Goal: Information Seeking & Learning: Learn about a topic

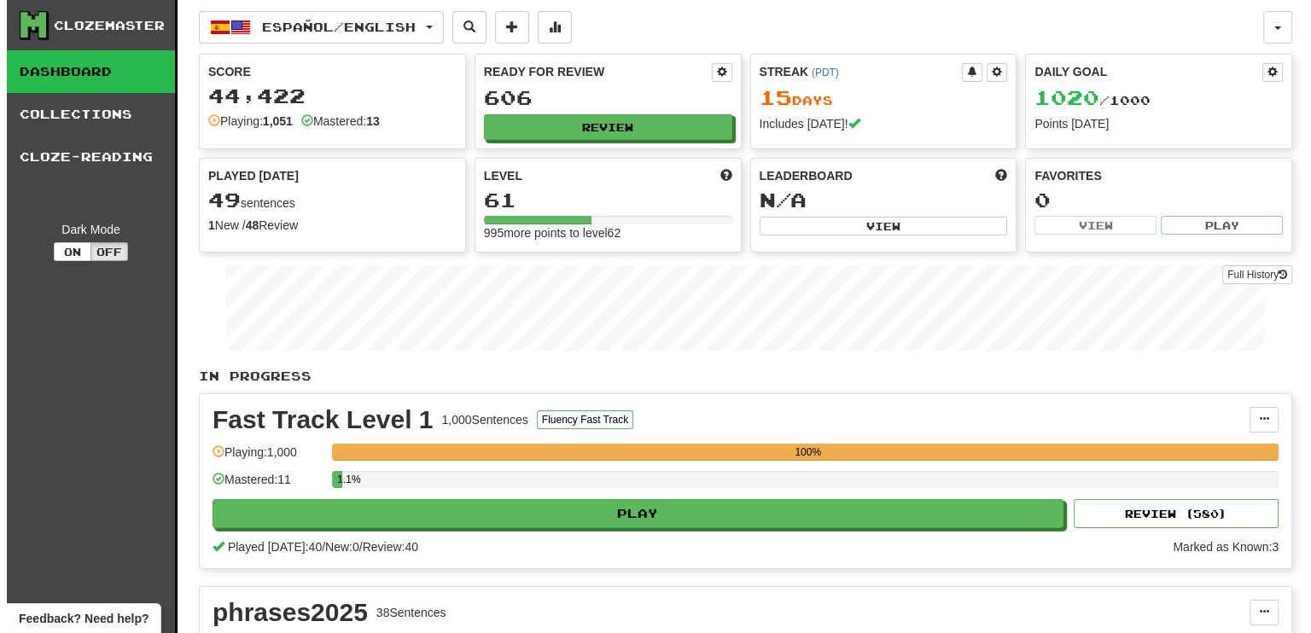
scroll to position [427, 0]
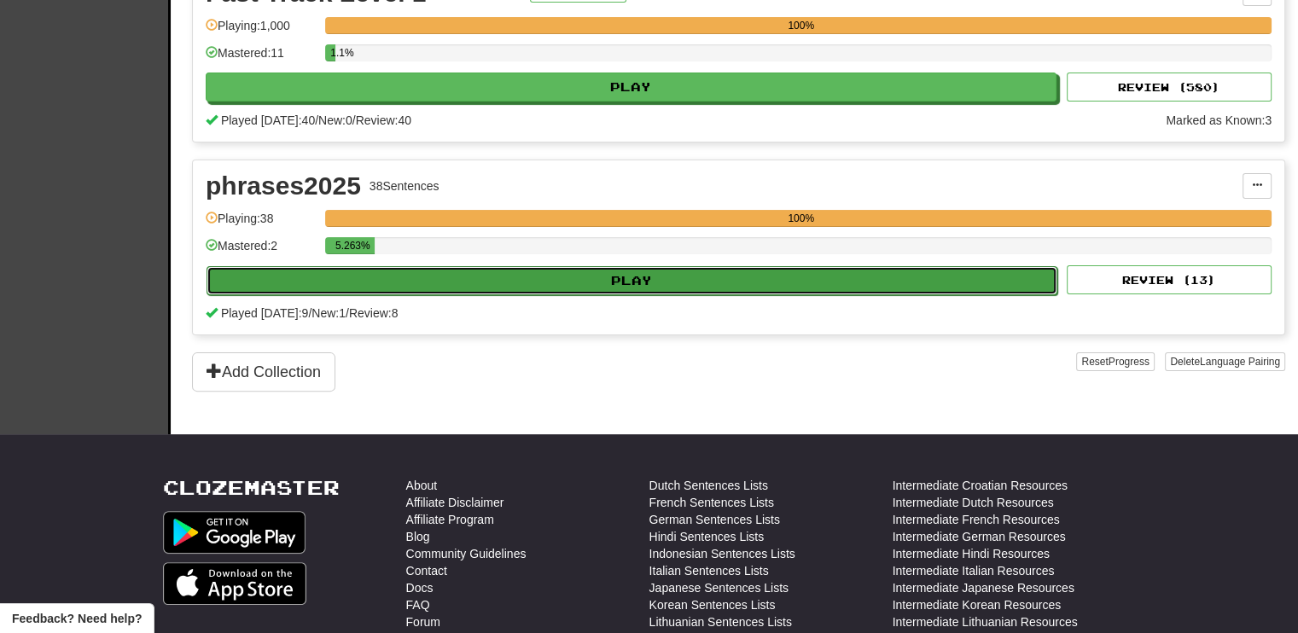
click at [727, 272] on button "Play" at bounding box center [632, 280] width 851 height 29
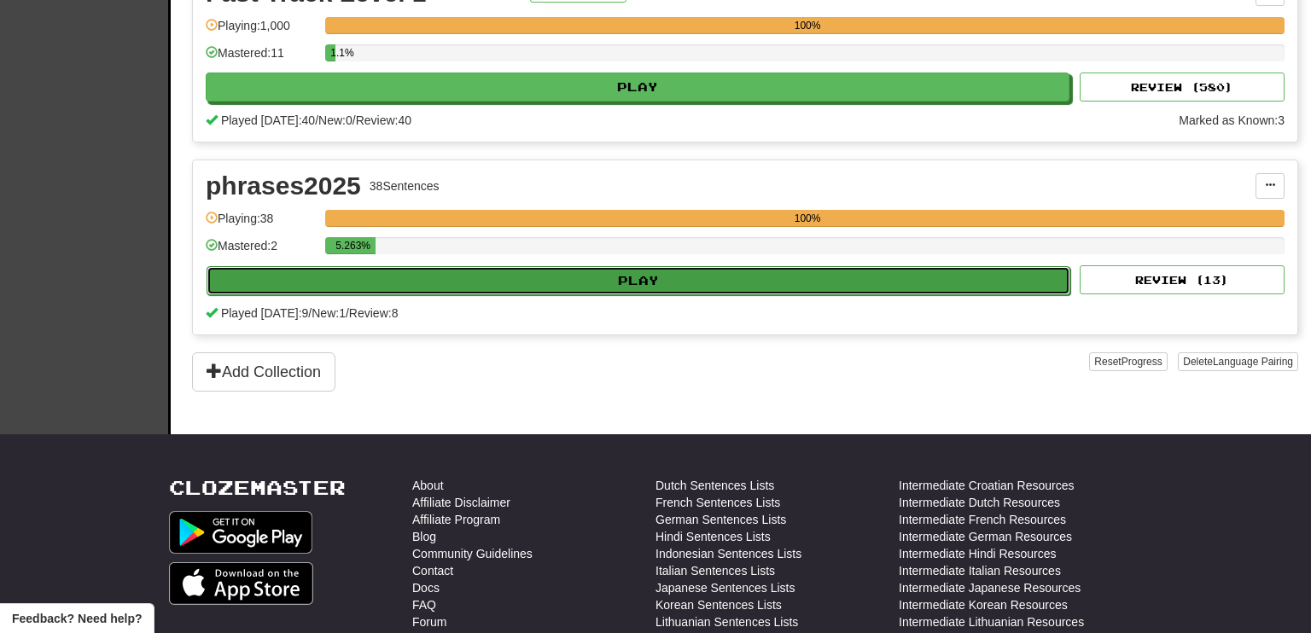
select select "**"
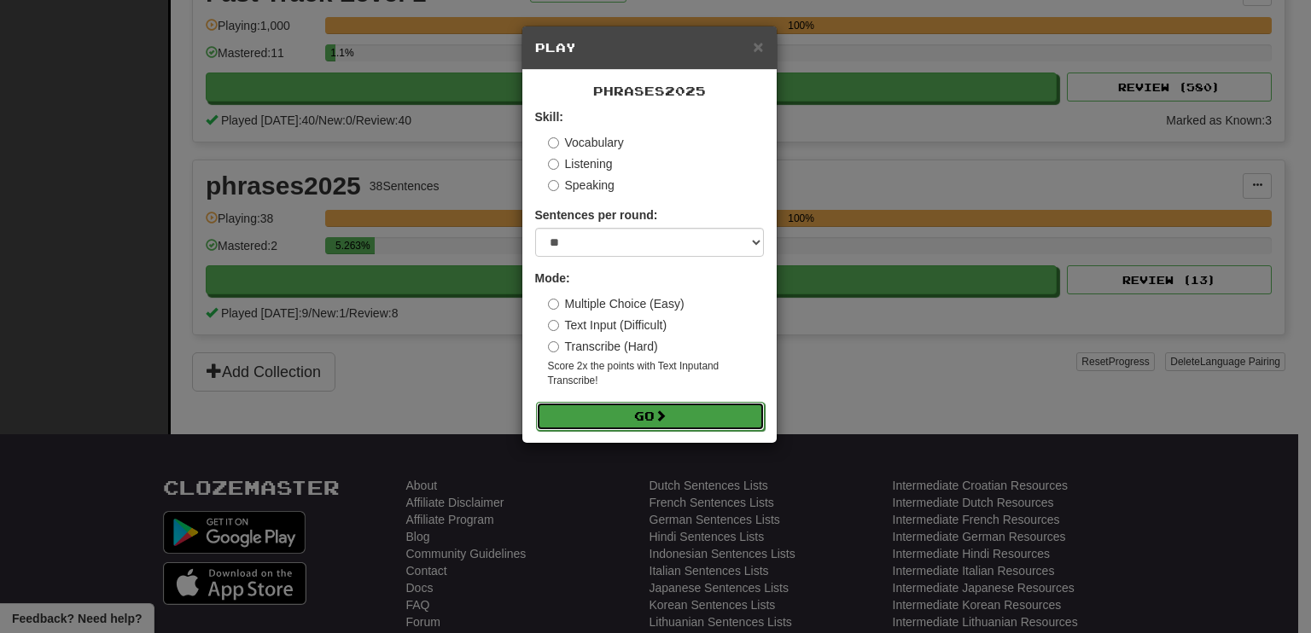
drag, startPoint x: 659, startPoint y: 413, endPoint x: 656, endPoint y: 422, distance: 8.9
click at [659, 420] on span at bounding box center [661, 416] width 12 height 12
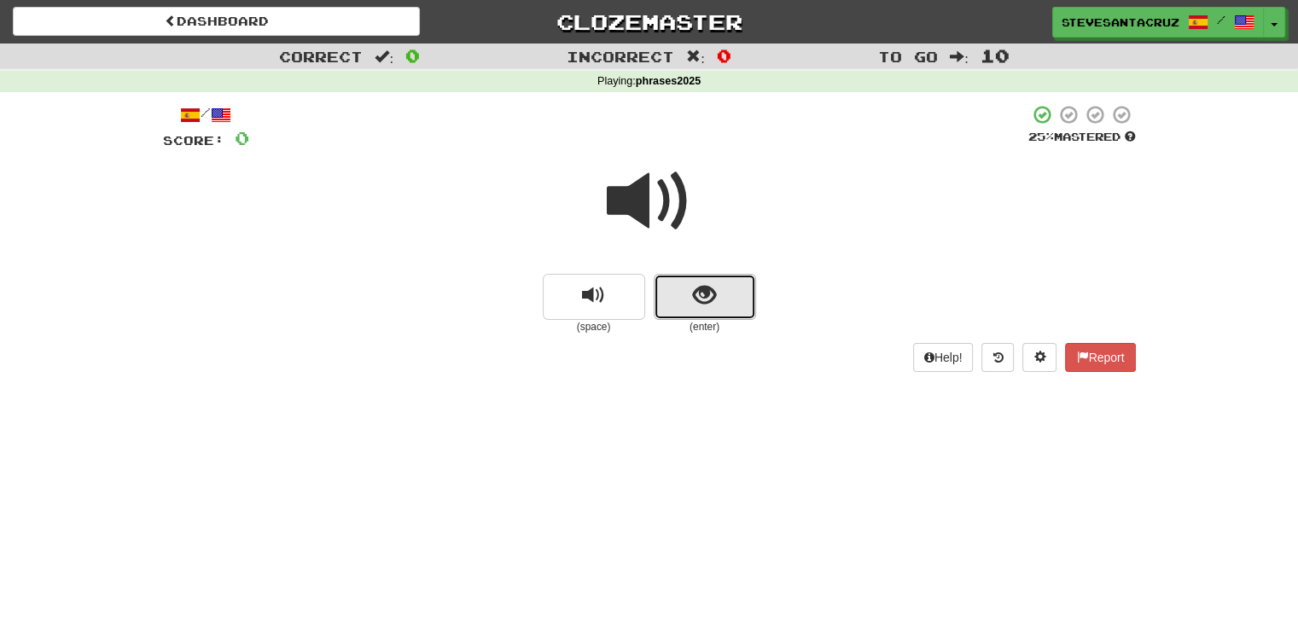
click at [682, 301] on button "show sentence" at bounding box center [705, 297] width 102 height 46
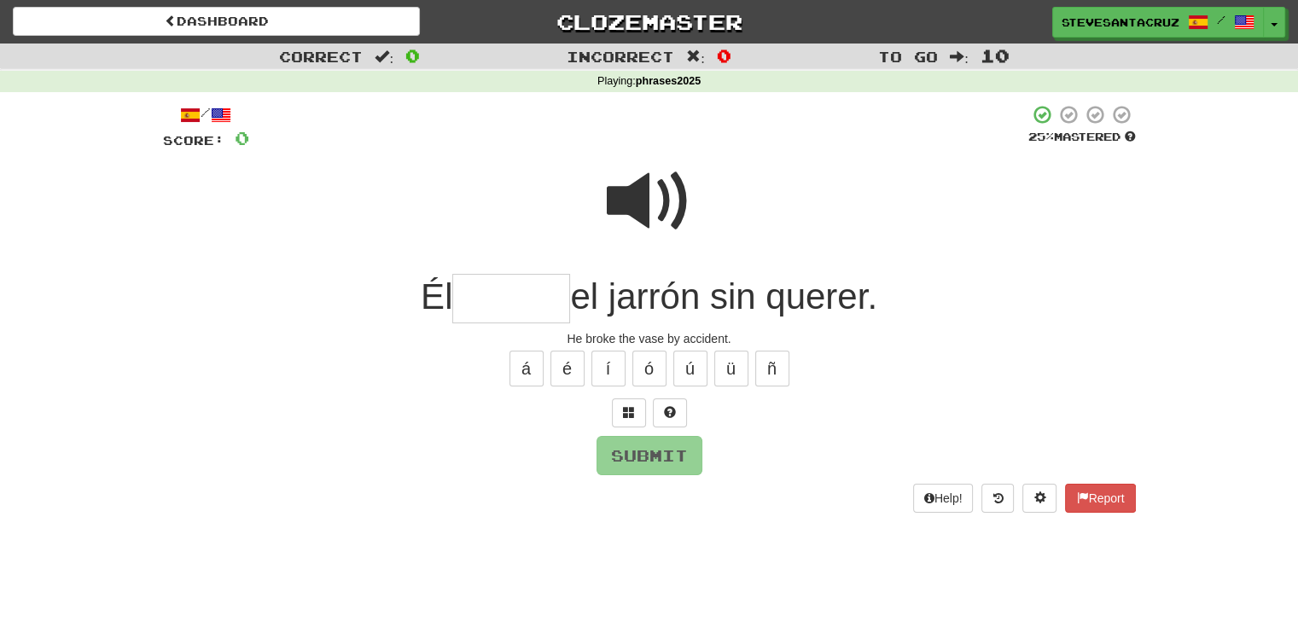
click at [522, 300] on input "text" at bounding box center [511, 299] width 118 height 50
type input "*"
type input "******"
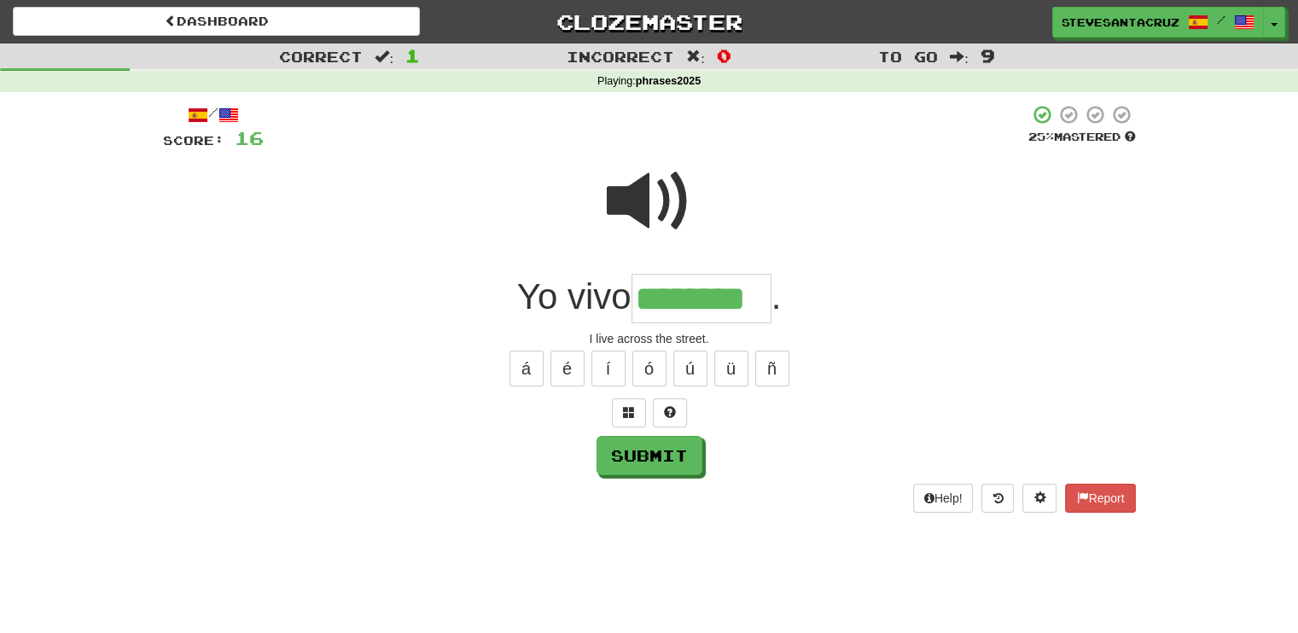
type input "********"
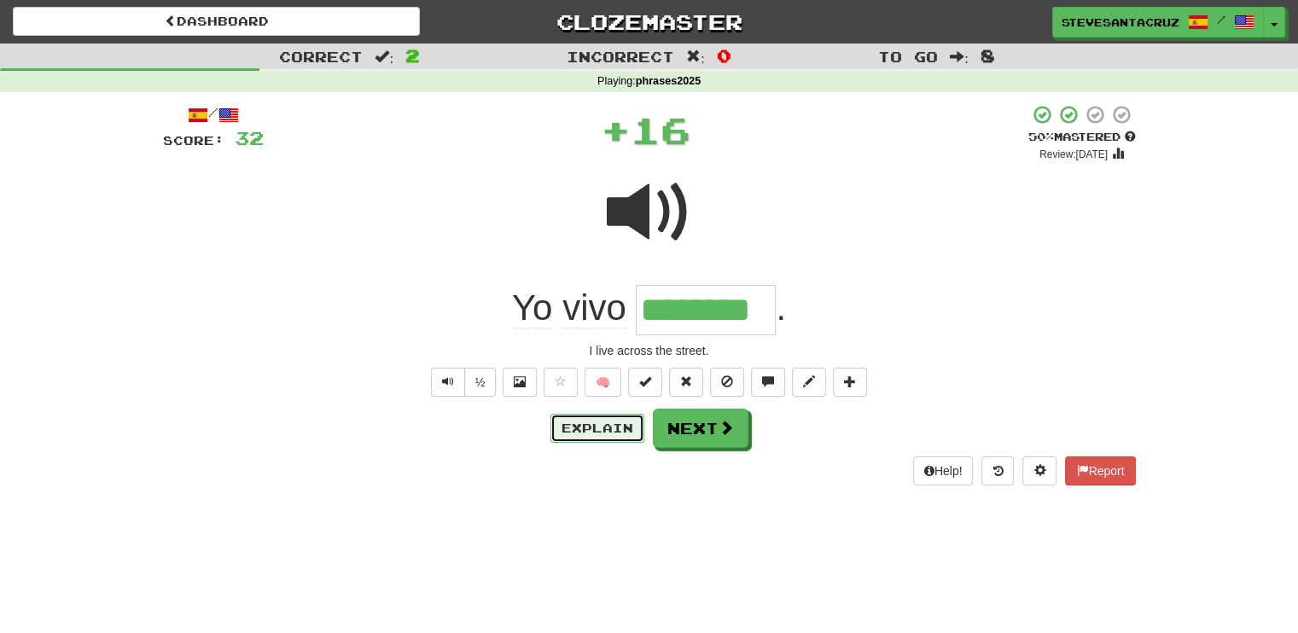
click at [579, 423] on button "Explain" at bounding box center [598, 428] width 94 height 29
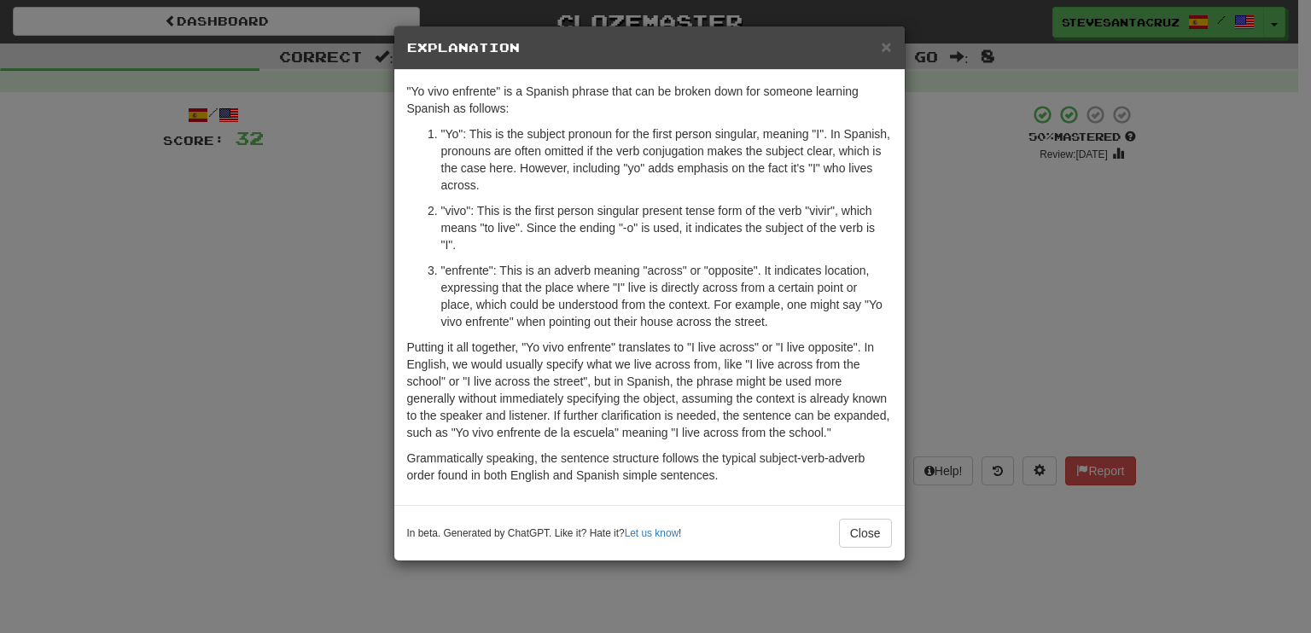
click at [562, 367] on p "Putting it all together, "Yo vivo enfrente" translates to "I live across" or "I…" at bounding box center [649, 390] width 485 height 102
drag, startPoint x: 539, startPoint y: 399, endPoint x: 666, endPoint y: 396, distance: 127.2
click at [666, 396] on p "Putting it all together, "Yo vivo enfrente" translates to "I live across" or "I…" at bounding box center [649, 390] width 485 height 102
click at [694, 399] on p "Putting it all together, "Yo vivo enfrente" translates to "I live across" or "I…" at bounding box center [649, 390] width 485 height 102
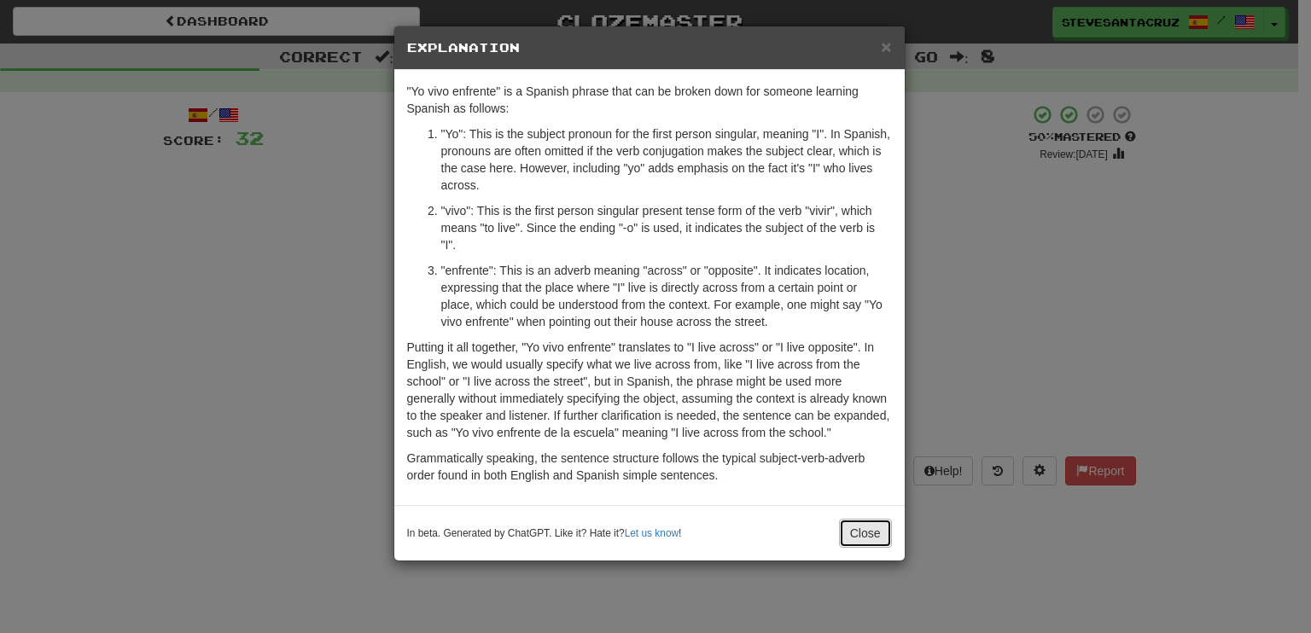
click at [854, 528] on button "Close" at bounding box center [865, 533] width 53 height 29
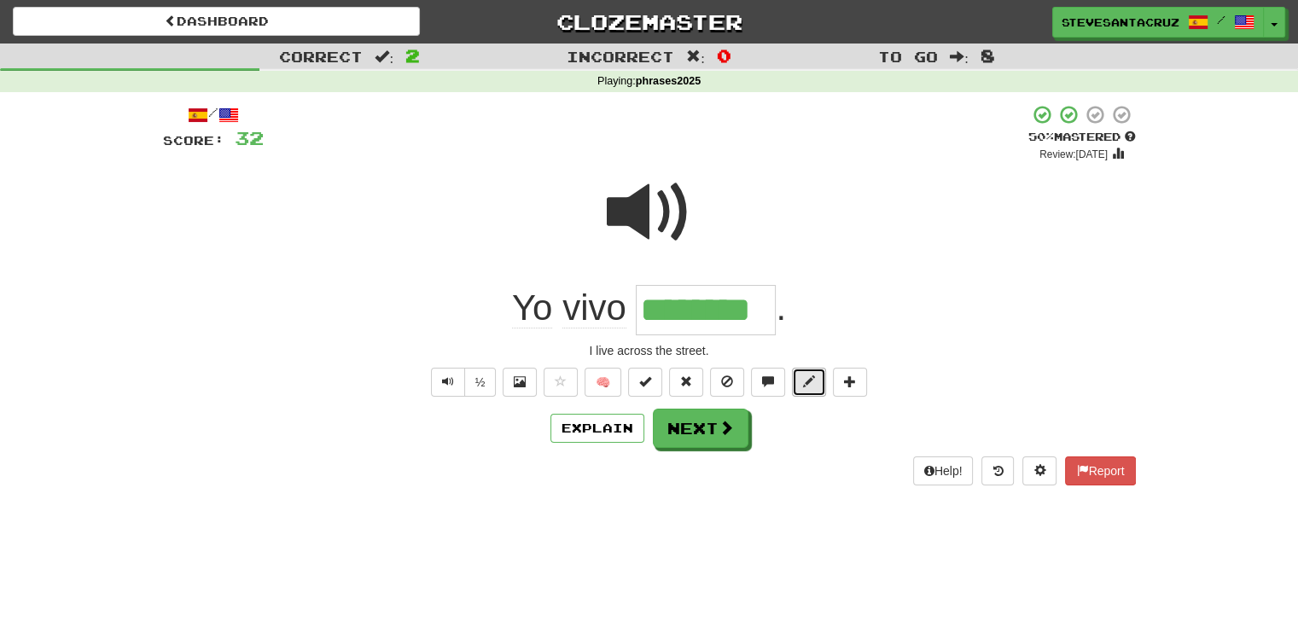
click at [814, 382] on button at bounding box center [809, 382] width 34 height 29
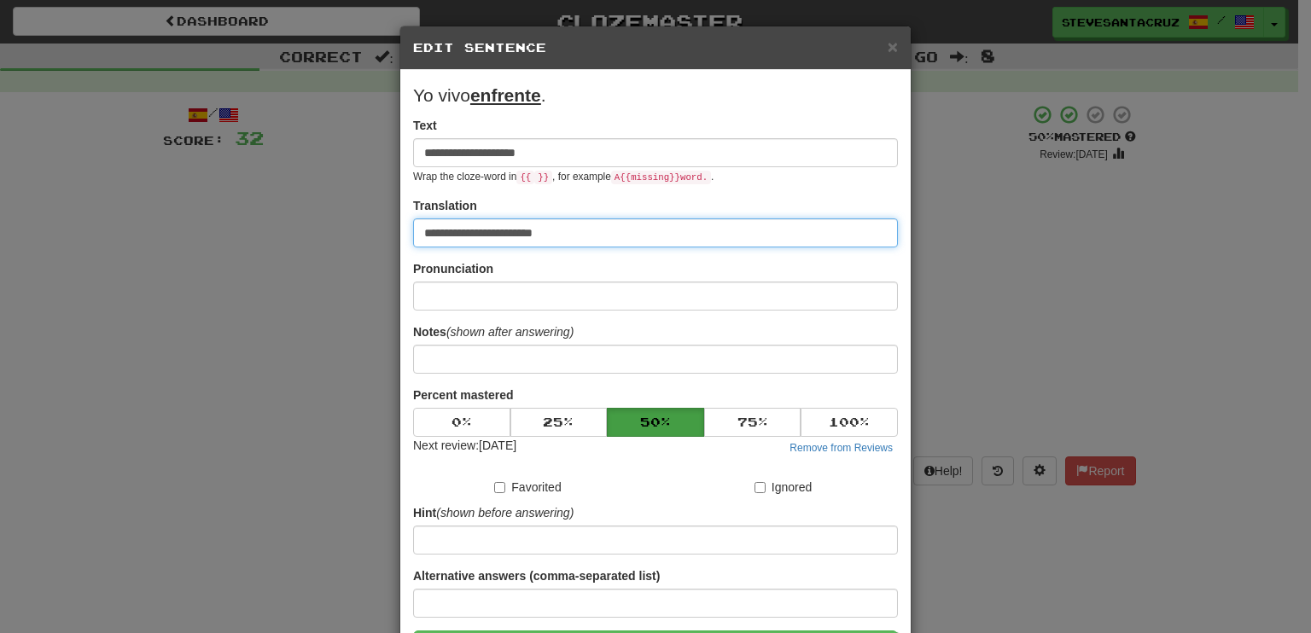
click at [485, 232] on input "**********" at bounding box center [655, 233] width 485 height 29
click at [537, 237] on input "**********" at bounding box center [655, 233] width 485 height 29
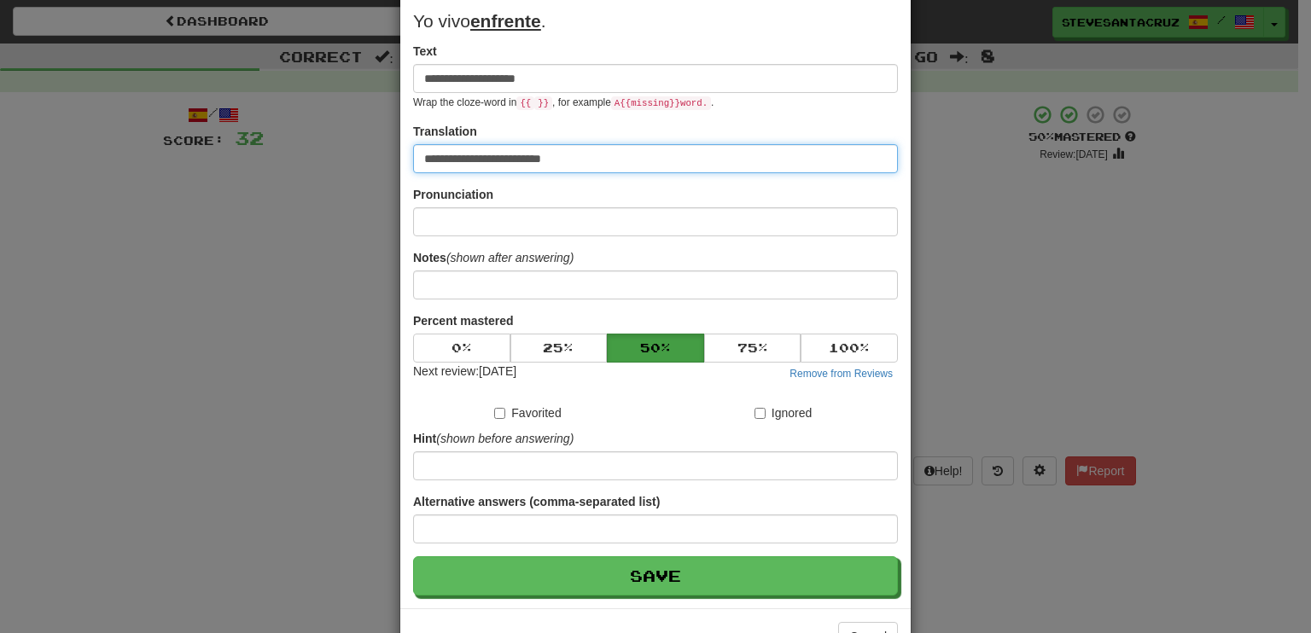
scroll to position [129, 0]
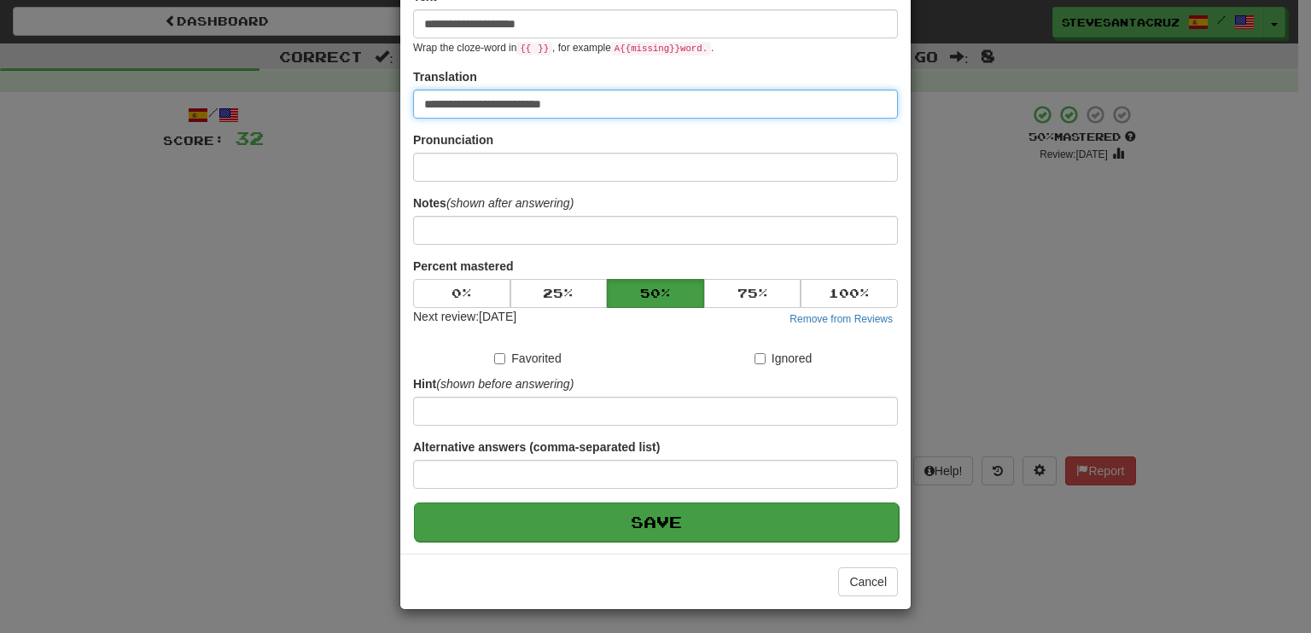
type input "**********"
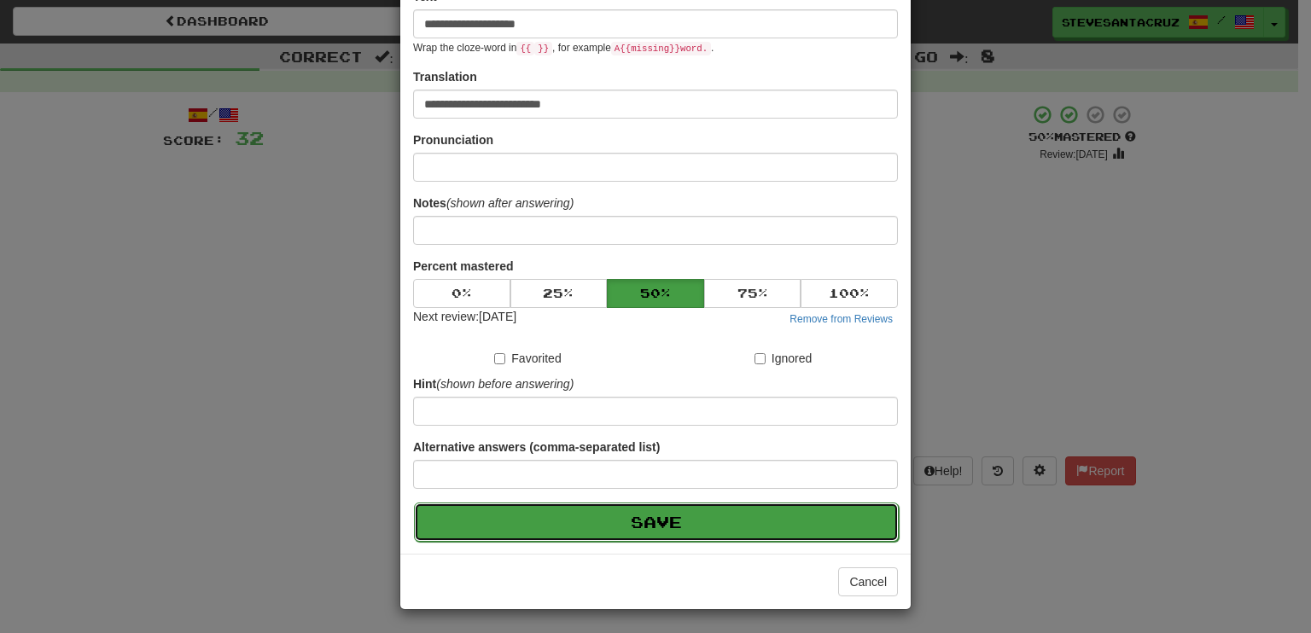
click at [754, 516] on button "Save" at bounding box center [656, 522] width 485 height 39
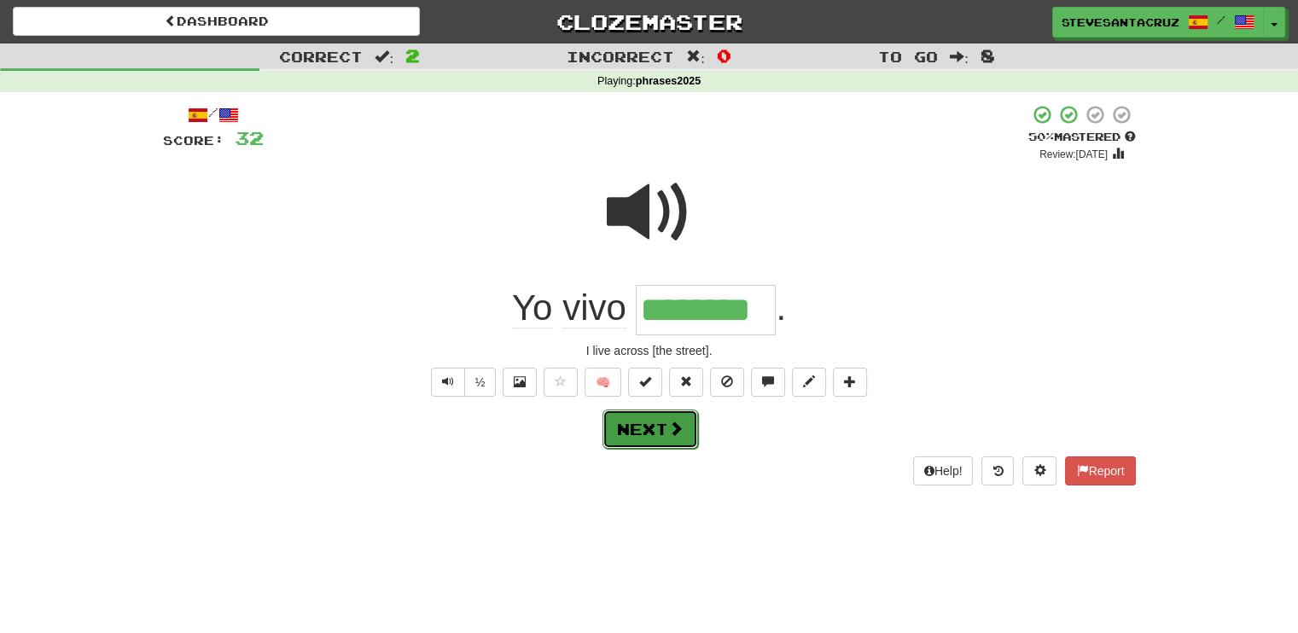
click at [644, 428] on button "Next" at bounding box center [651, 429] width 96 height 39
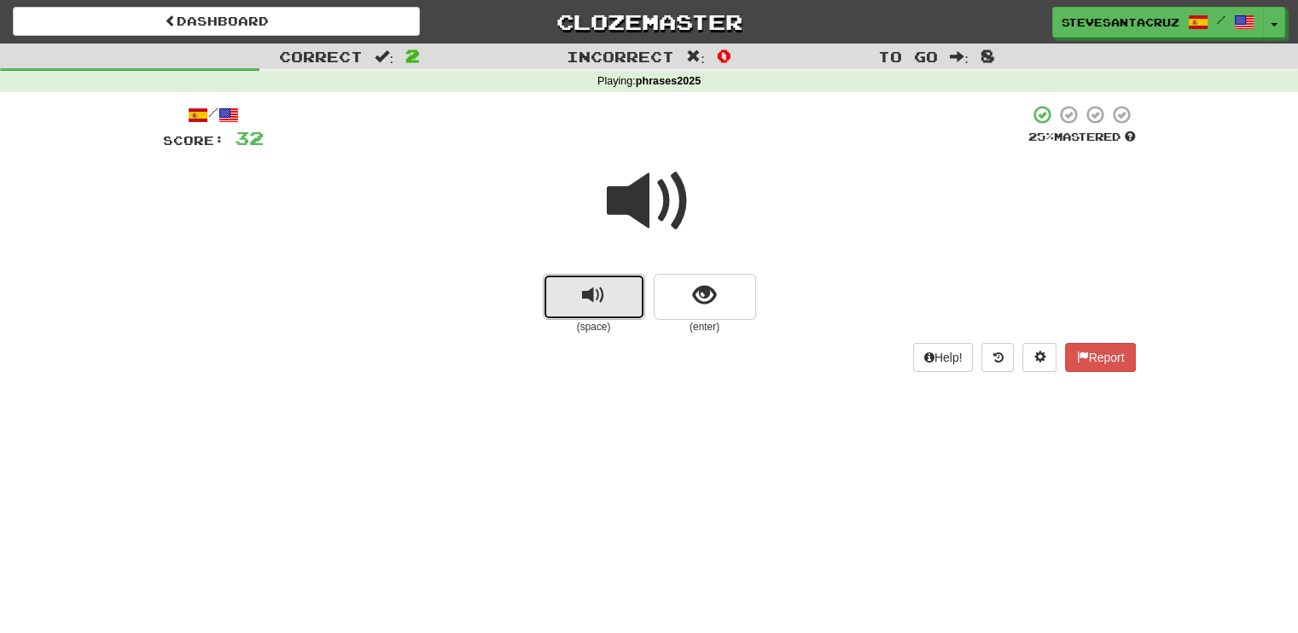
click at [604, 294] on span "replay audio" at bounding box center [593, 295] width 23 height 23
click at [591, 303] on span "replay audio" at bounding box center [593, 295] width 23 height 23
click at [684, 309] on button "show sentence" at bounding box center [705, 297] width 102 height 46
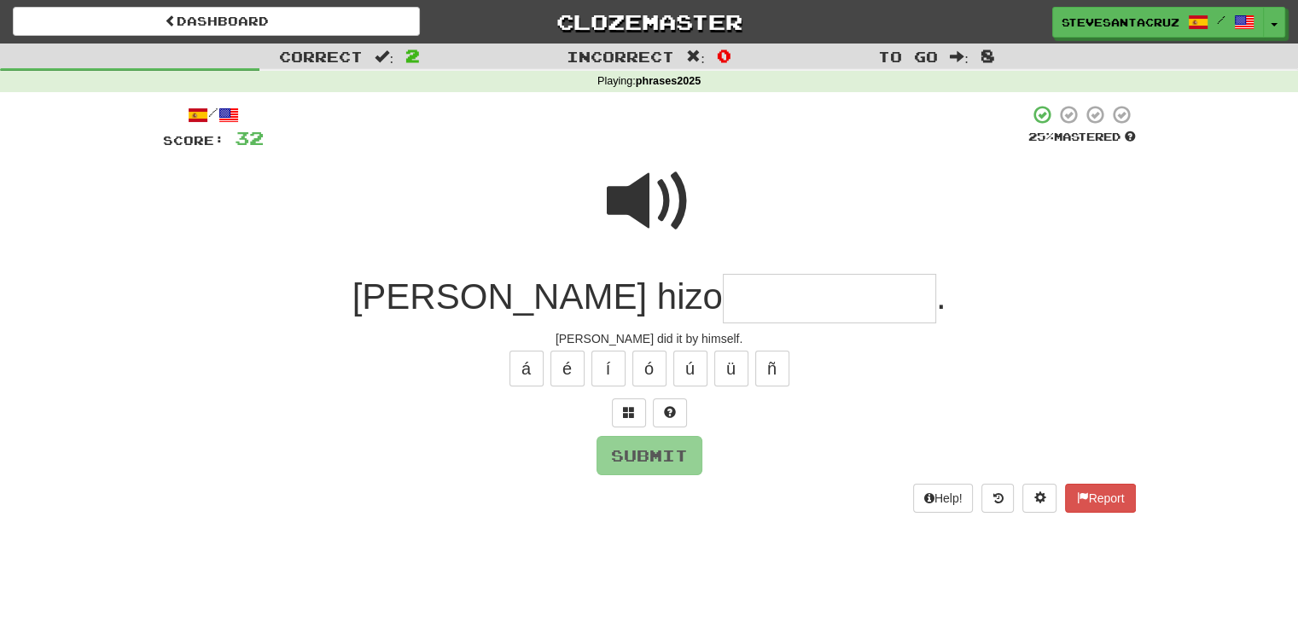
click at [723, 288] on input "text" at bounding box center [829, 299] width 213 height 50
type input "*"
click at [634, 201] on span at bounding box center [649, 201] width 85 height 85
click at [723, 289] on input "text" at bounding box center [829, 299] width 213 height 50
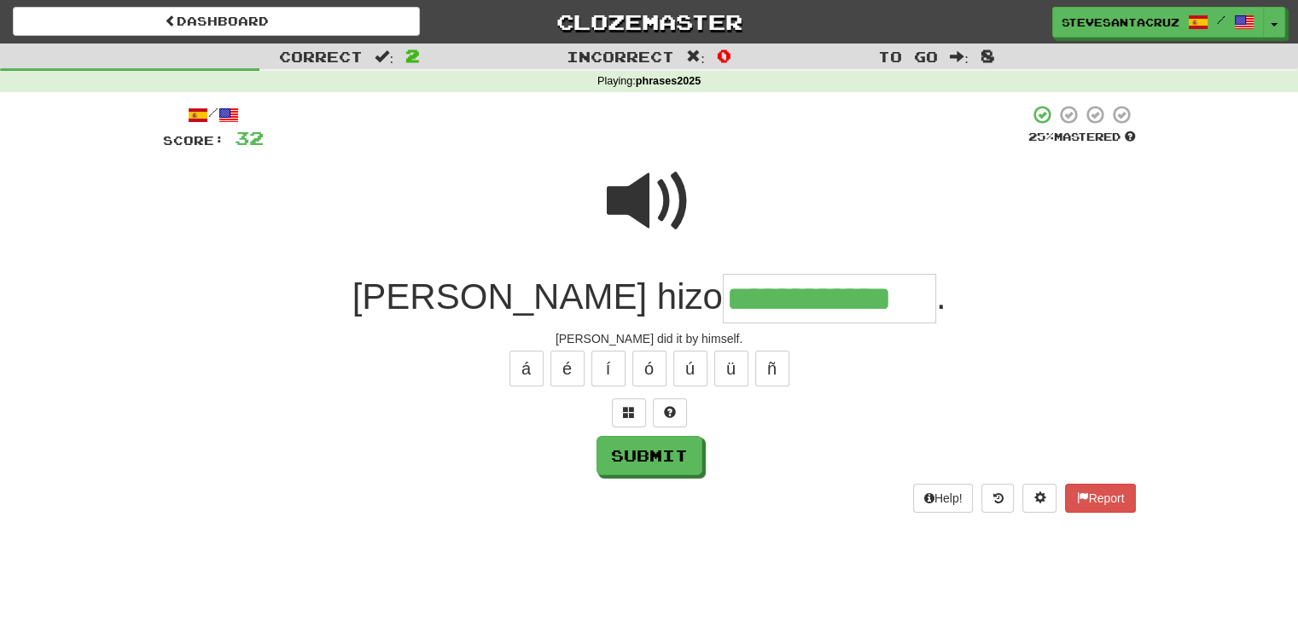
type input "**********"
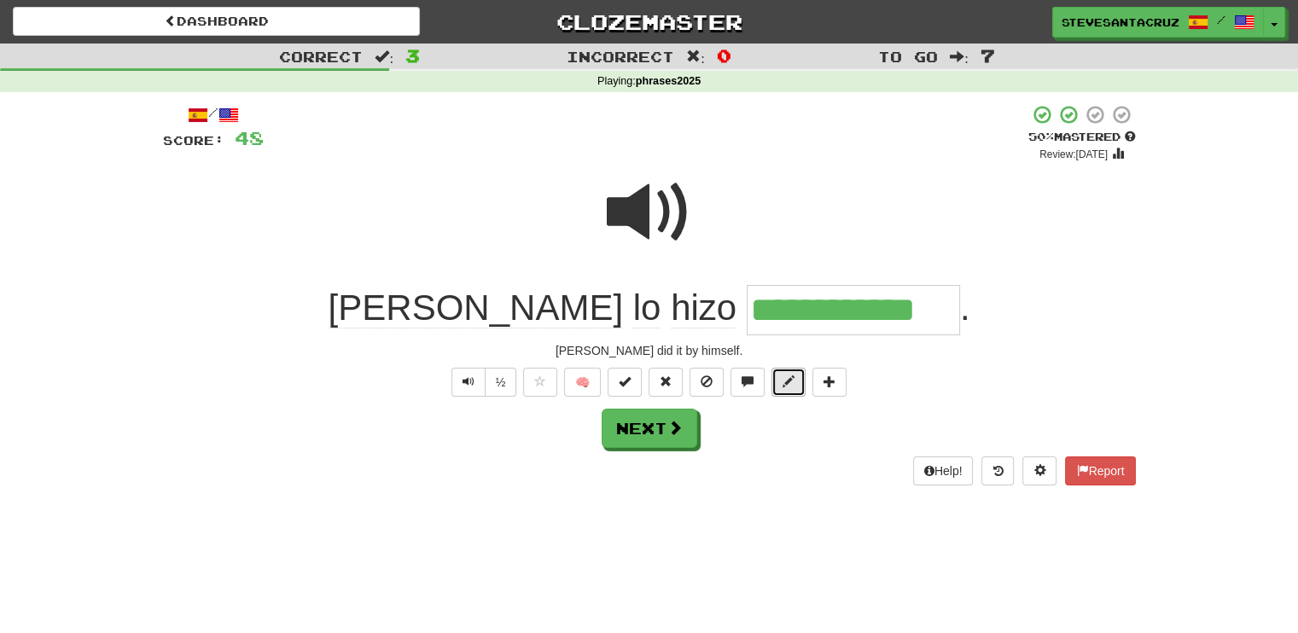
click at [796, 389] on button at bounding box center [789, 382] width 34 height 29
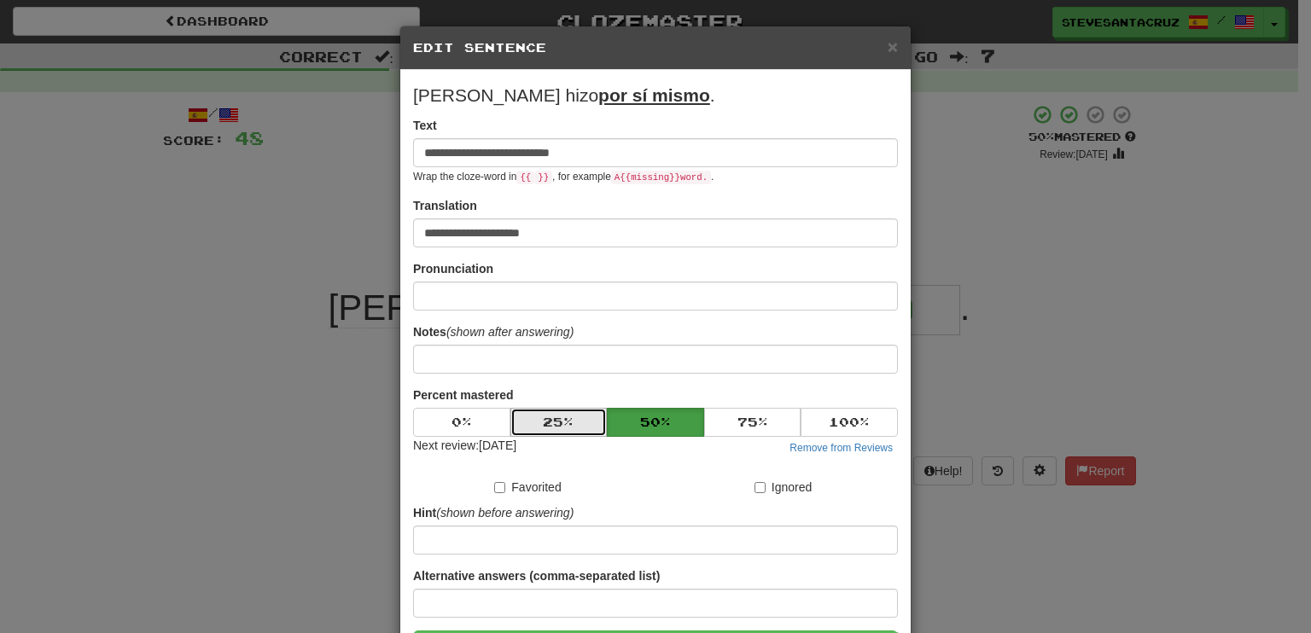
click at [533, 419] on button "25 %" at bounding box center [558, 422] width 97 height 29
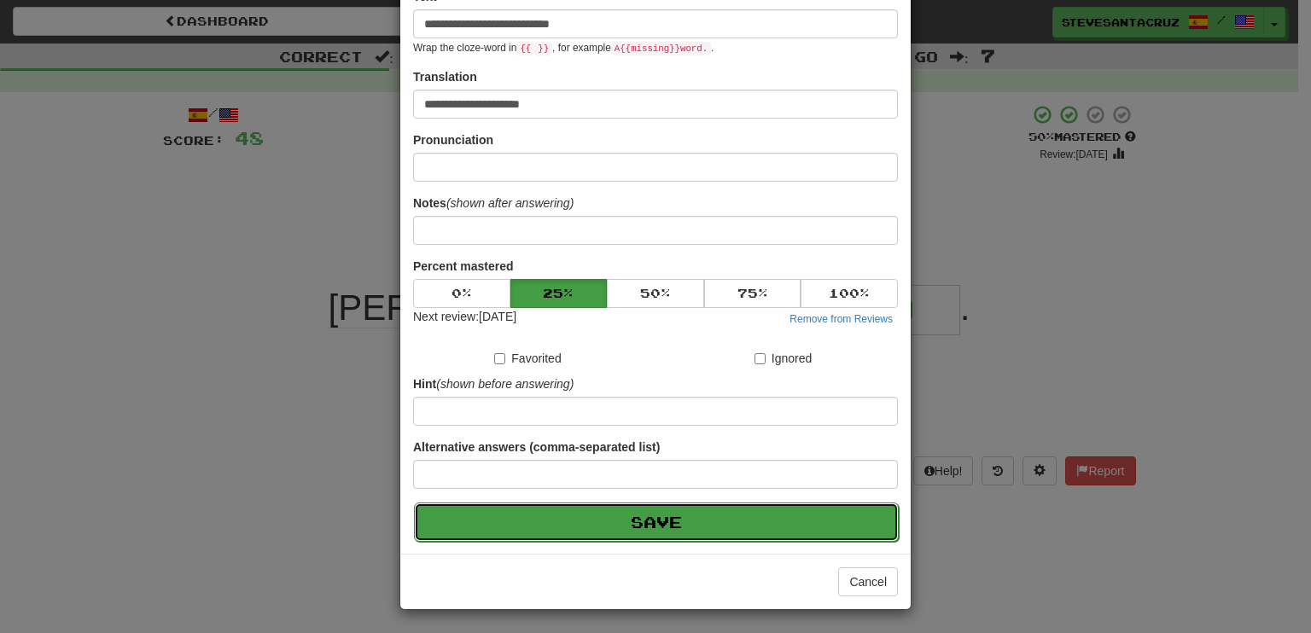
click at [585, 516] on button "Save" at bounding box center [656, 522] width 485 height 39
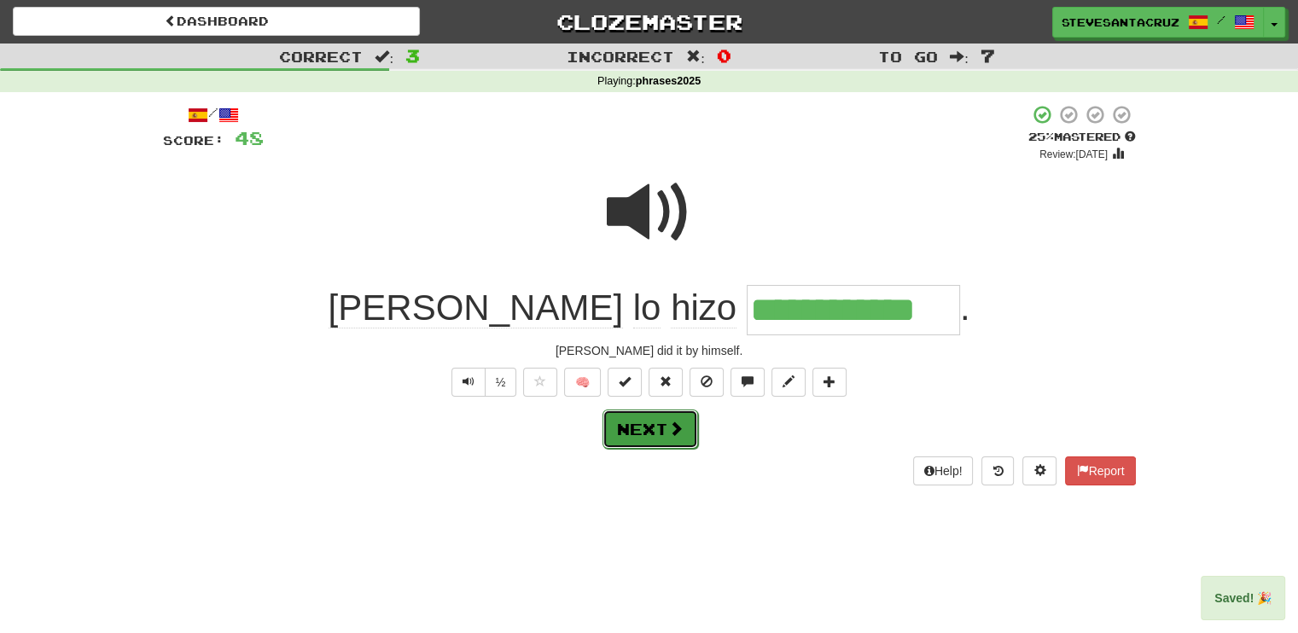
click at [641, 426] on button "Next" at bounding box center [651, 429] width 96 height 39
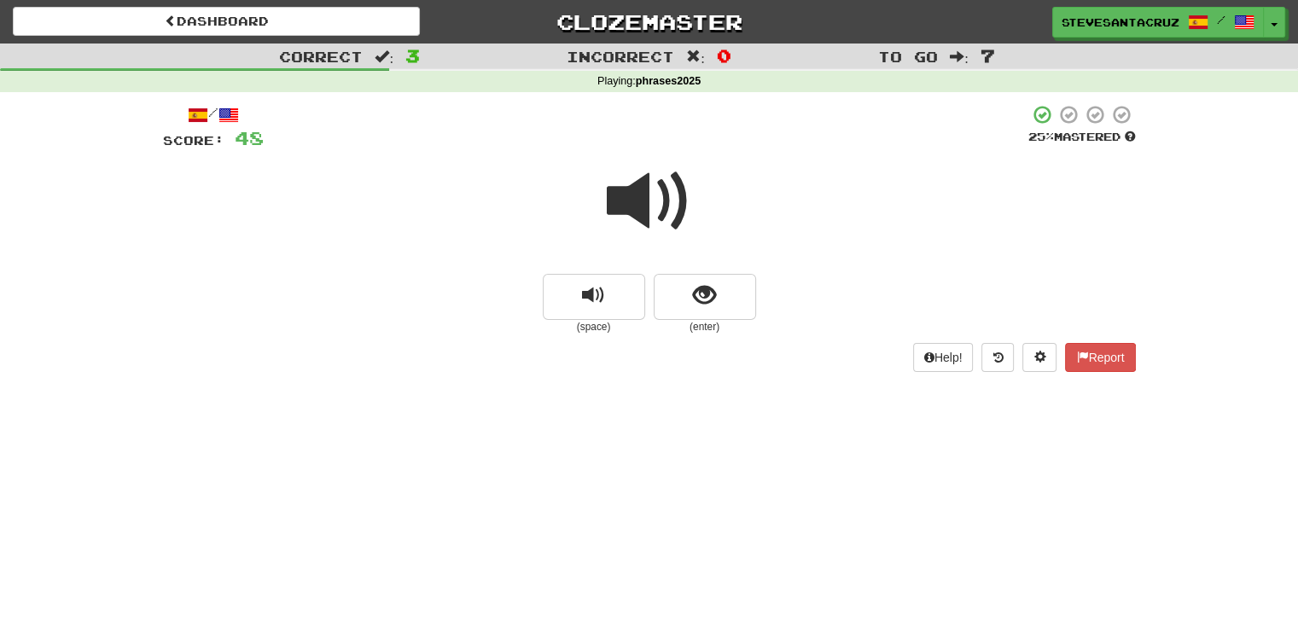
click at [636, 197] on span at bounding box center [649, 201] width 85 height 85
click at [625, 196] on span at bounding box center [649, 201] width 85 height 85
click at [703, 298] on span "show sentence" at bounding box center [704, 295] width 23 height 23
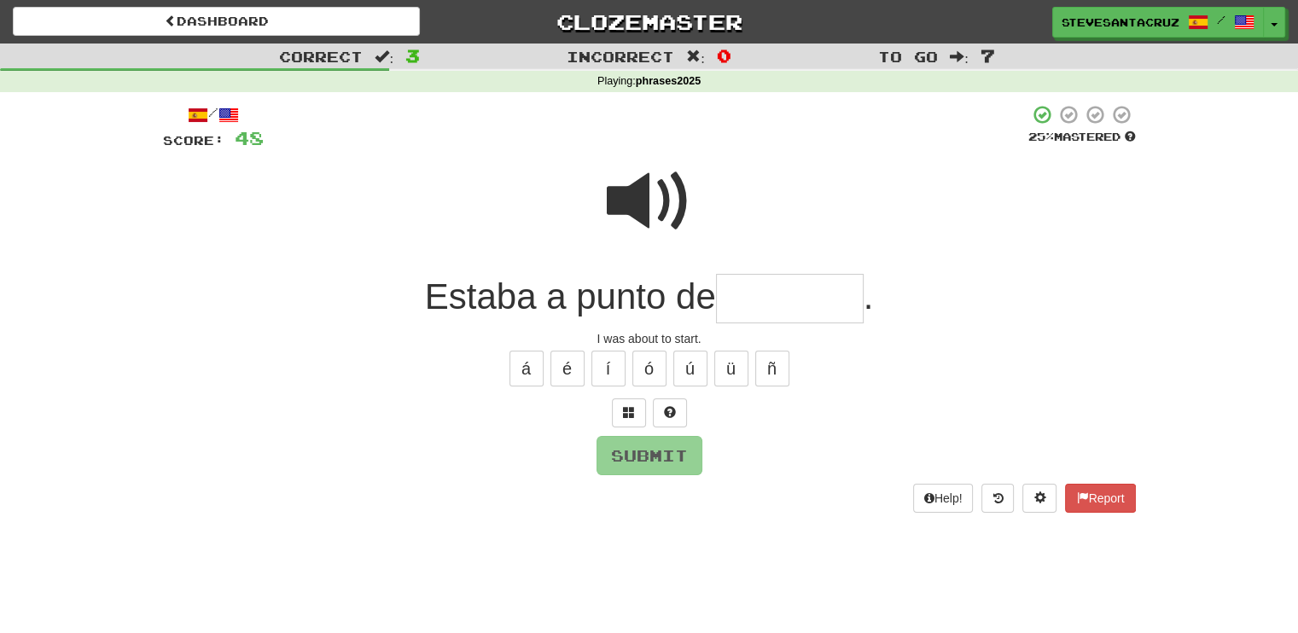
click at [769, 296] on input "text" at bounding box center [790, 299] width 148 height 50
type input "*******"
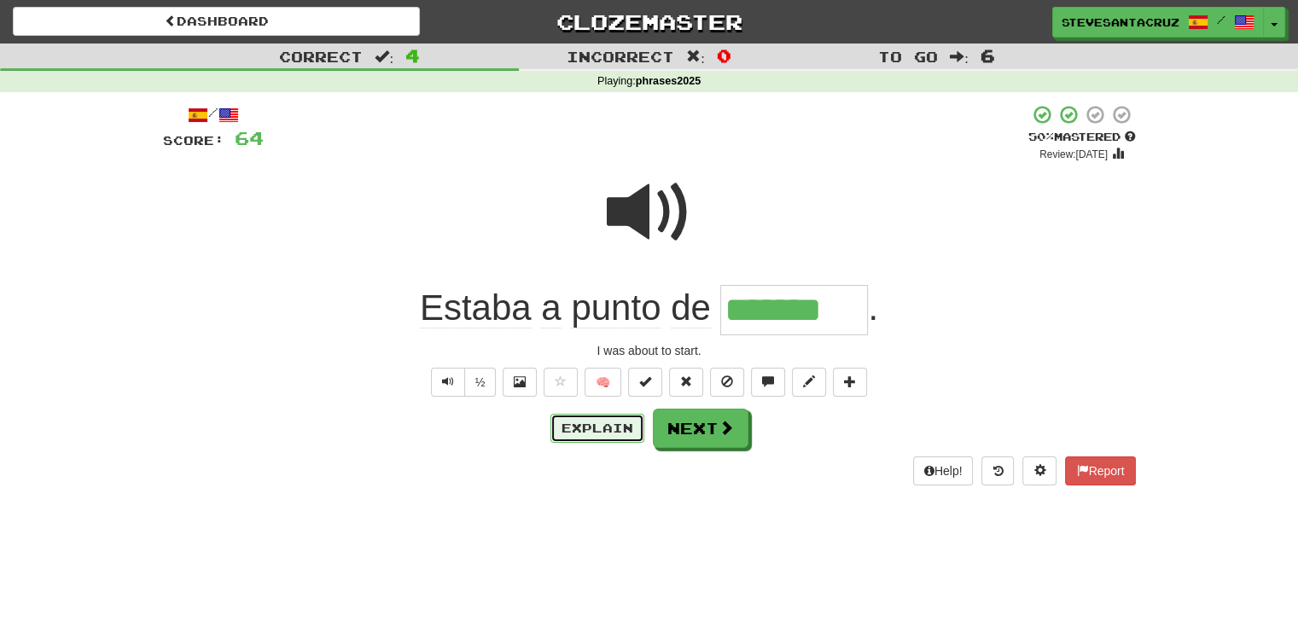
click at [615, 436] on button "Explain" at bounding box center [598, 428] width 94 height 29
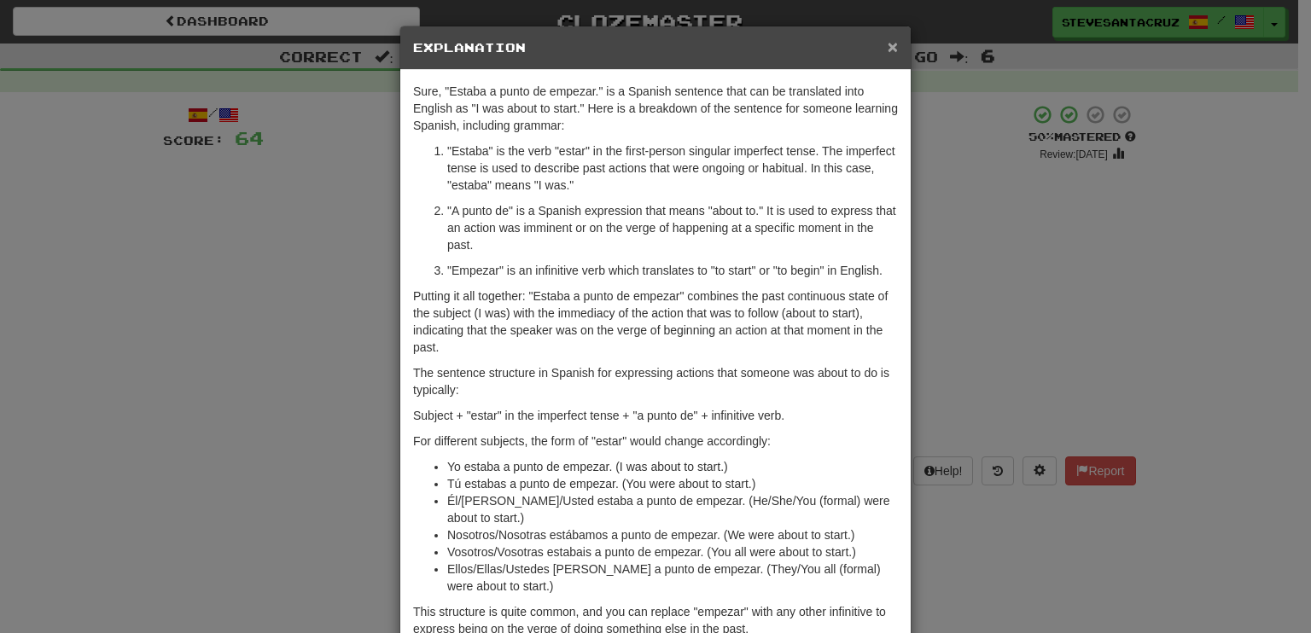
click at [890, 48] on span "×" at bounding box center [893, 47] width 10 height 20
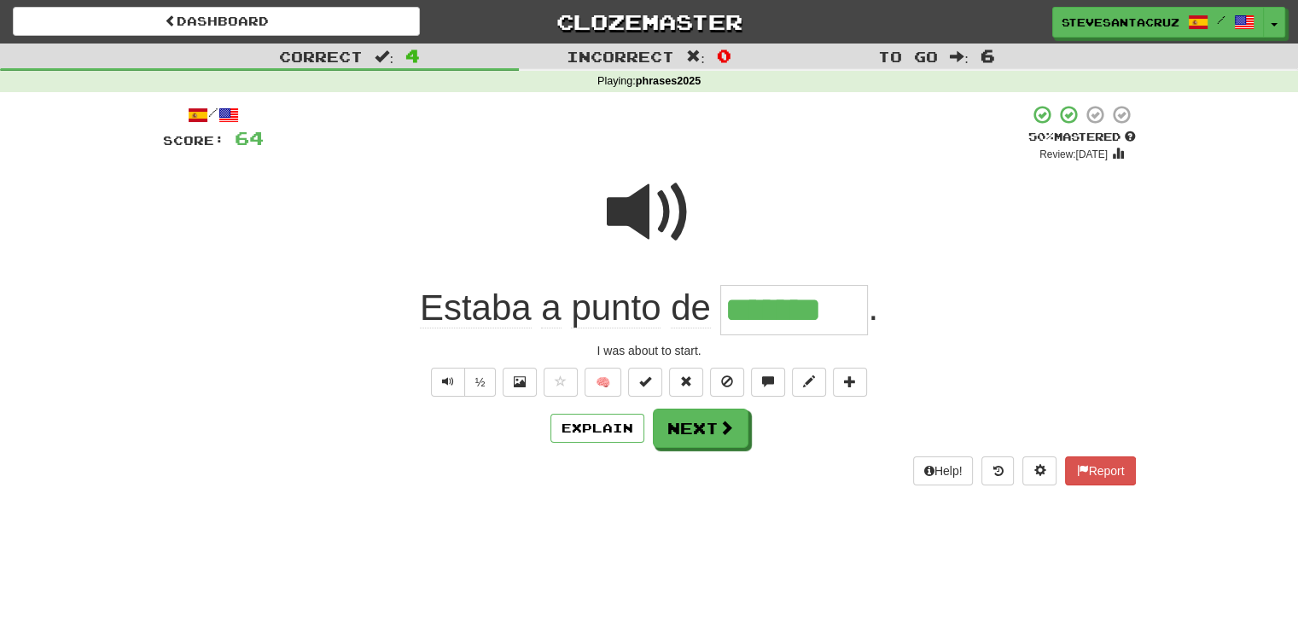
click at [782, 465] on div "Help! Report" at bounding box center [649, 471] width 973 height 29
click at [810, 382] on span at bounding box center [809, 382] width 12 height 12
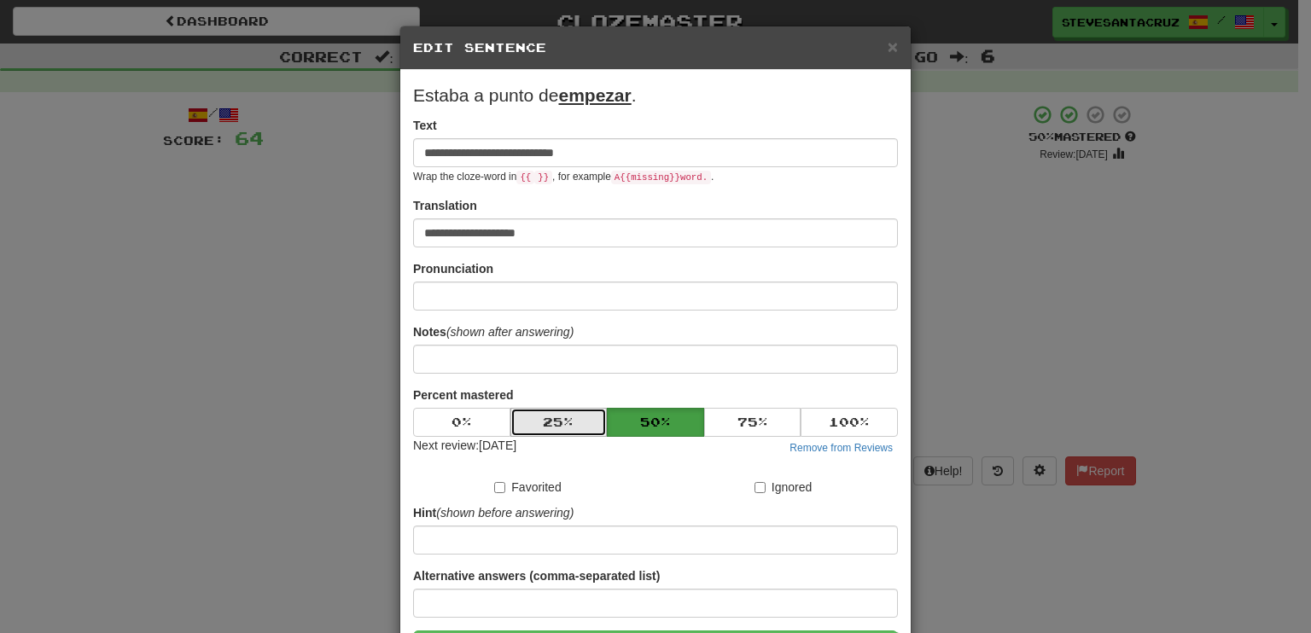
click at [578, 426] on button "25 %" at bounding box center [558, 422] width 97 height 29
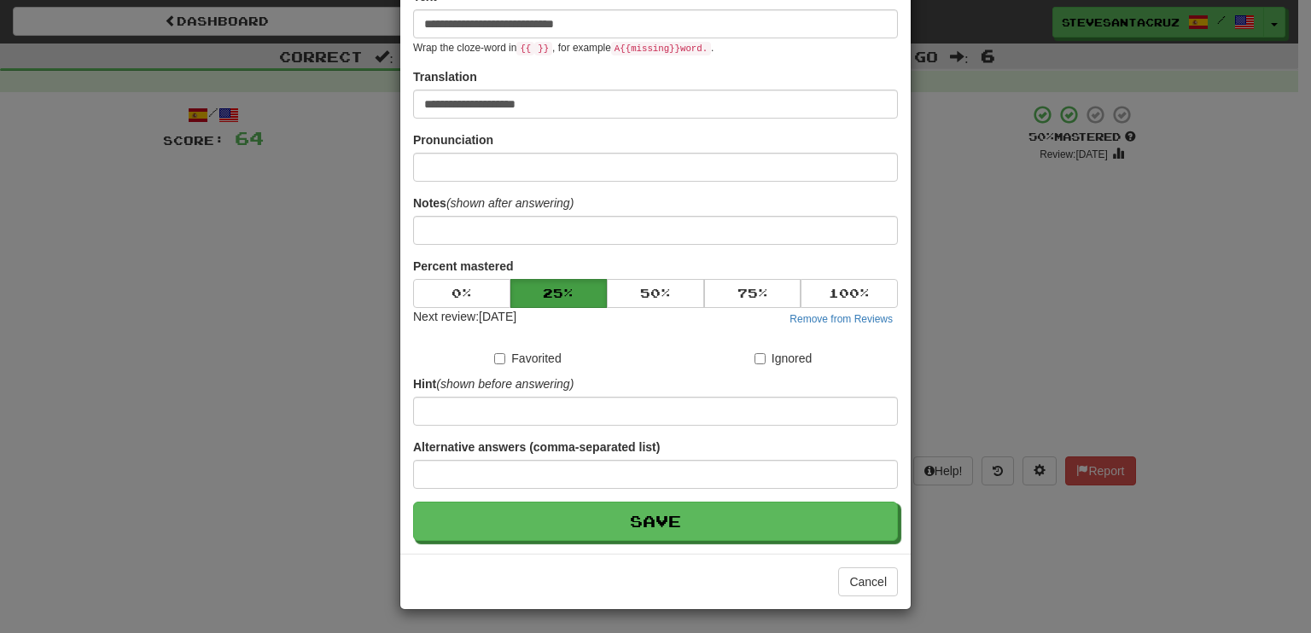
click at [619, 541] on div "**********" at bounding box center [655, 247] width 510 height 613
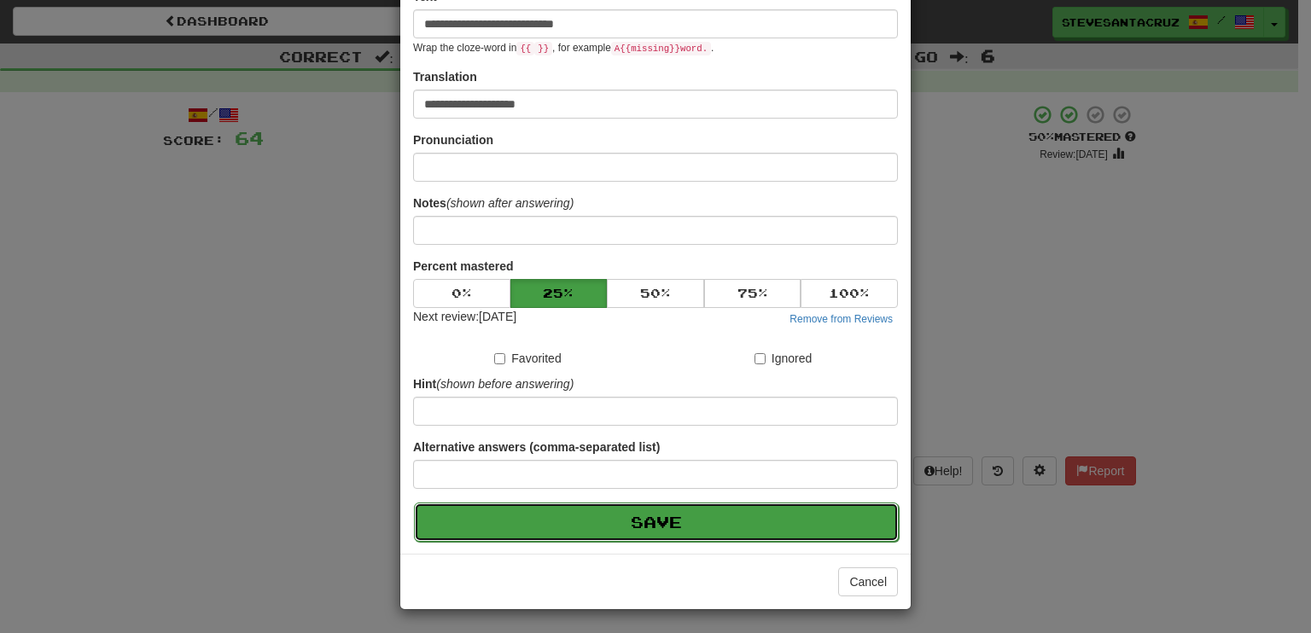
click at [621, 525] on button "Save" at bounding box center [656, 522] width 485 height 39
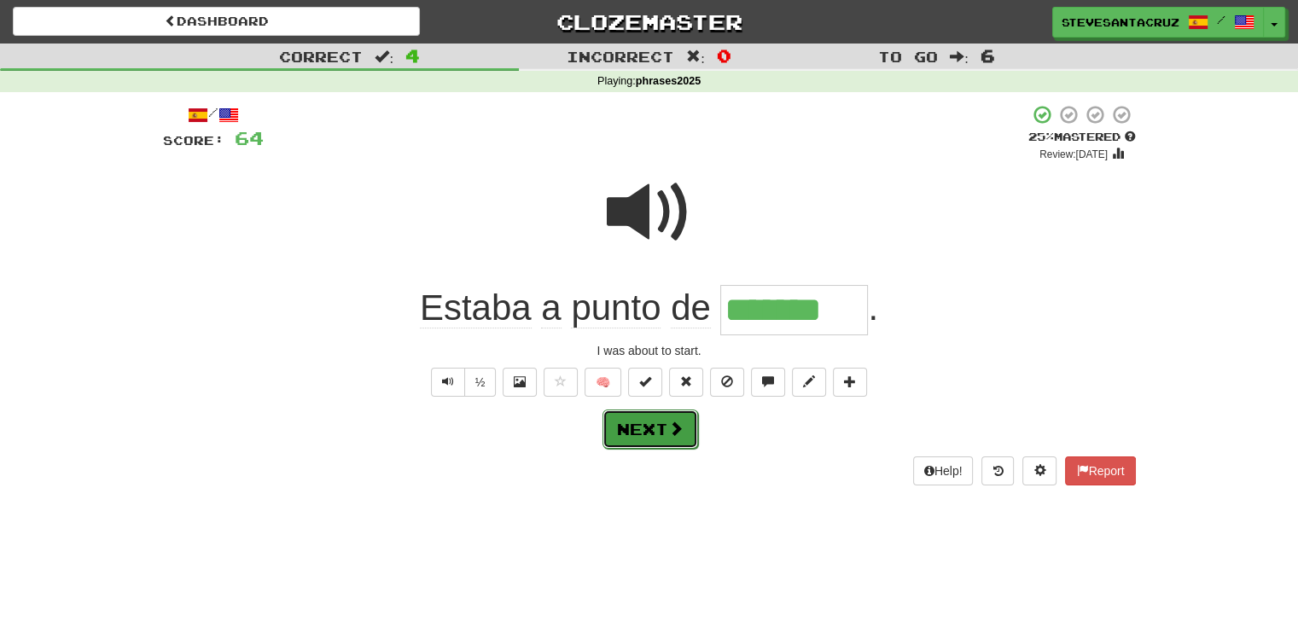
click at [657, 438] on button "Next" at bounding box center [651, 429] width 96 height 39
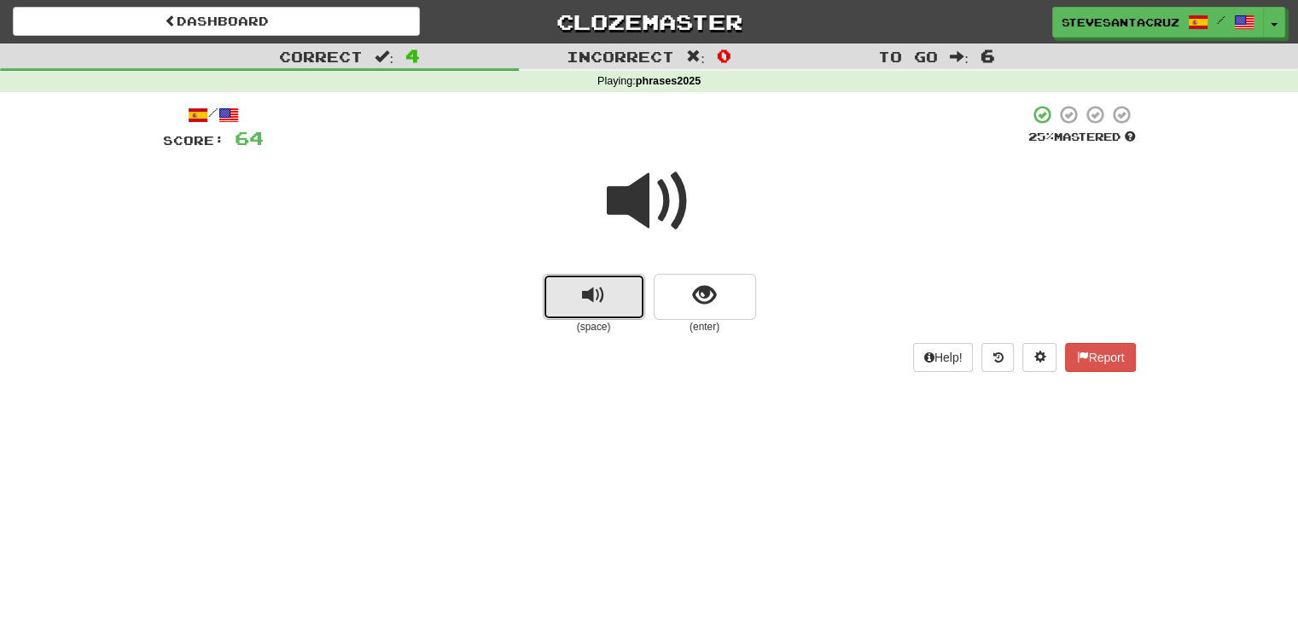
click at [618, 306] on button "replay audio" at bounding box center [594, 297] width 102 height 46
click at [700, 310] on button "show sentence" at bounding box center [705, 297] width 102 height 46
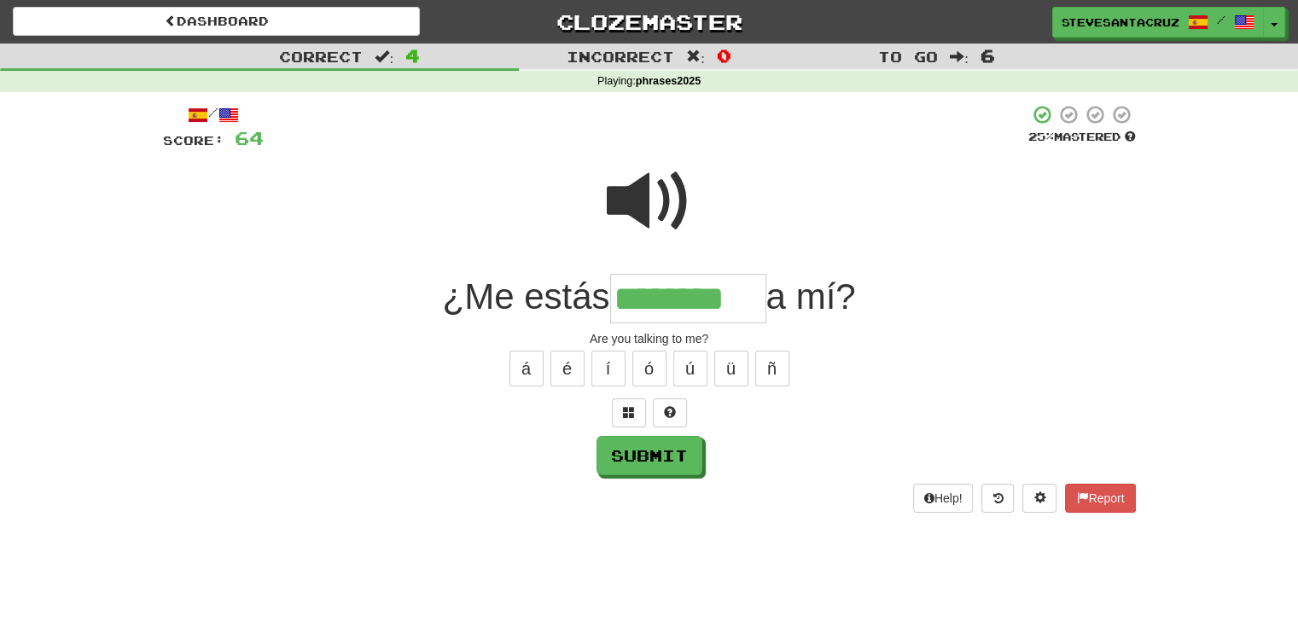
type input "********"
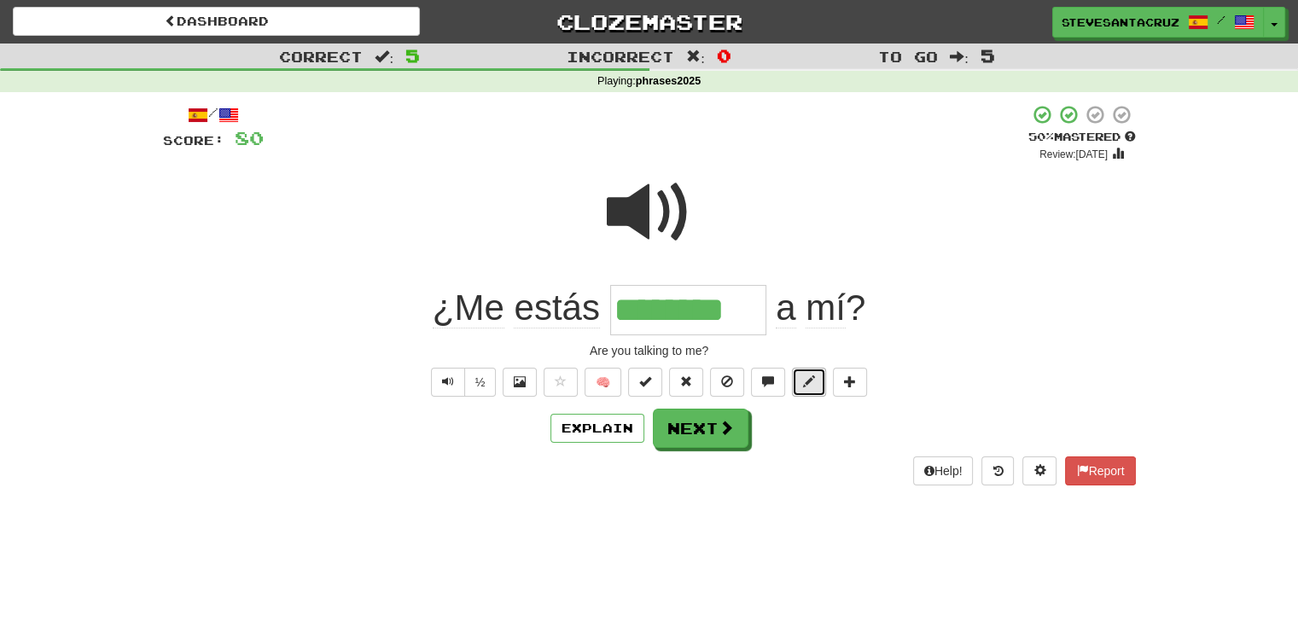
click at [808, 385] on span at bounding box center [809, 382] width 12 height 12
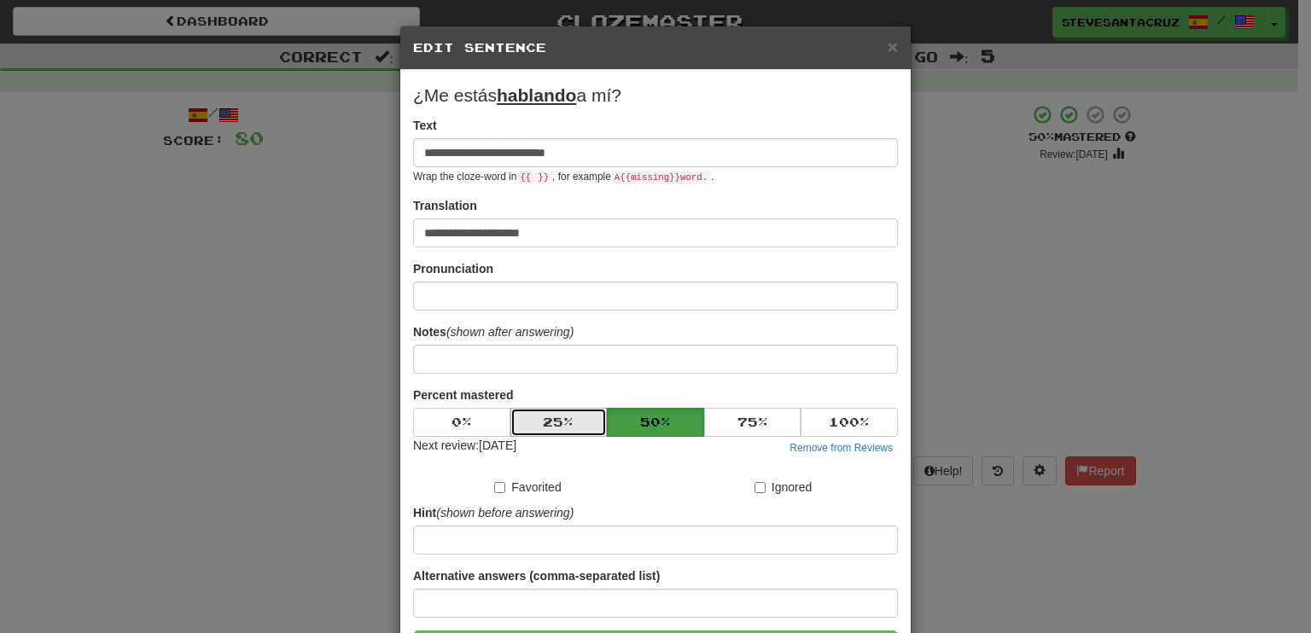
click at [536, 424] on button "25 %" at bounding box center [558, 422] width 97 height 29
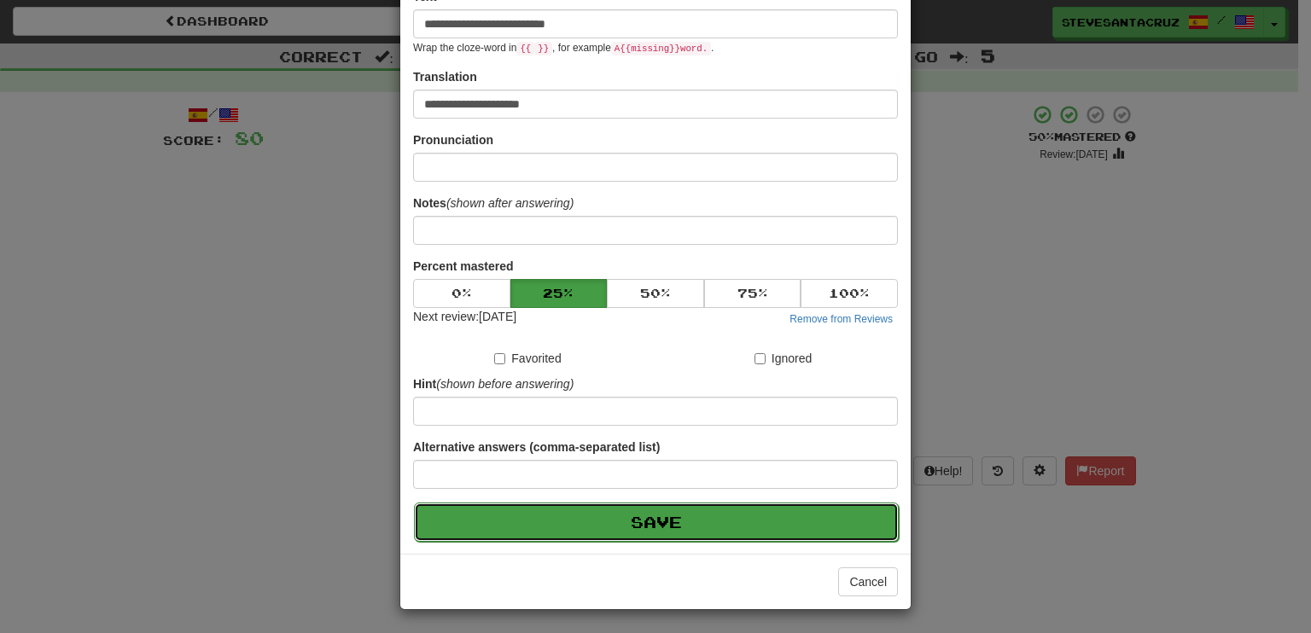
click at [565, 523] on button "Save" at bounding box center [656, 522] width 485 height 39
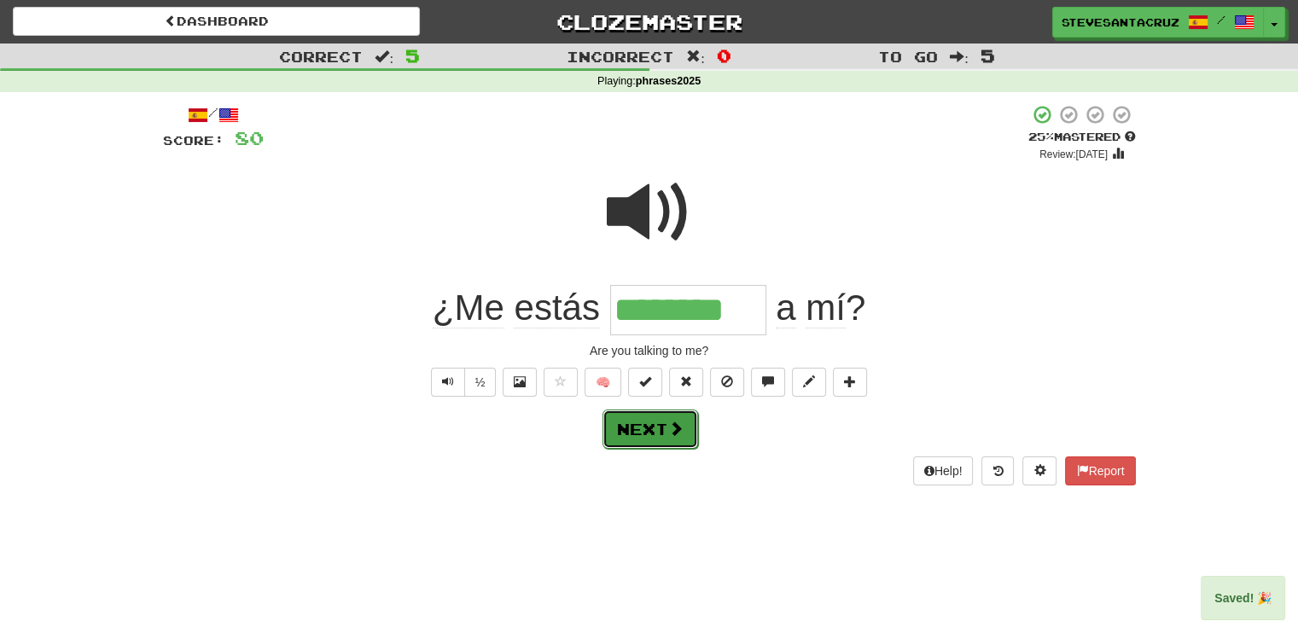
click at [650, 417] on button "Next" at bounding box center [651, 429] width 96 height 39
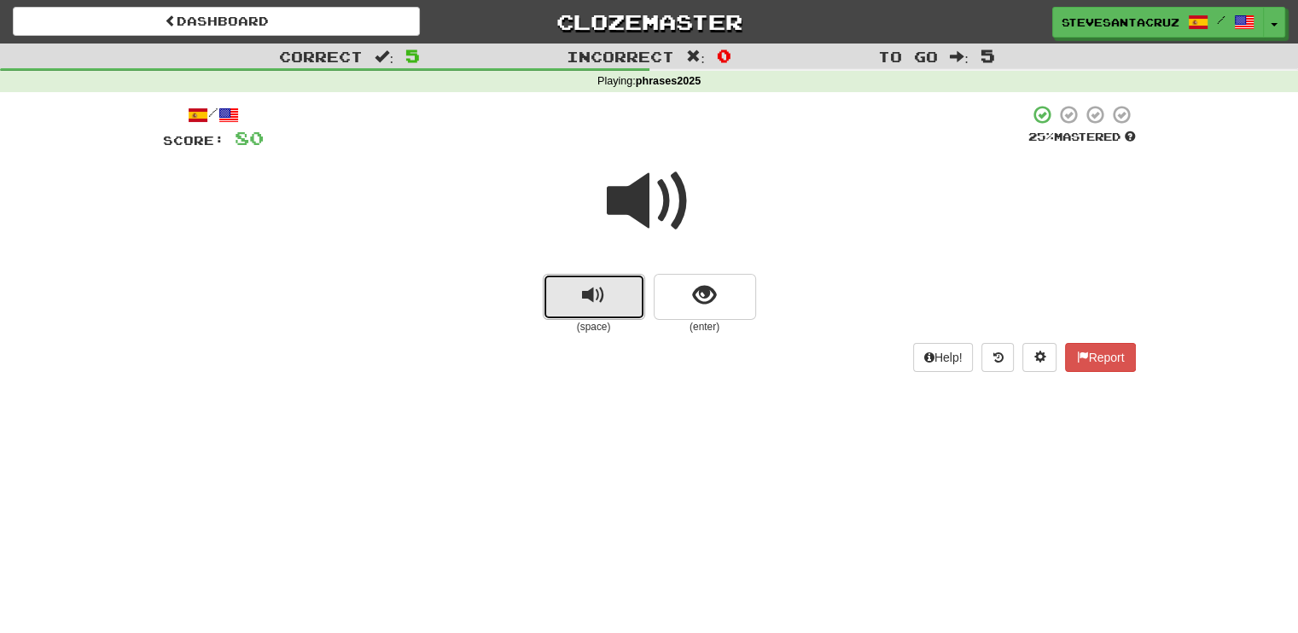
click at [569, 313] on button "replay audio" at bounding box center [594, 297] width 102 height 46
click at [680, 296] on button "show sentence" at bounding box center [705, 297] width 102 height 46
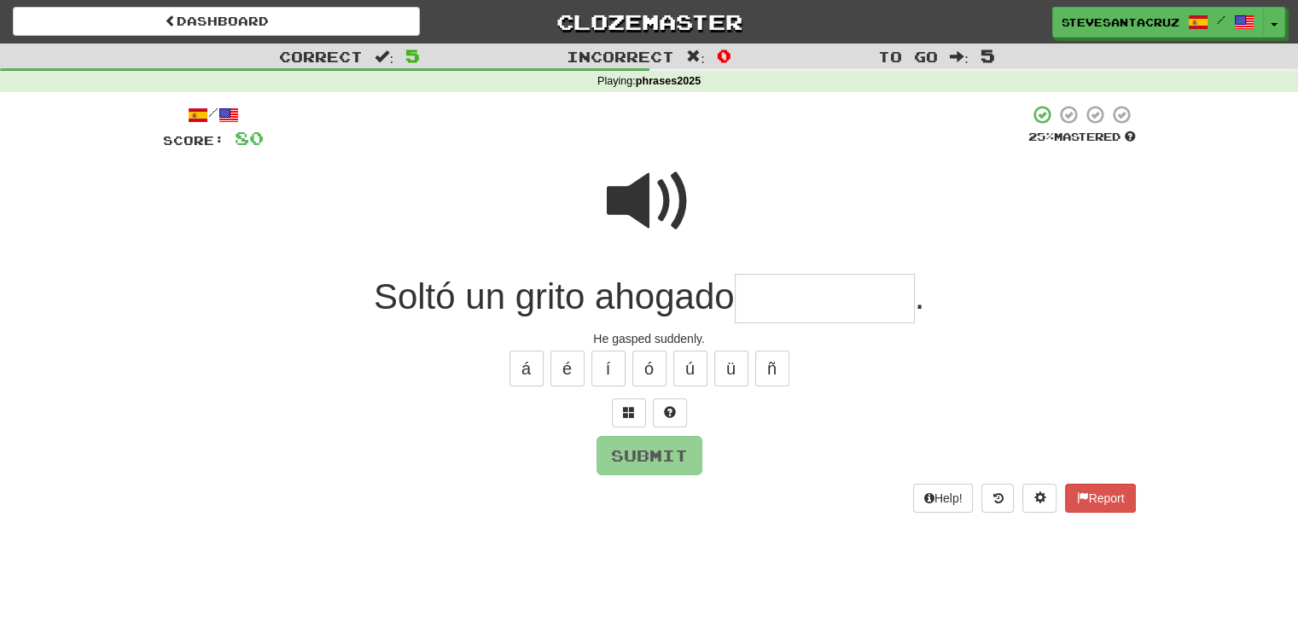
click at [388, 298] on span "Soltó un grito ahogado" at bounding box center [554, 297] width 361 height 40
click at [295, 348] on div "á é í ó ú ü ñ" at bounding box center [649, 368] width 973 height 43
click at [794, 286] on input "text" at bounding box center [825, 299] width 180 height 50
click at [645, 195] on span at bounding box center [649, 201] width 85 height 85
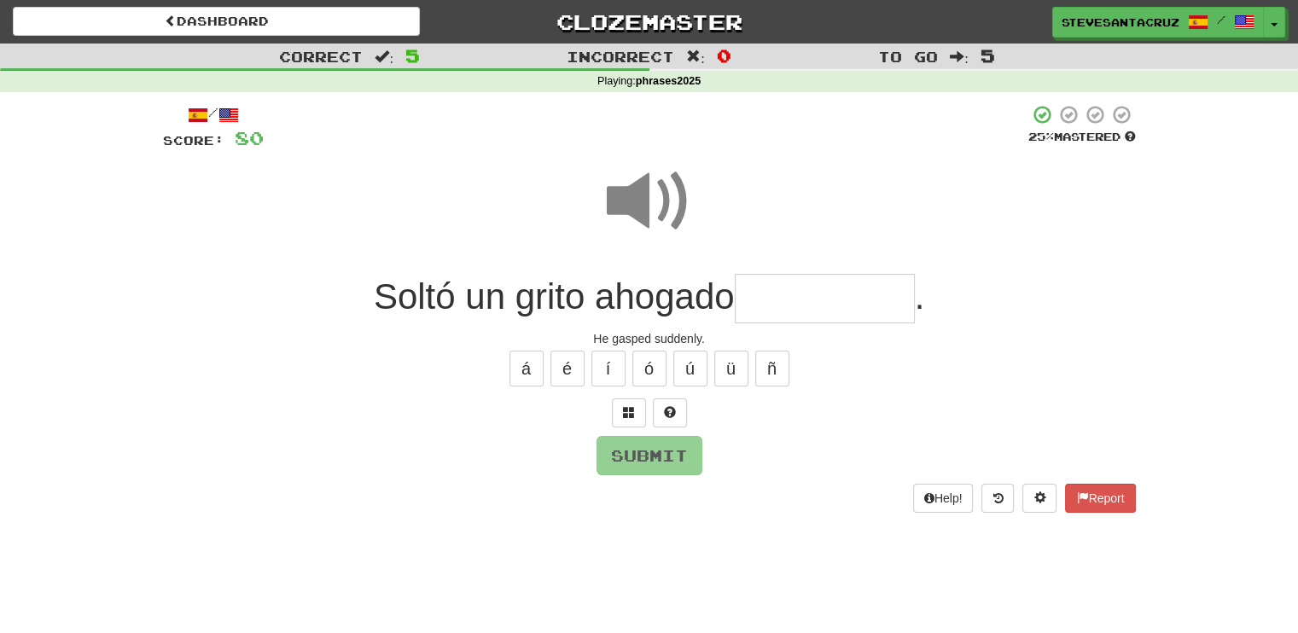
click at [791, 298] on input "text" at bounding box center [825, 299] width 180 height 50
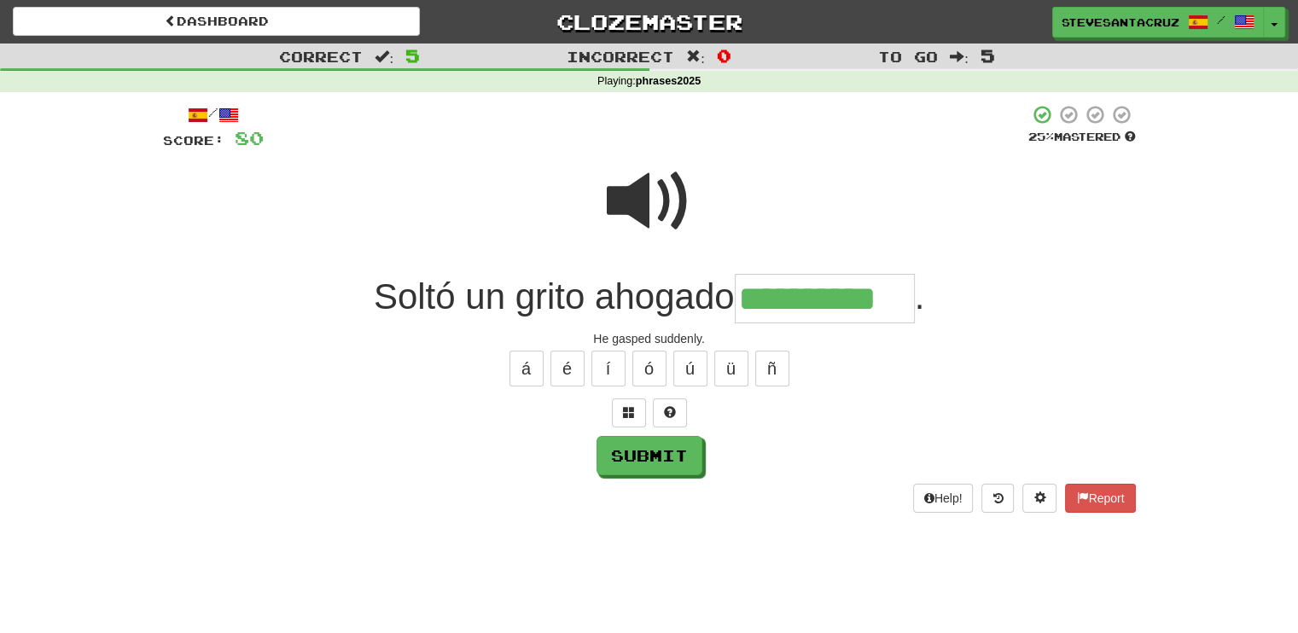
type input "**********"
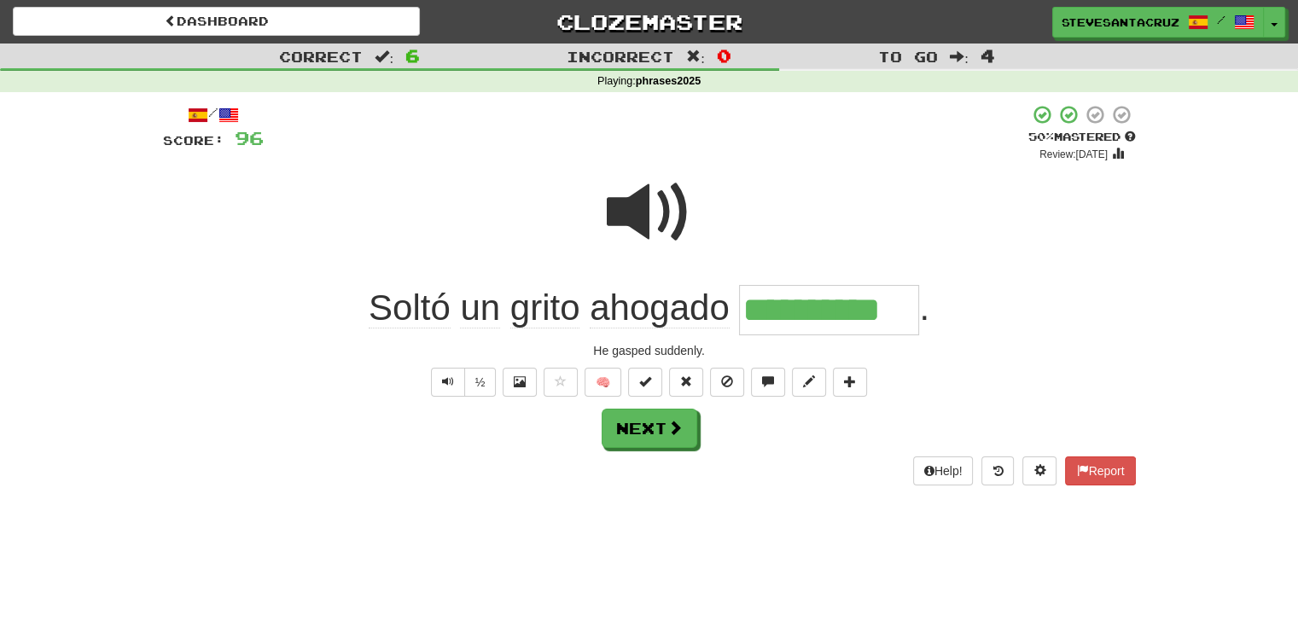
click at [396, 305] on span "Soltó" at bounding box center [410, 308] width 82 height 41
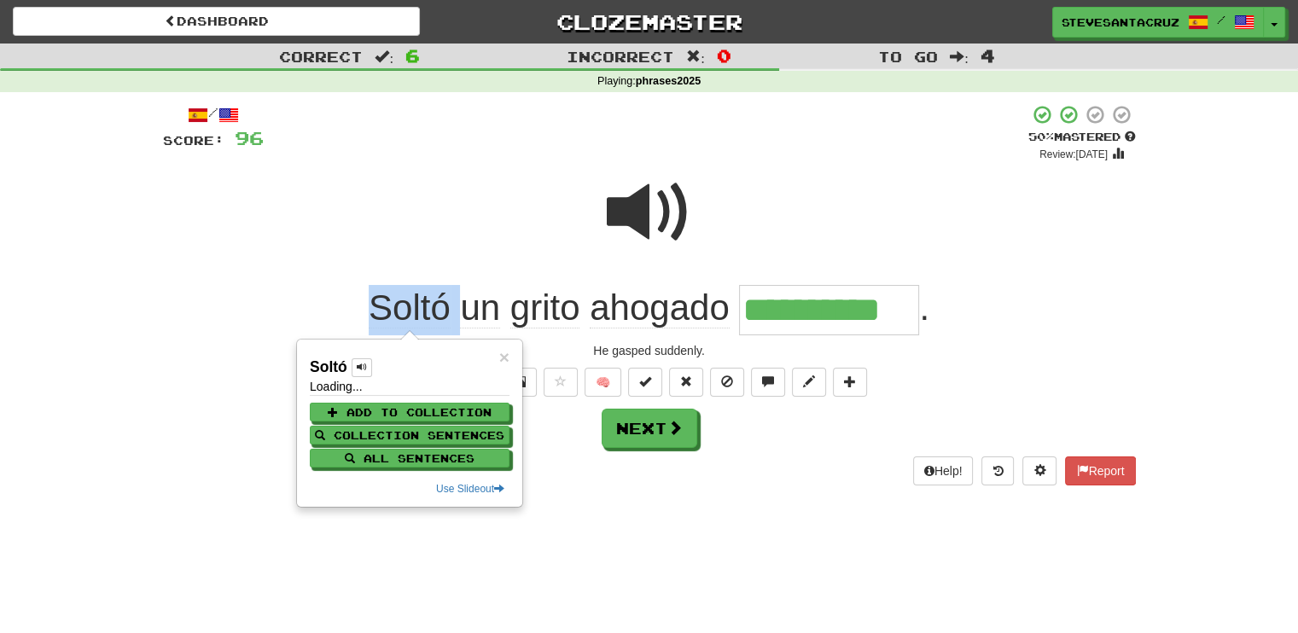
click at [396, 305] on span "Soltó" at bounding box center [410, 308] width 82 height 41
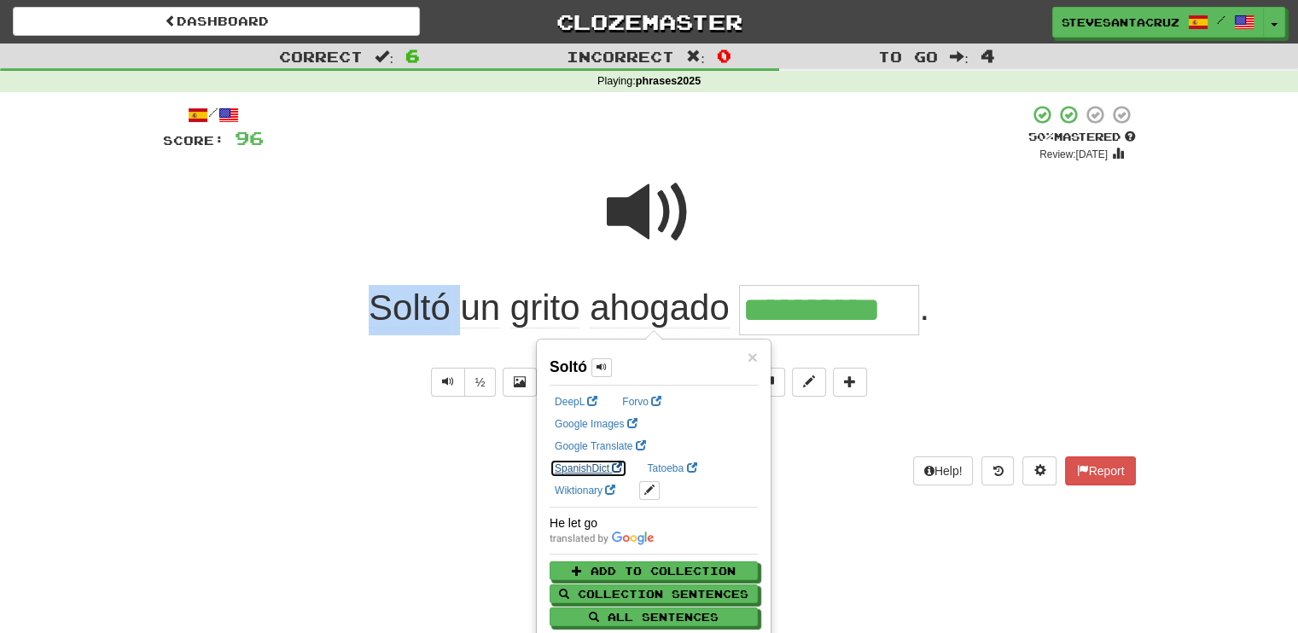
click at [627, 459] on link "SpanishDict" at bounding box center [589, 468] width 78 height 19
click at [1014, 345] on div "He gasped suddenly." at bounding box center [649, 350] width 973 height 17
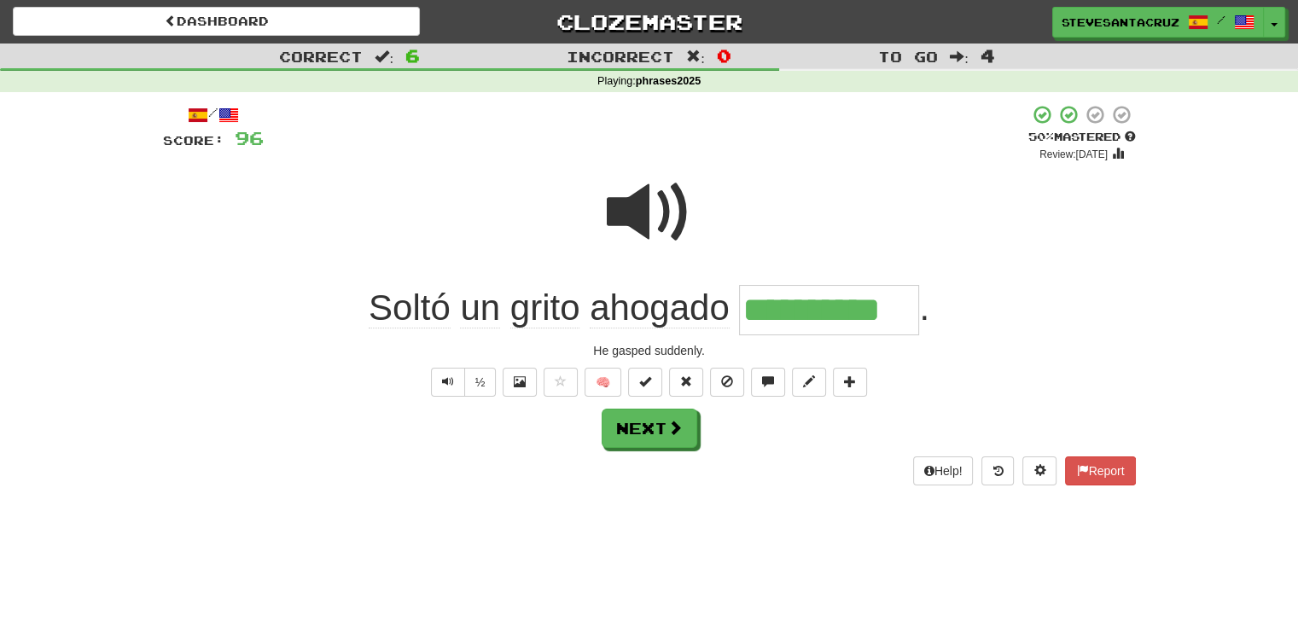
click at [635, 310] on span "ahogado" at bounding box center [660, 308] width 140 height 41
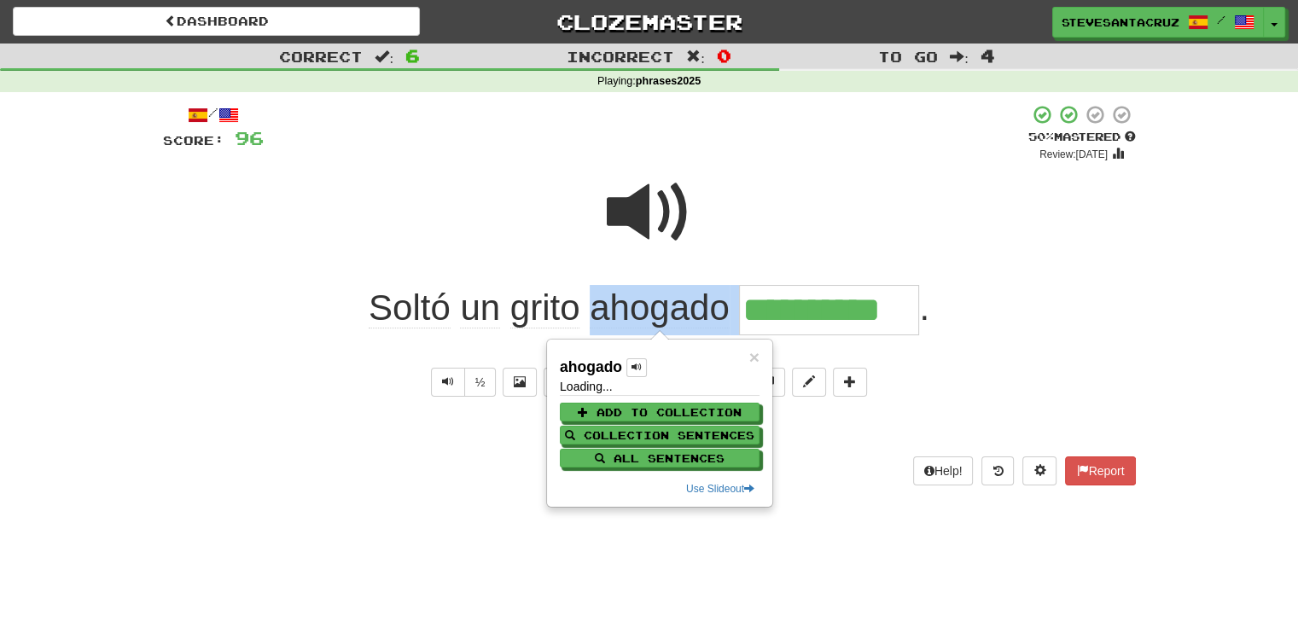
click at [635, 310] on span "ahogado" at bounding box center [660, 308] width 140 height 41
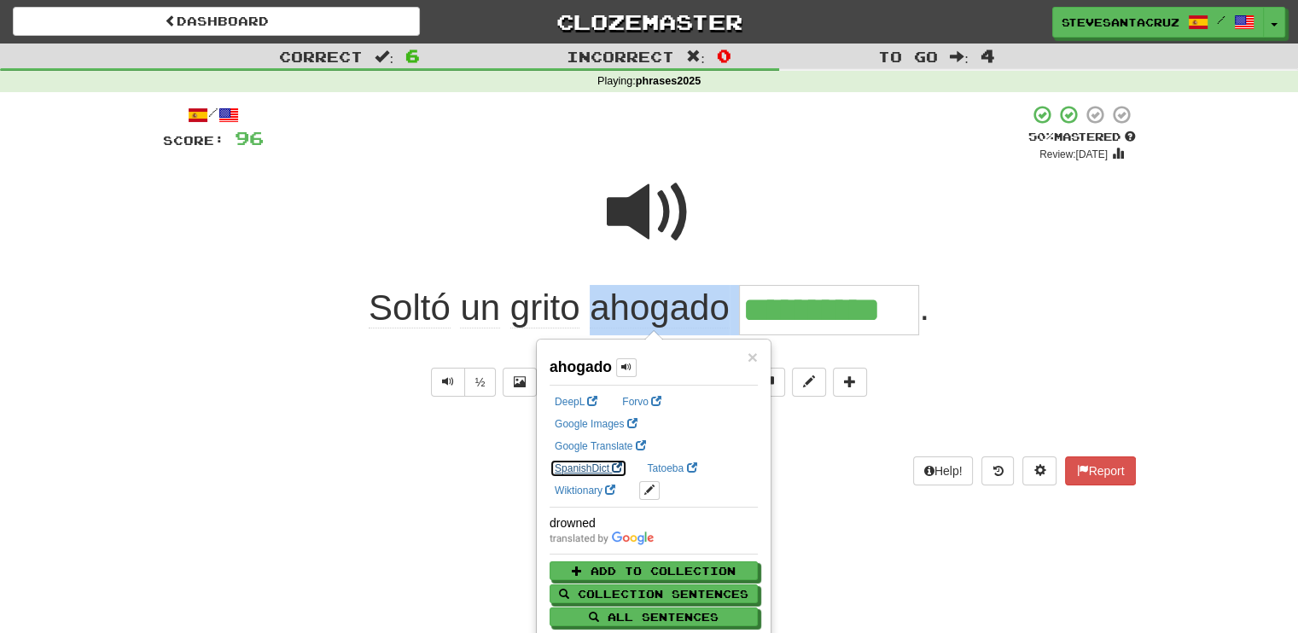
click at [627, 459] on link "SpanishDict" at bounding box center [589, 468] width 78 height 19
click at [165, 504] on div "**********" at bounding box center [649, 300] width 973 height 417
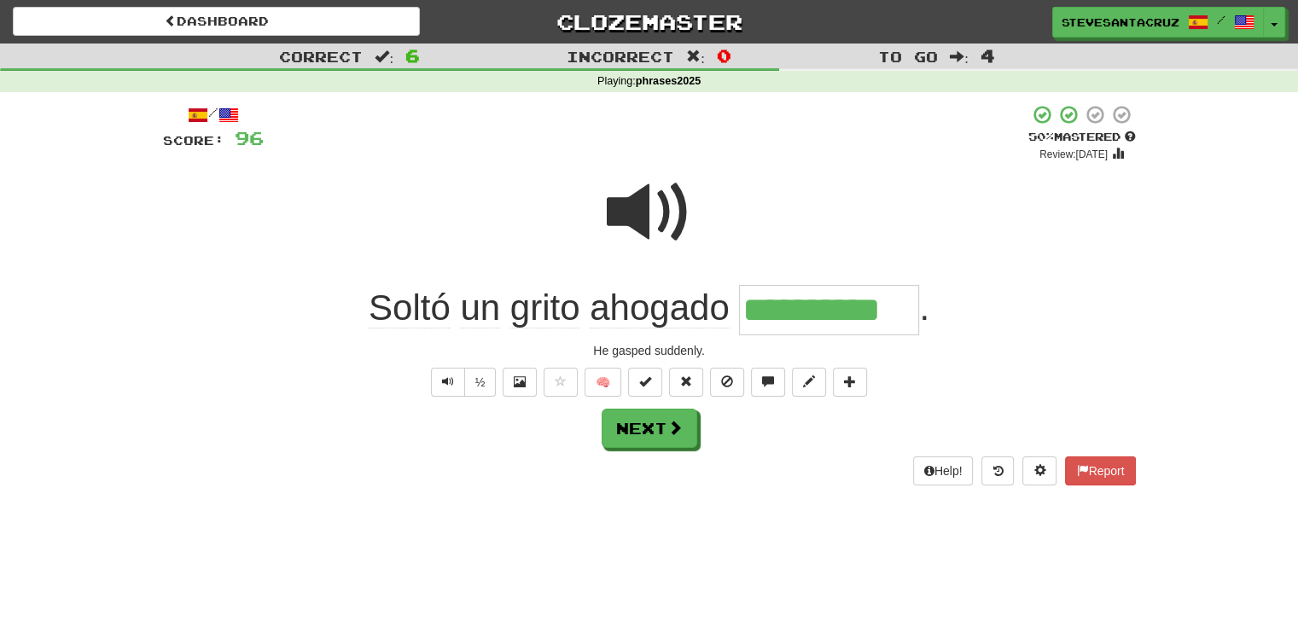
click at [246, 339] on div "**********" at bounding box center [649, 294] width 973 height 381
click at [806, 385] on span at bounding box center [809, 382] width 12 height 12
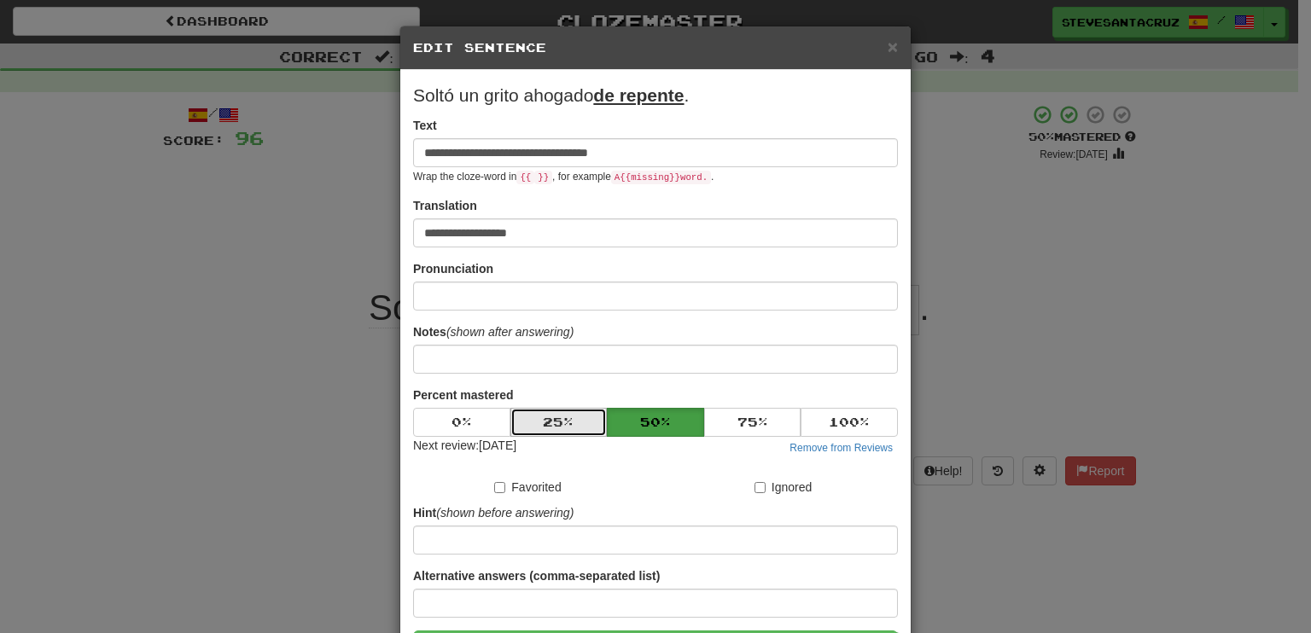
click at [538, 414] on button "25 %" at bounding box center [558, 422] width 97 height 29
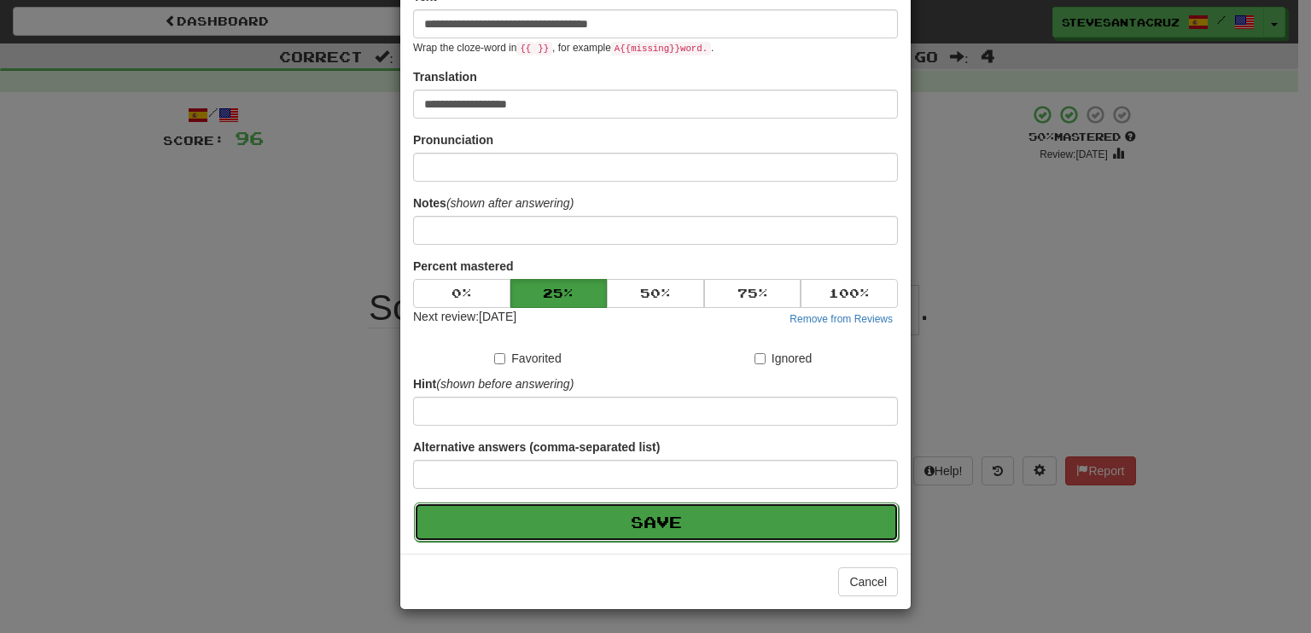
click at [607, 522] on button "Save" at bounding box center [656, 522] width 485 height 39
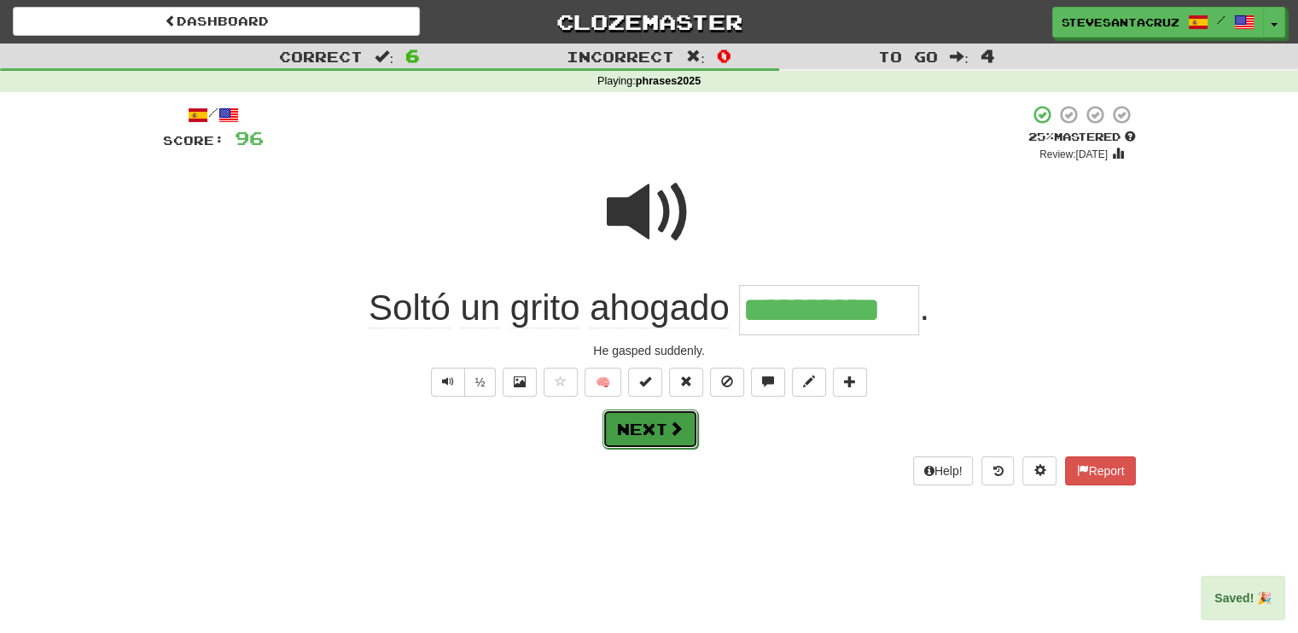
click at [658, 427] on button "Next" at bounding box center [651, 429] width 96 height 39
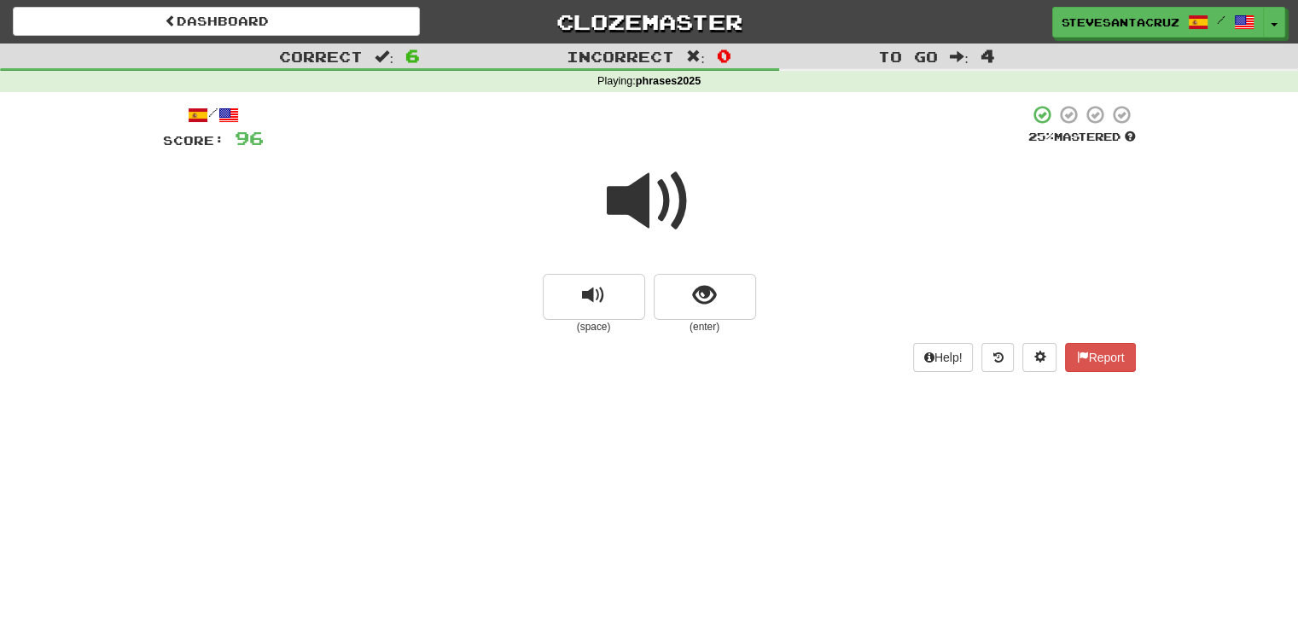
click at [632, 212] on span at bounding box center [649, 201] width 85 height 85
click at [625, 201] on span at bounding box center [649, 201] width 85 height 85
click at [631, 194] on span at bounding box center [649, 201] width 85 height 85
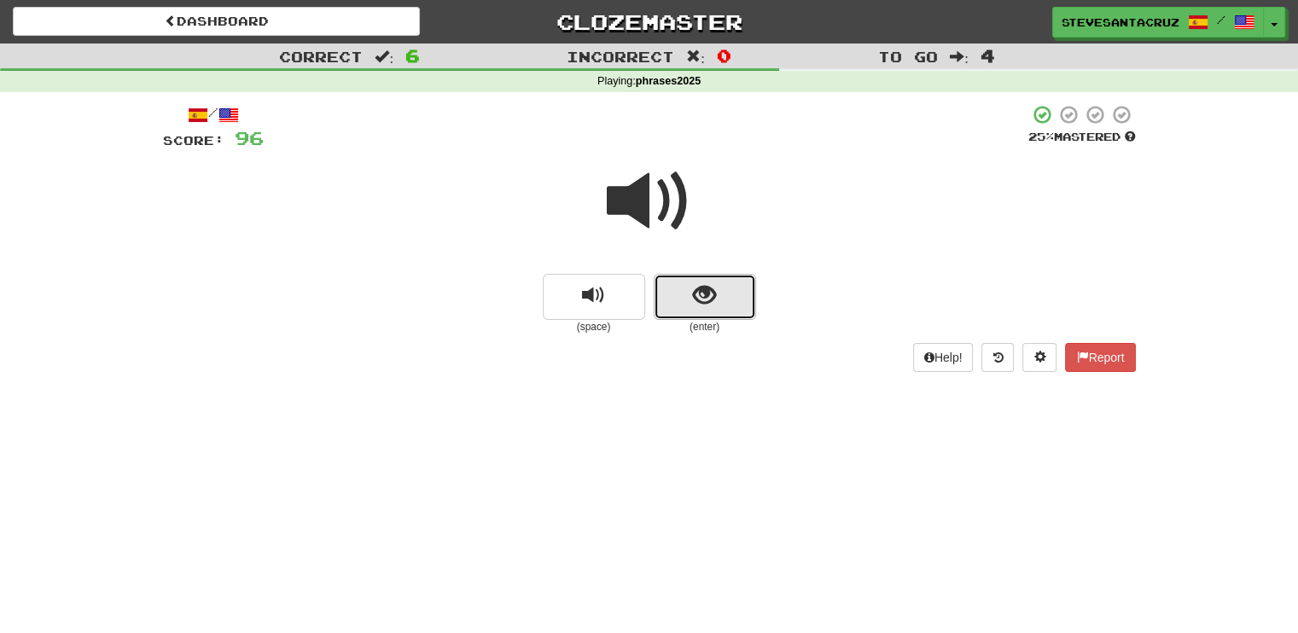
click at [674, 296] on button "show sentence" at bounding box center [705, 297] width 102 height 46
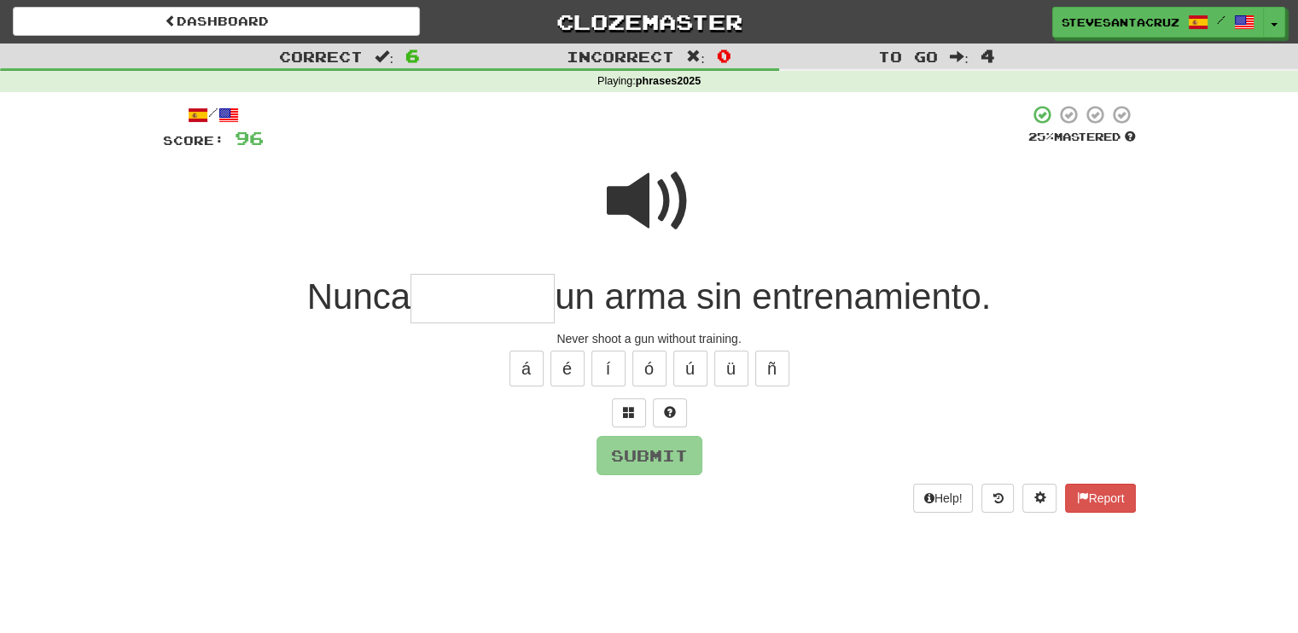
click at [444, 286] on input "text" at bounding box center [483, 299] width 144 height 50
type input "********"
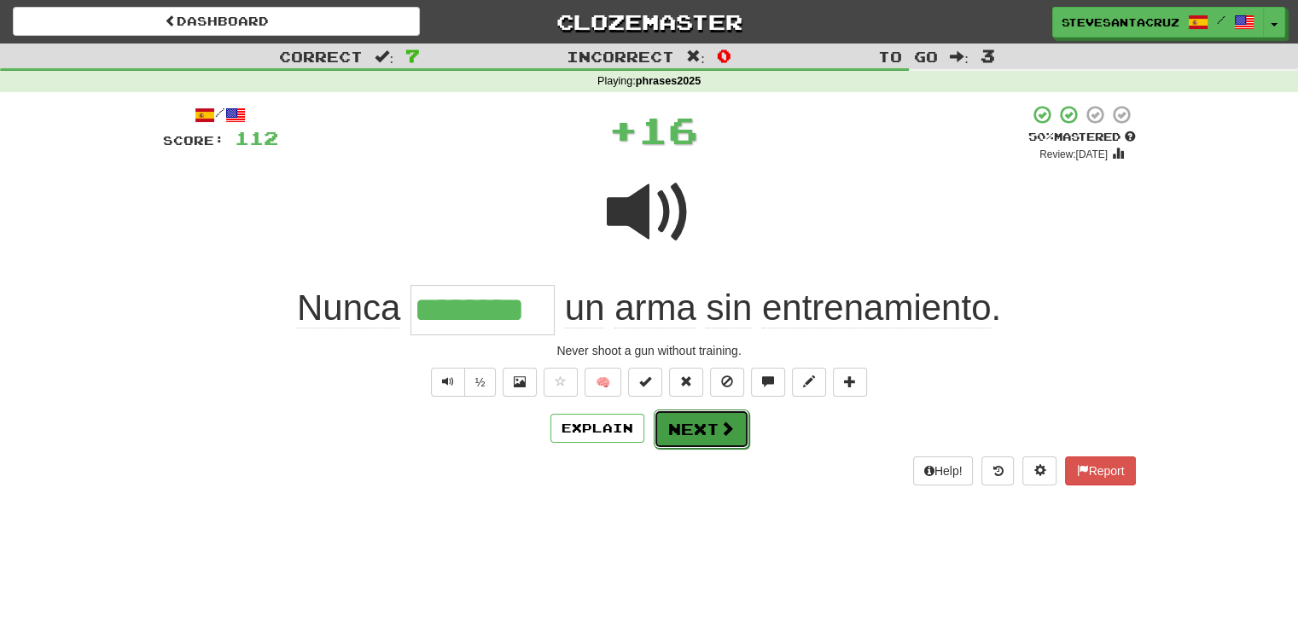
click at [720, 421] on span at bounding box center [727, 428] width 15 height 15
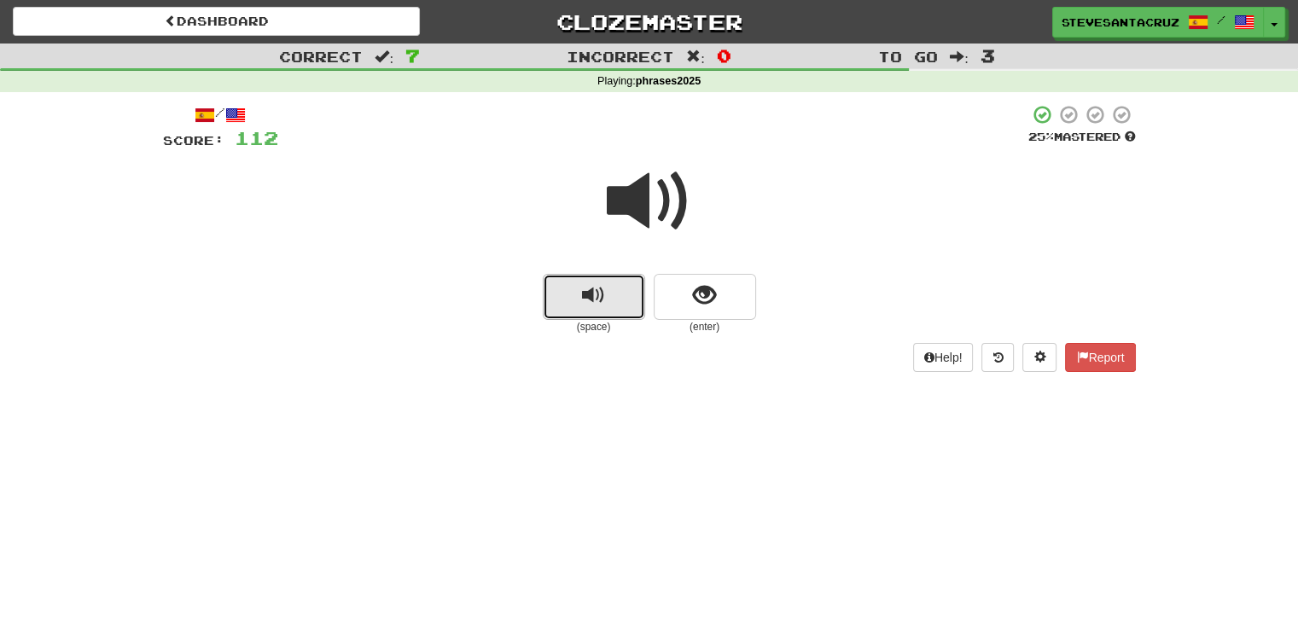
click at [603, 297] on span "replay audio" at bounding box center [593, 295] width 23 height 23
click at [603, 294] on span "replay audio" at bounding box center [593, 295] width 23 height 23
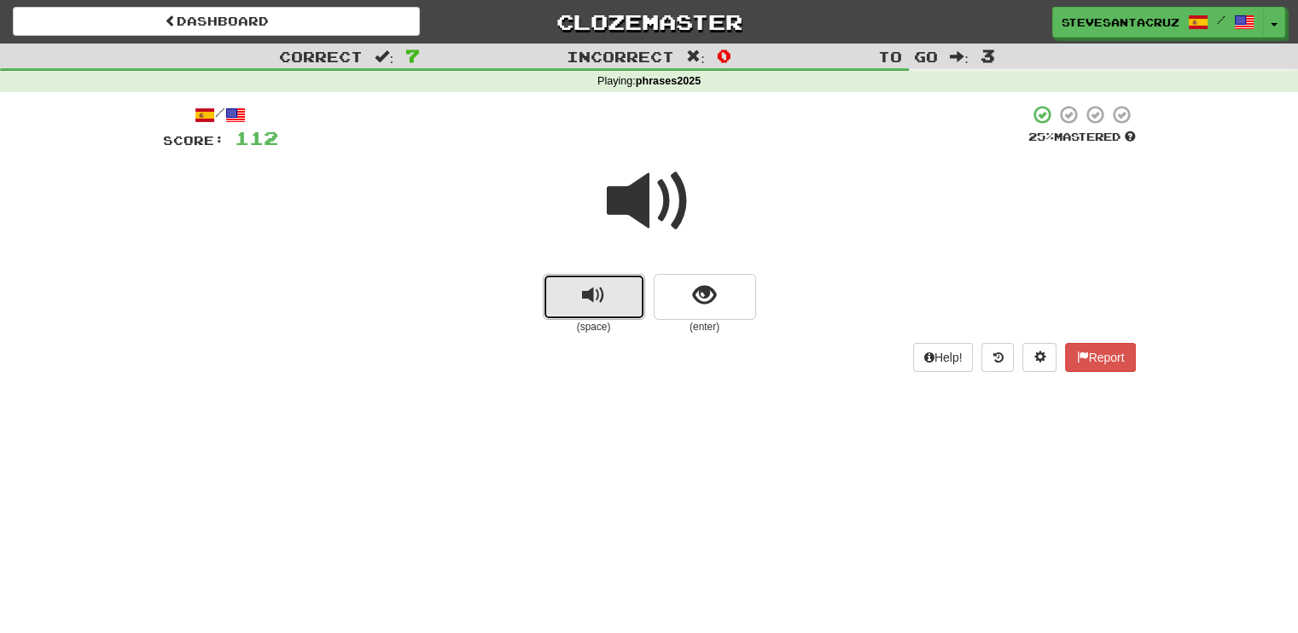
click at [602, 300] on span "replay audio" at bounding box center [593, 295] width 23 height 23
click at [703, 306] on span "show sentence" at bounding box center [704, 295] width 23 height 23
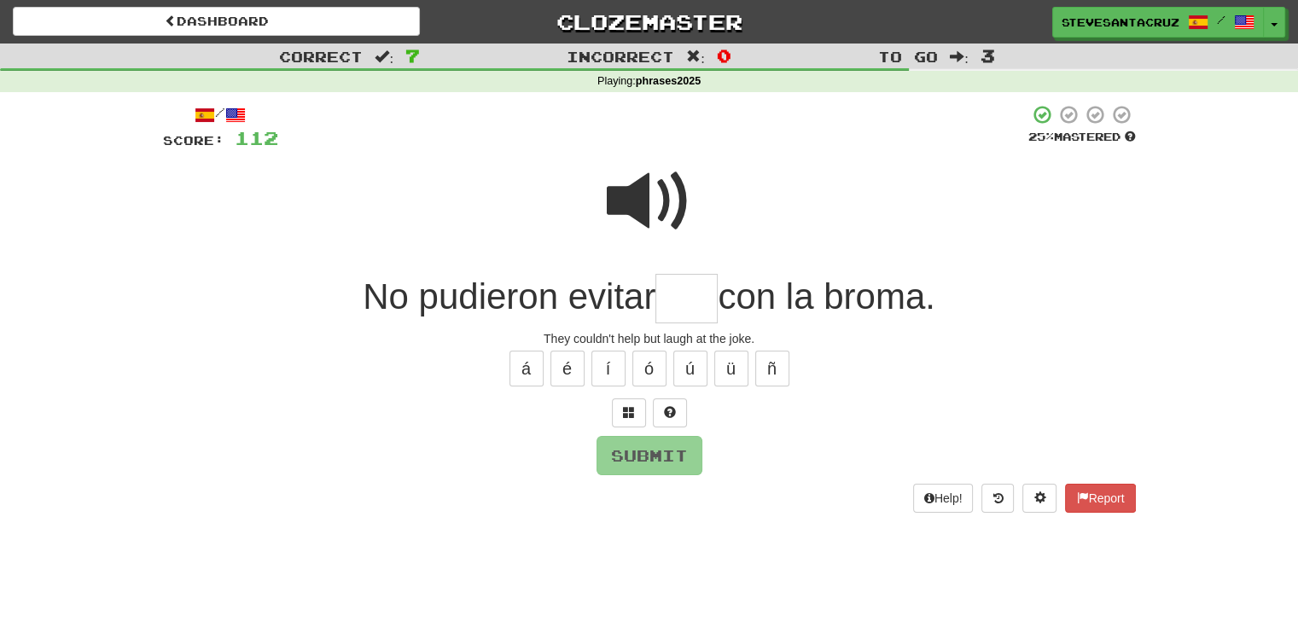
click at [658, 295] on input "text" at bounding box center [687, 299] width 62 height 50
type input "****"
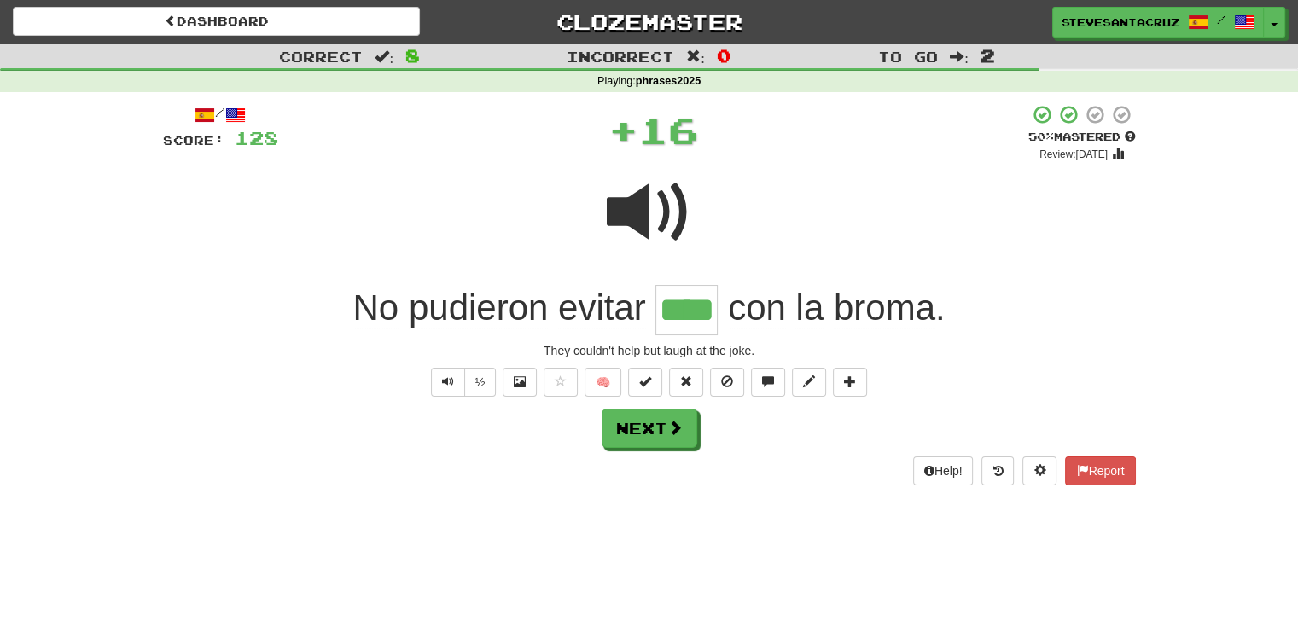
click at [608, 311] on span "evitar" at bounding box center [602, 308] width 88 height 41
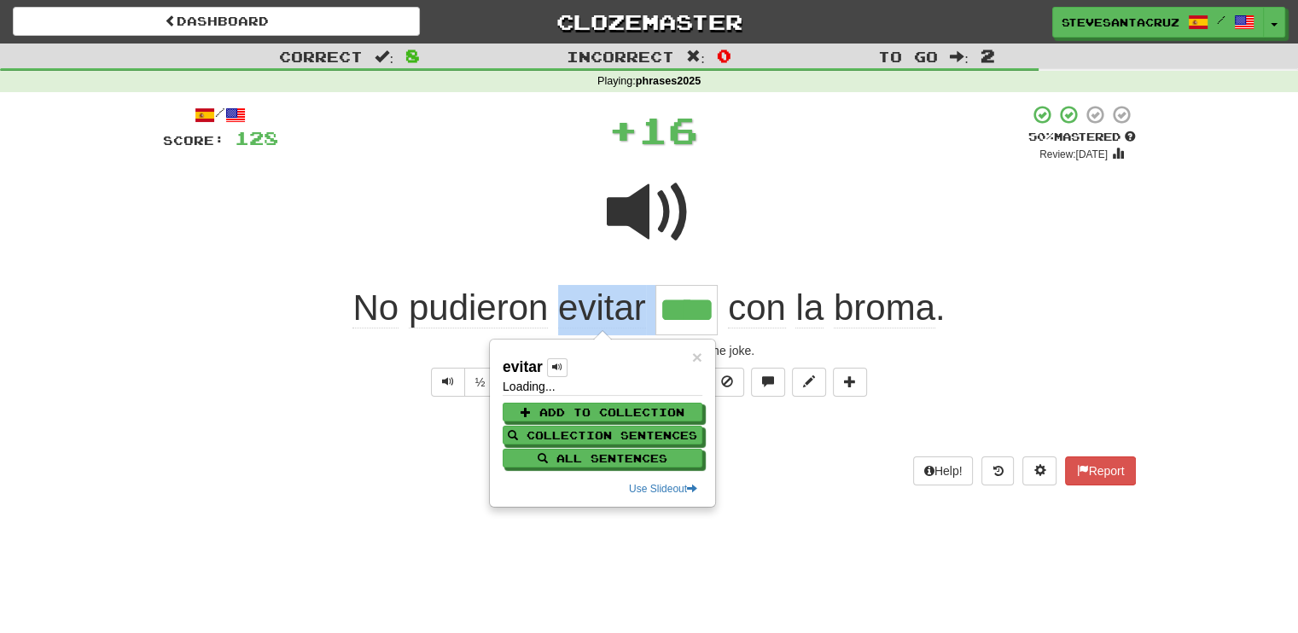
click at [608, 311] on span "evitar" at bounding box center [602, 308] width 88 height 41
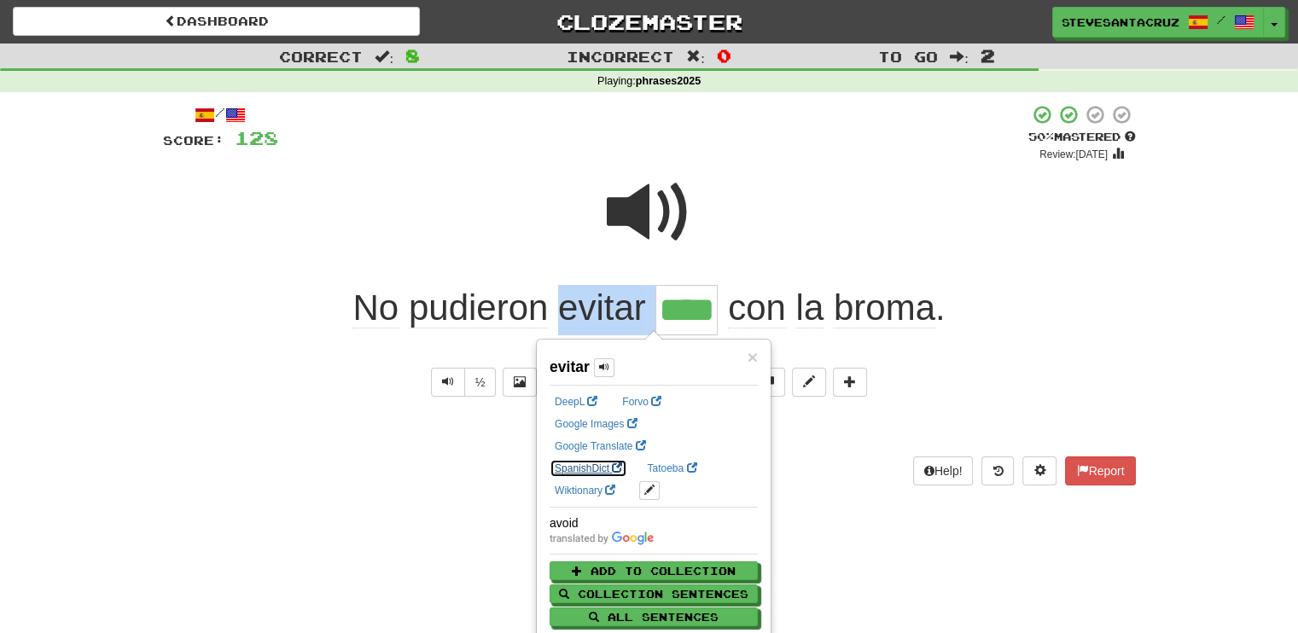
click at [627, 459] on link "SpanishDict" at bounding box center [589, 468] width 78 height 19
click at [978, 324] on div "No pudieron evitar **** con la broma ." at bounding box center [649, 310] width 973 height 50
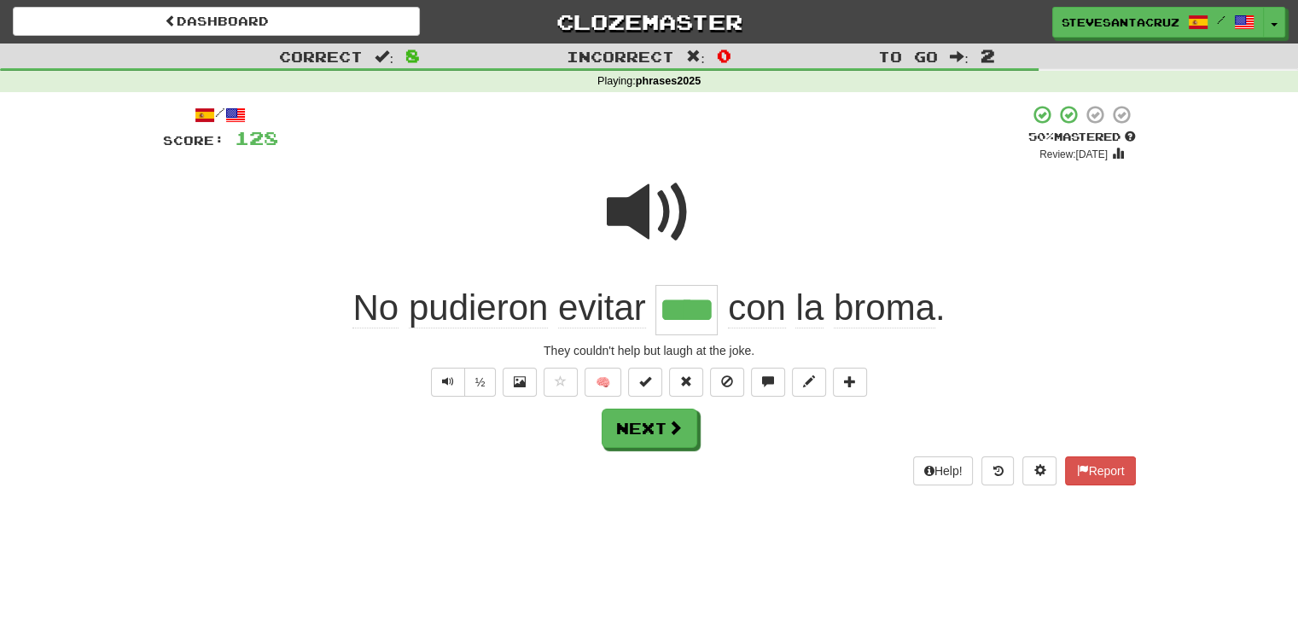
click at [358, 310] on span "No" at bounding box center [376, 308] width 46 height 41
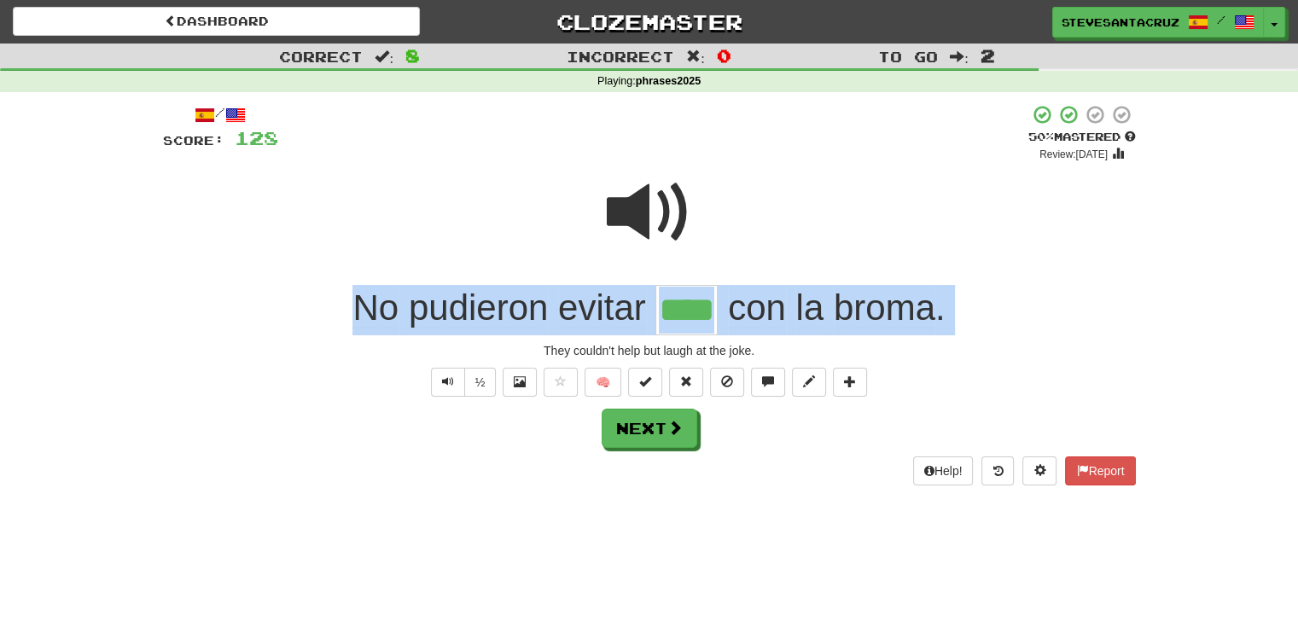
click at [358, 310] on span "No" at bounding box center [376, 308] width 46 height 41
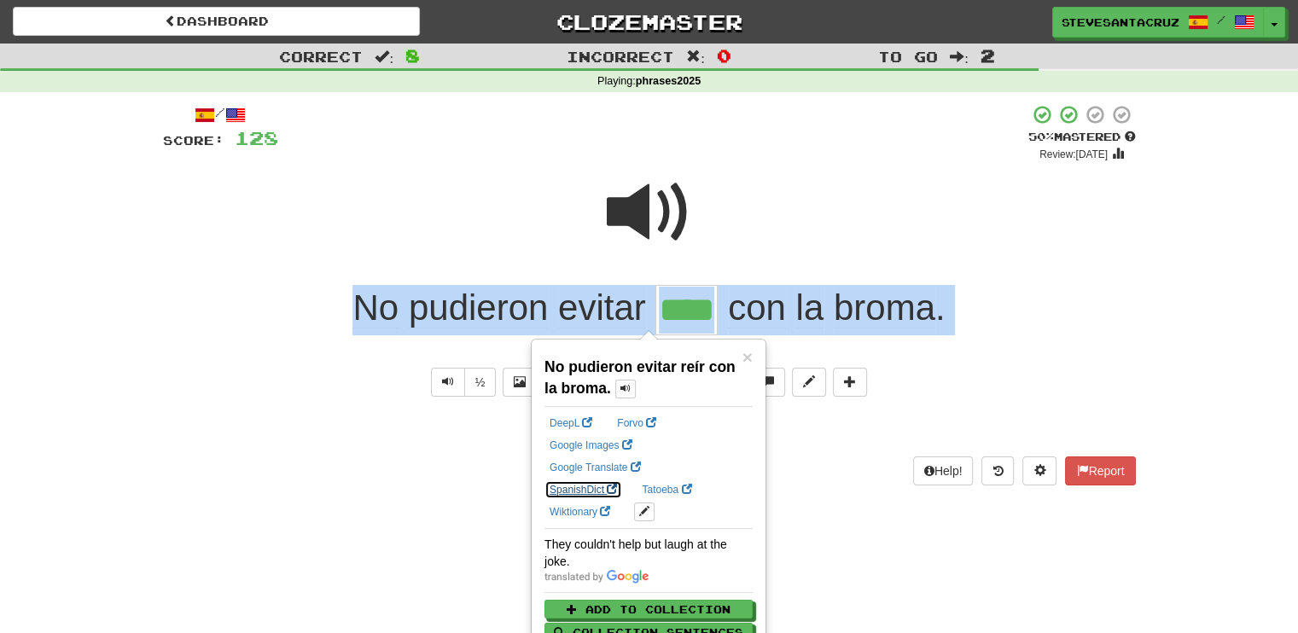
click at [622, 481] on link "SpanishDict" at bounding box center [584, 490] width 78 height 19
click at [1139, 301] on div "/ Score: 128 + 16 50 % Mastered Review: 2025-08-29 No pudieron evitar **** con …" at bounding box center [649, 300] width 999 height 417
click at [1140, 300] on div "/ Score: 128 + 16 50 % Mastered Review: 2025-08-29 No pudieron evitar **** con …" at bounding box center [649, 300] width 999 height 417
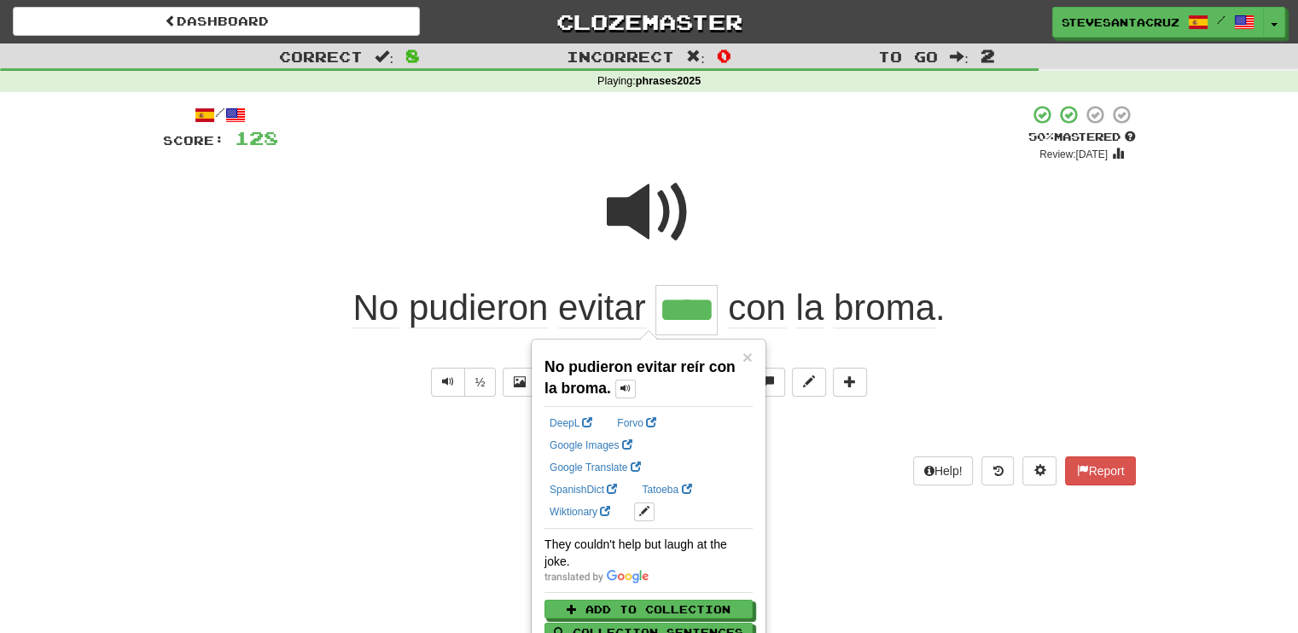
click at [817, 460] on div "Help! Report" at bounding box center [649, 471] width 973 height 29
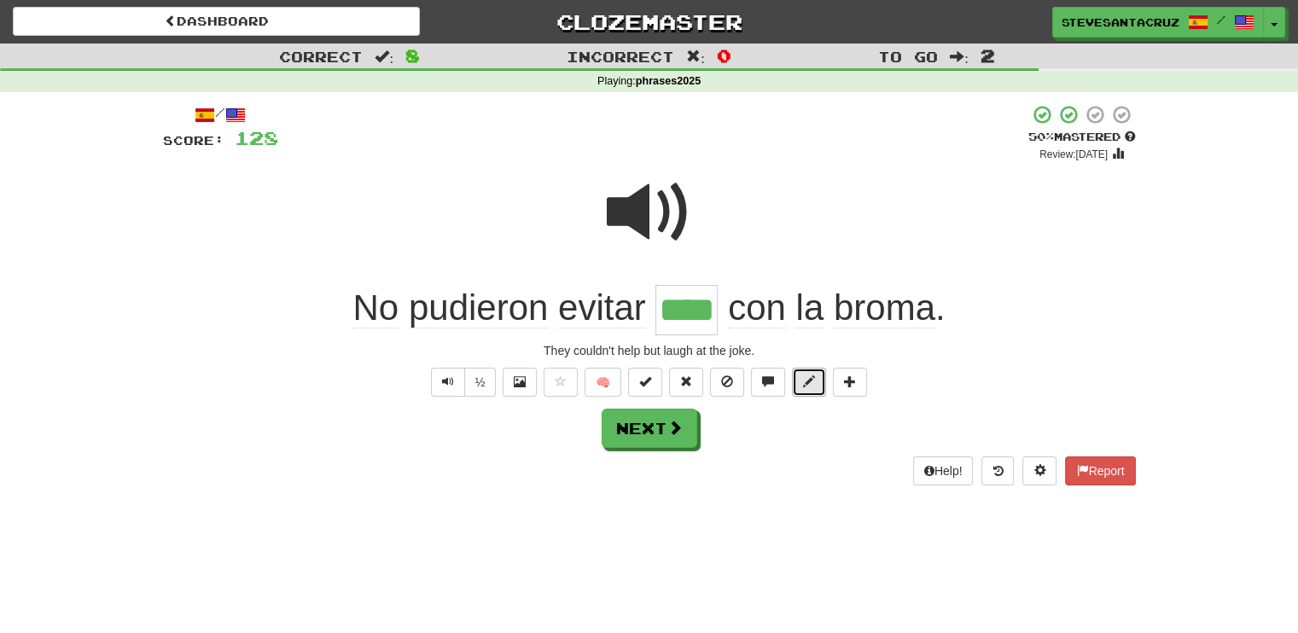
click at [808, 376] on span at bounding box center [809, 382] width 12 height 12
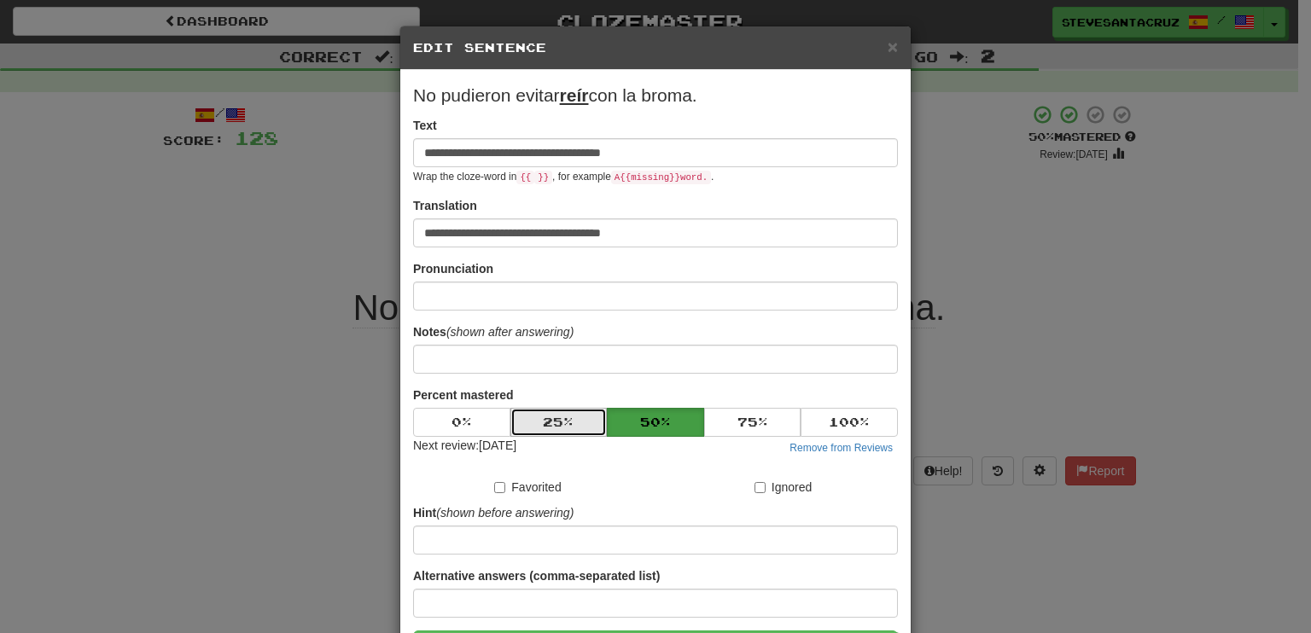
click at [550, 418] on button "25 %" at bounding box center [558, 422] width 97 height 29
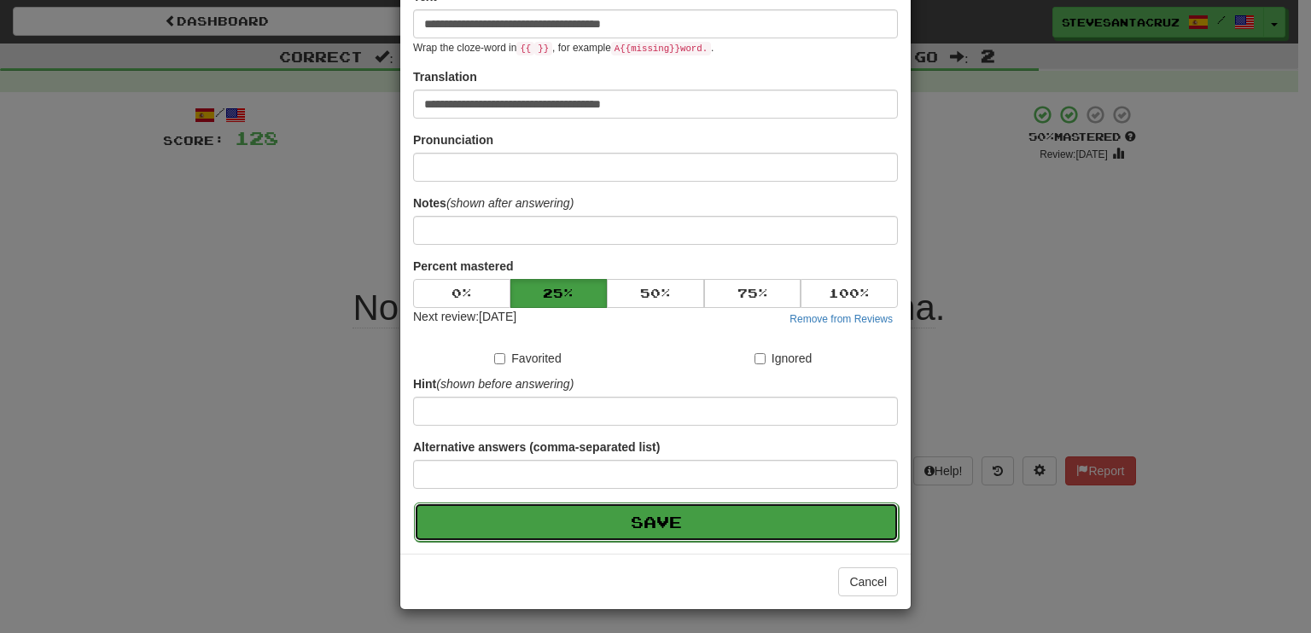
click at [571, 507] on button "Save" at bounding box center [656, 522] width 485 height 39
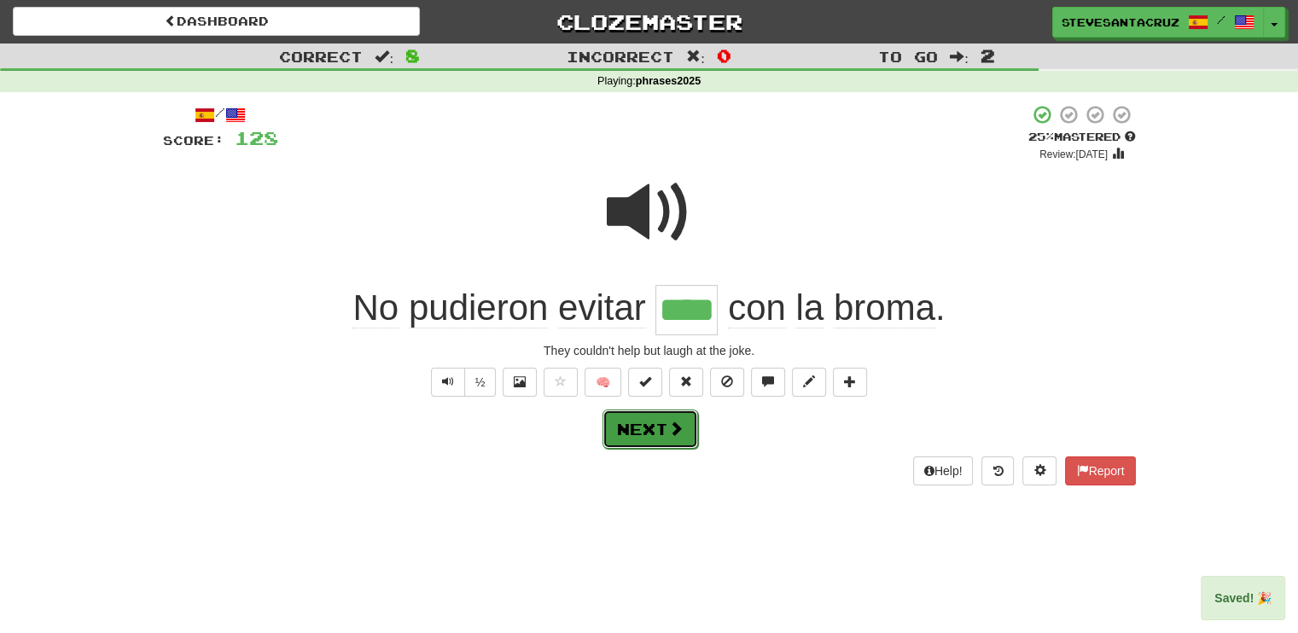
click at [656, 432] on button "Next" at bounding box center [651, 429] width 96 height 39
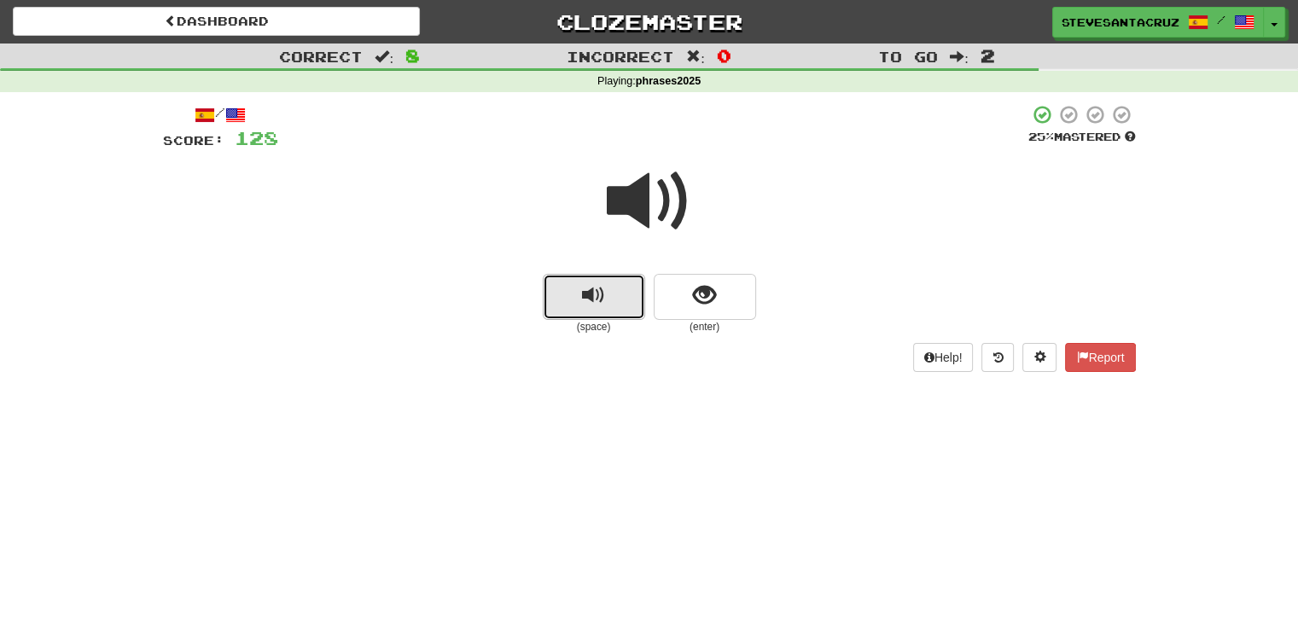
click at [584, 296] on span "replay audio" at bounding box center [593, 295] width 23 height 23
click at [604, 304] on span "replay audio" at bounding box center [593, 295] width 23 height 23
click at [684, 294] on button "show sentence" at bounding box center [705, 297] width 102 height 46
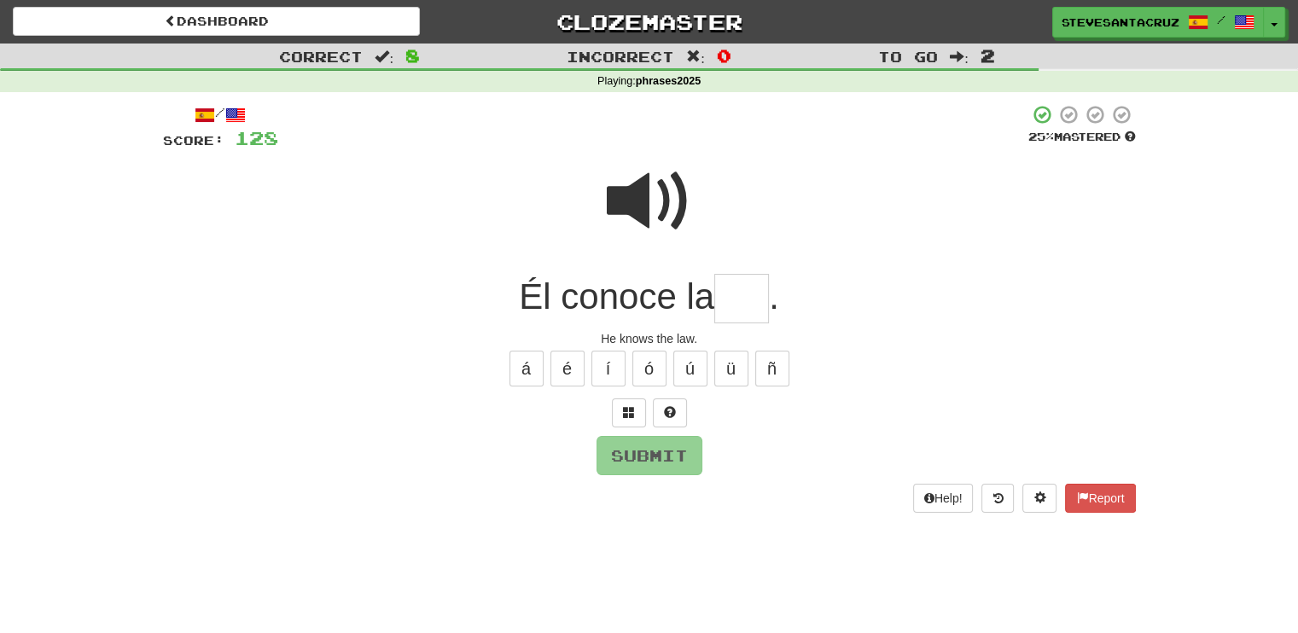
click at [769, 293] on input "text" at bounding box center [741, 299] width 55 height 50
type input "***"
click at [622, 464] on button "Submit" at bounding box center [651, 456] width 106 height 39
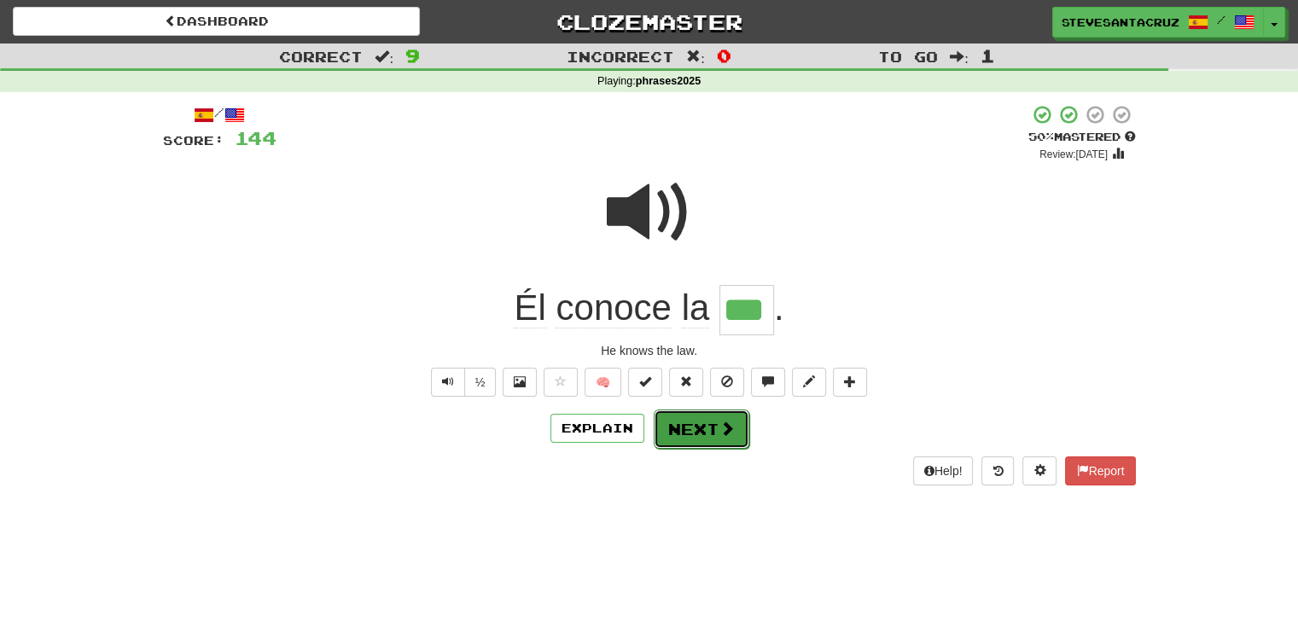
click at [699, 429] on button "Next" at bounding box center [702, 429] width 96 height 39
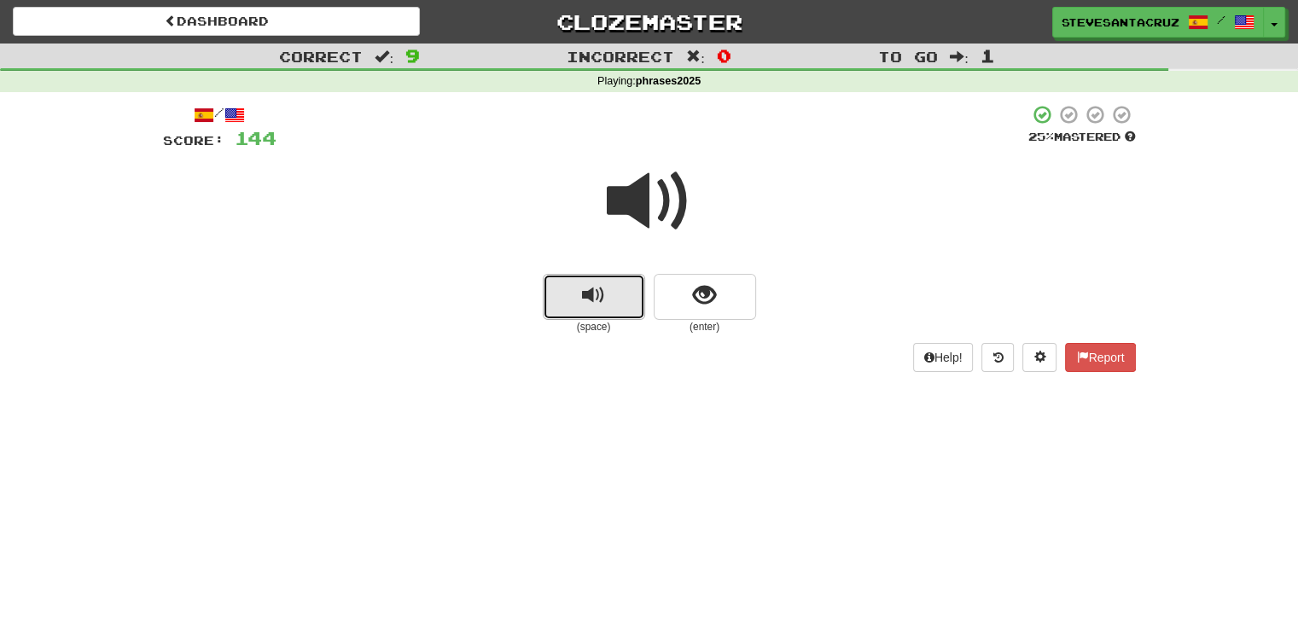
click at [597, 309] on button "replay audio" at bounding box center [594, 297] width 102 height 46
click at [591, 295] on span "replay audio" at bounding box center [593, 295] width 23 height 23
click at [679, 297] on button "show sentence" at bounding box center [705, 297] width 102 height 46
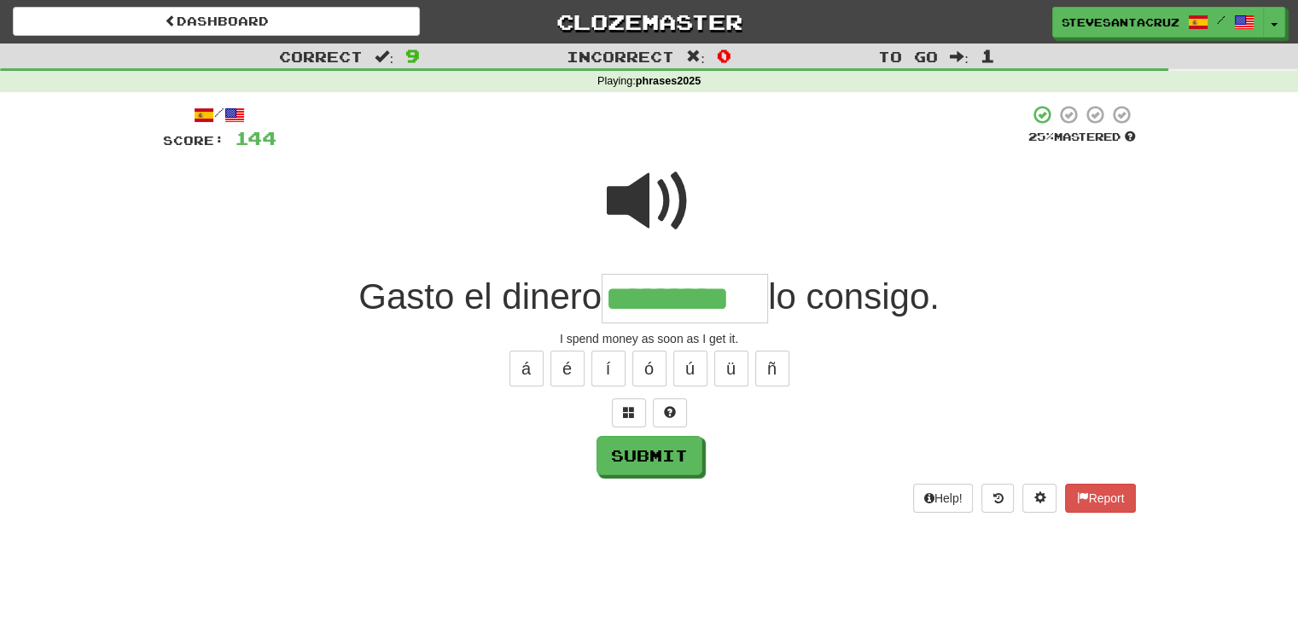
type input "*********"
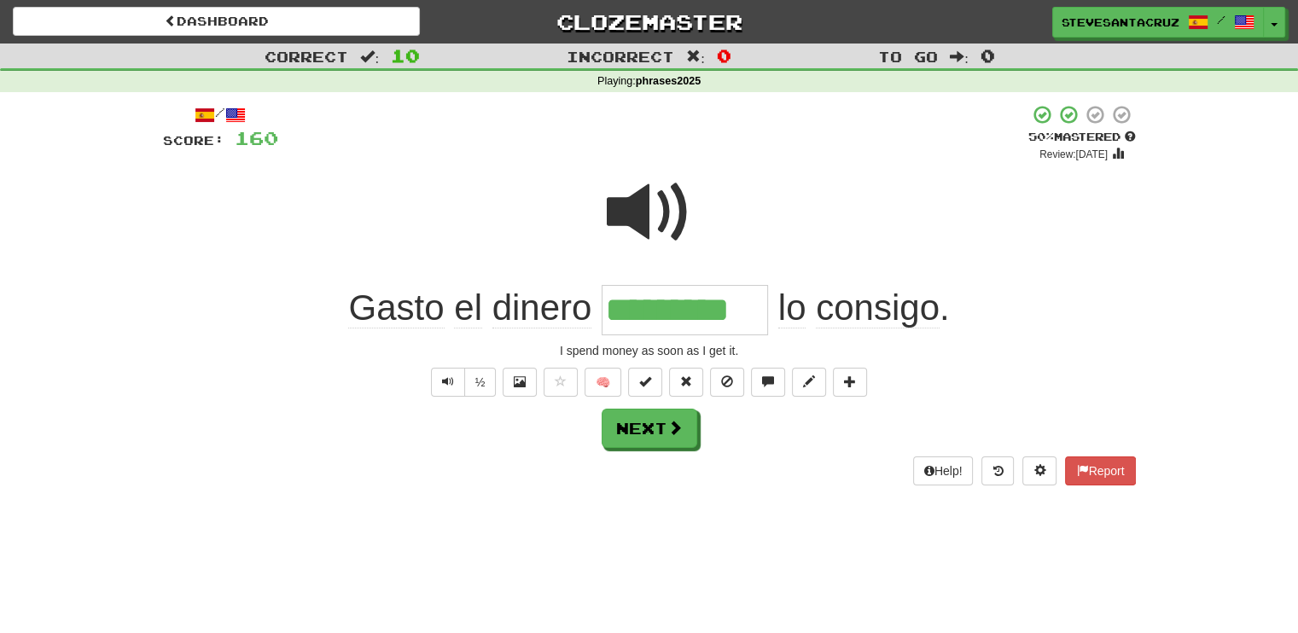
drag, startPoint x: 607, startPoint y: 310, endPoint x: 758, endPoint y: 310, distance: 151.1
click at [758, 310] on input "*********" at bounding box center [685, 310] width 166 height 50
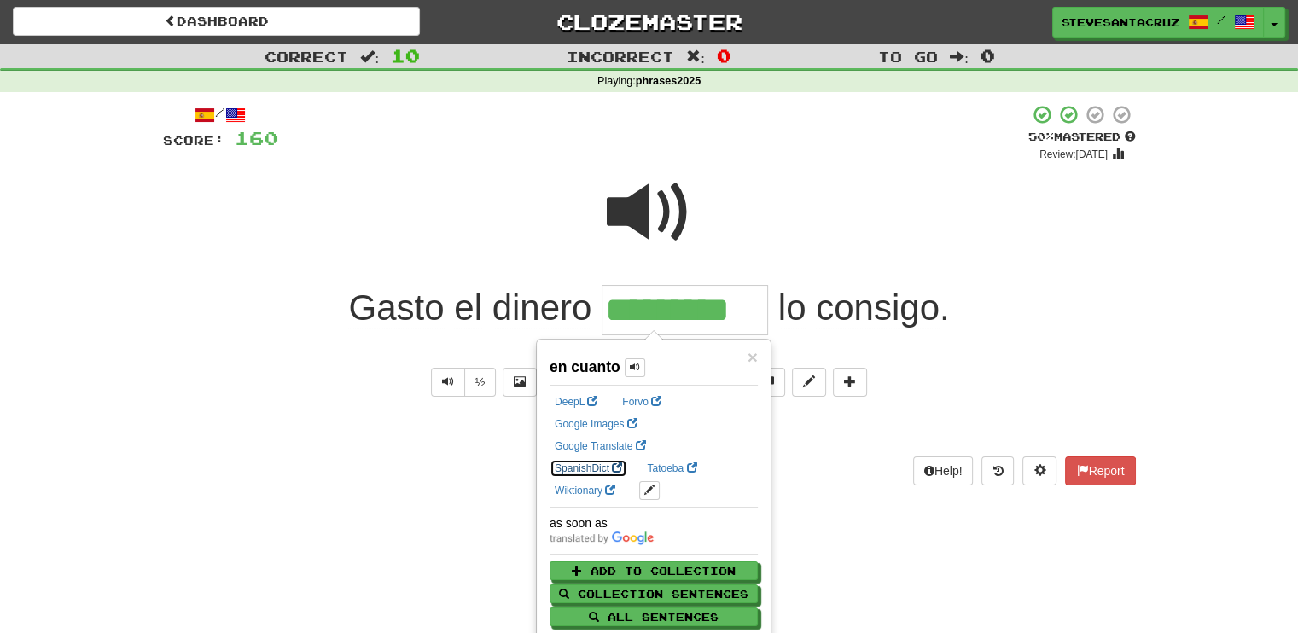
click at [627, 459] on link "SpanishDict" at bounding box center [589, 468] width 78 height 19
click at [1097, 302] on div "Gasto el dinero ********* lo consigo ." at bounding box center [649, 310] width 973 height 50
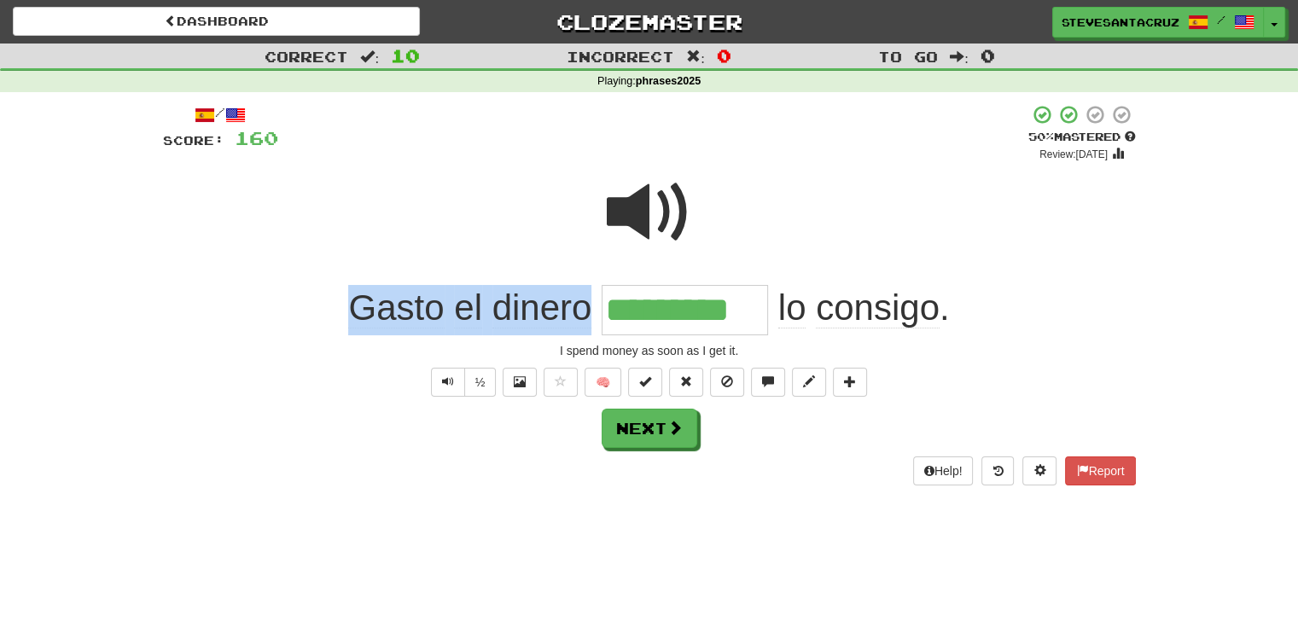
drag, startPoint x: 345, startPoint y: 306, endPoint x: 584, endPoint y: 300, distance: 239.1
click at [584, 300] on div "Gasto el dinero ********* lo consigo ." at bounding box center [649, 310] width 973 height 50
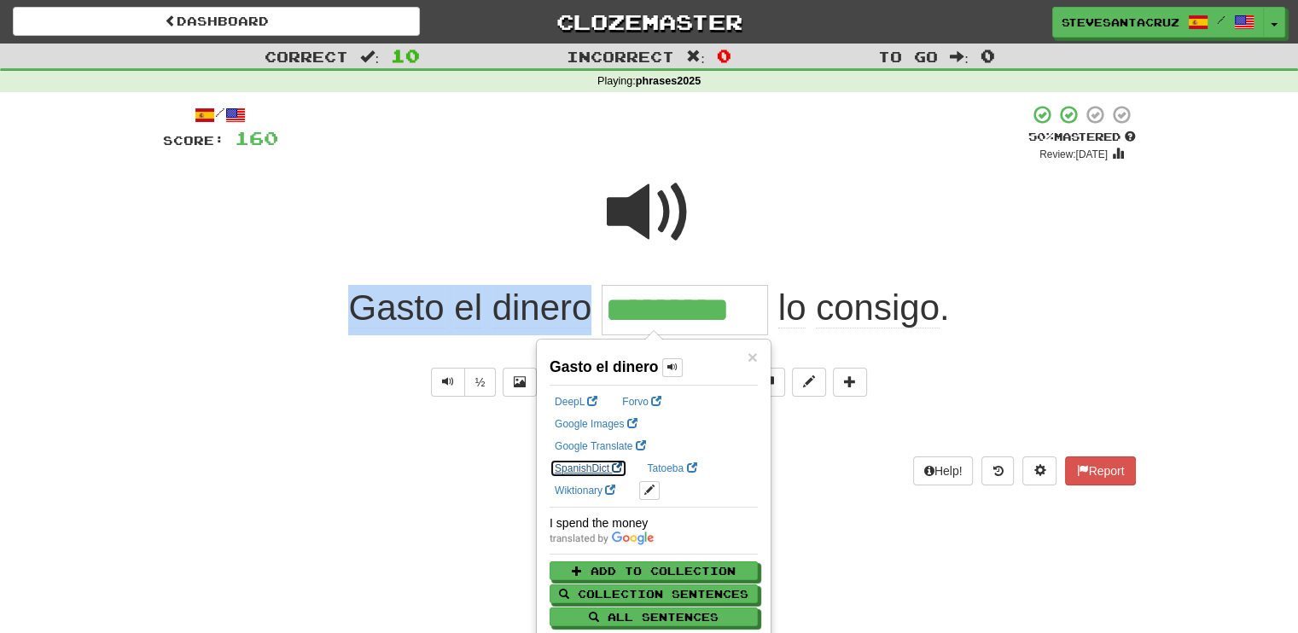
click at [627, 459] on link "SpanishDict" at bounding box center [589, 468] width 78 height 19
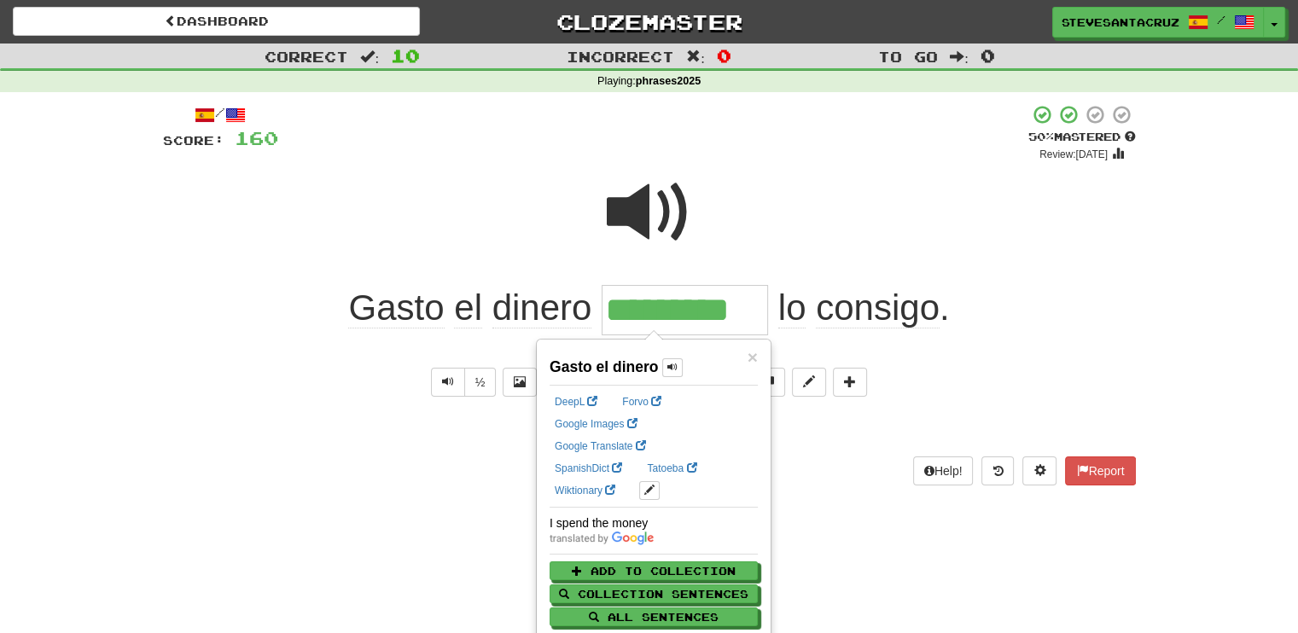
click at [125, 276] on div "Correct : 10 Incorrect : 0 To go : 0 Playing : phrases2025 / Score: 160 + 16 50…" at bounding box center [649, 277] width 1298 height 466
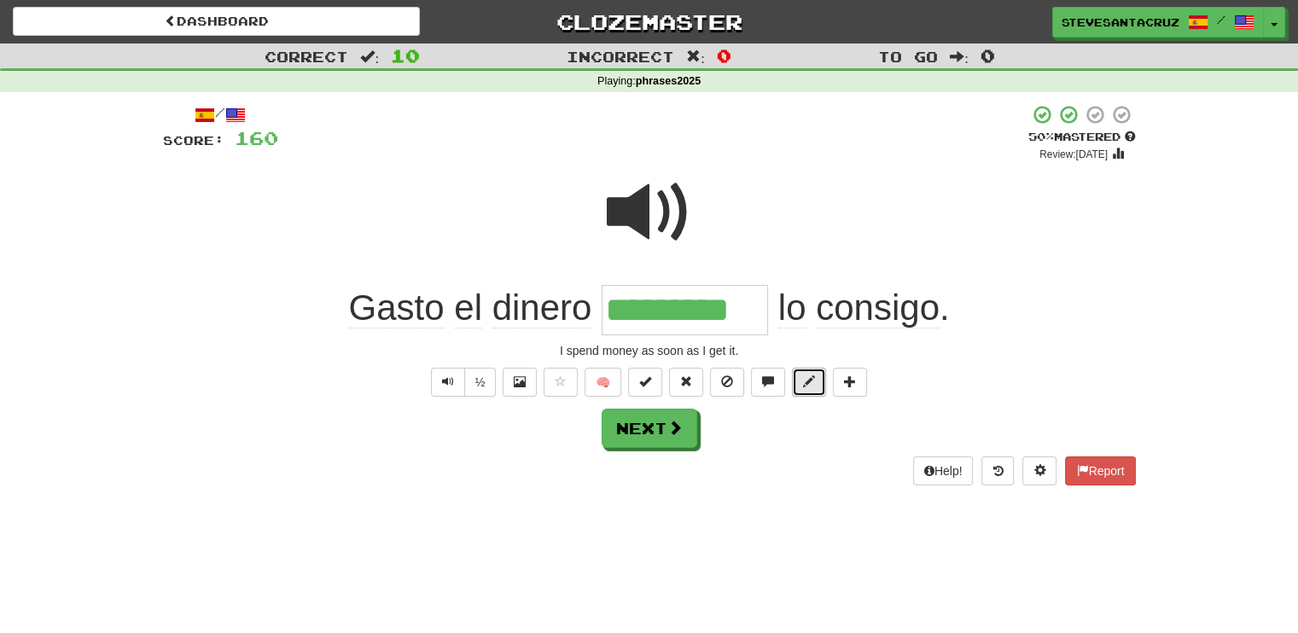
click at [806, 376] on span at bounding box center [809, 382] width 12 height 12
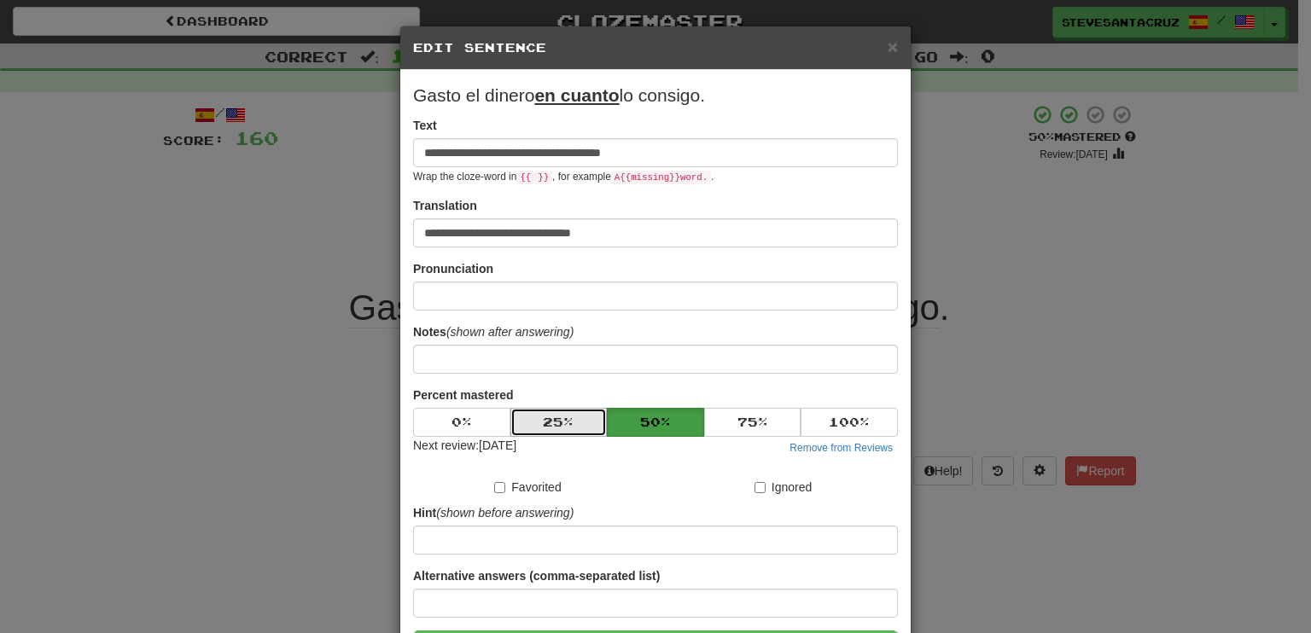
click at [553, 426] on button "25 %" at bounding box center [558, 422] width 97 height 29
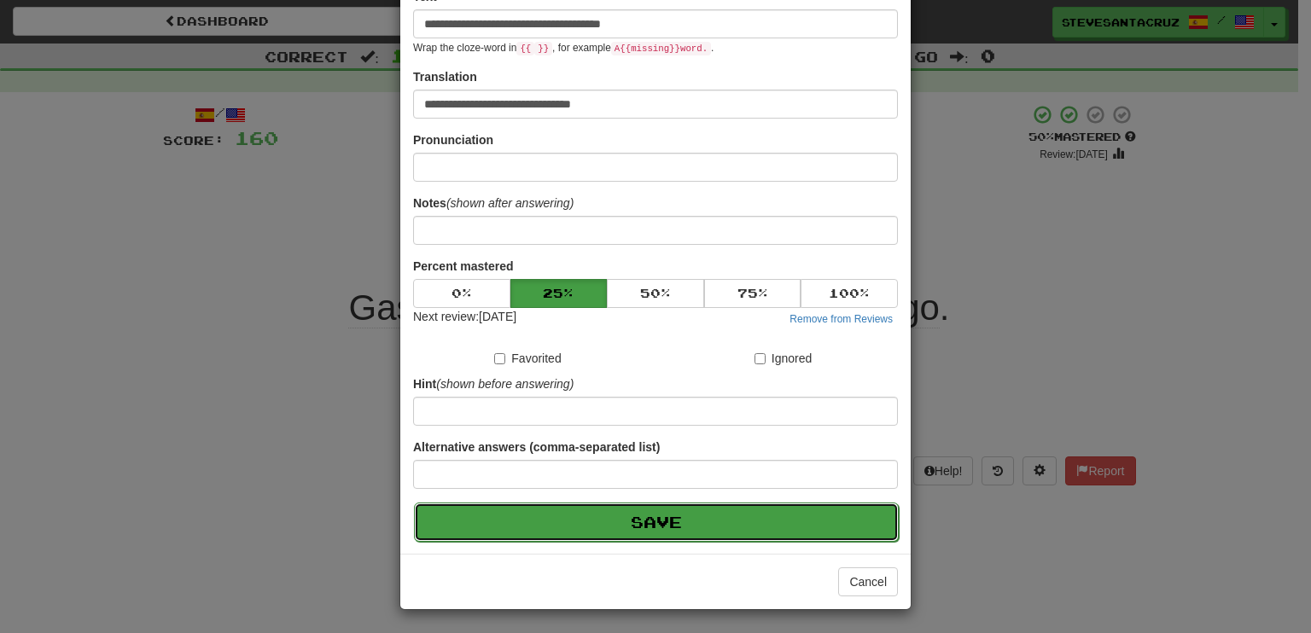
click at [573, 525] on button "Save" at bounding box center [656, 522] width 485 height 39
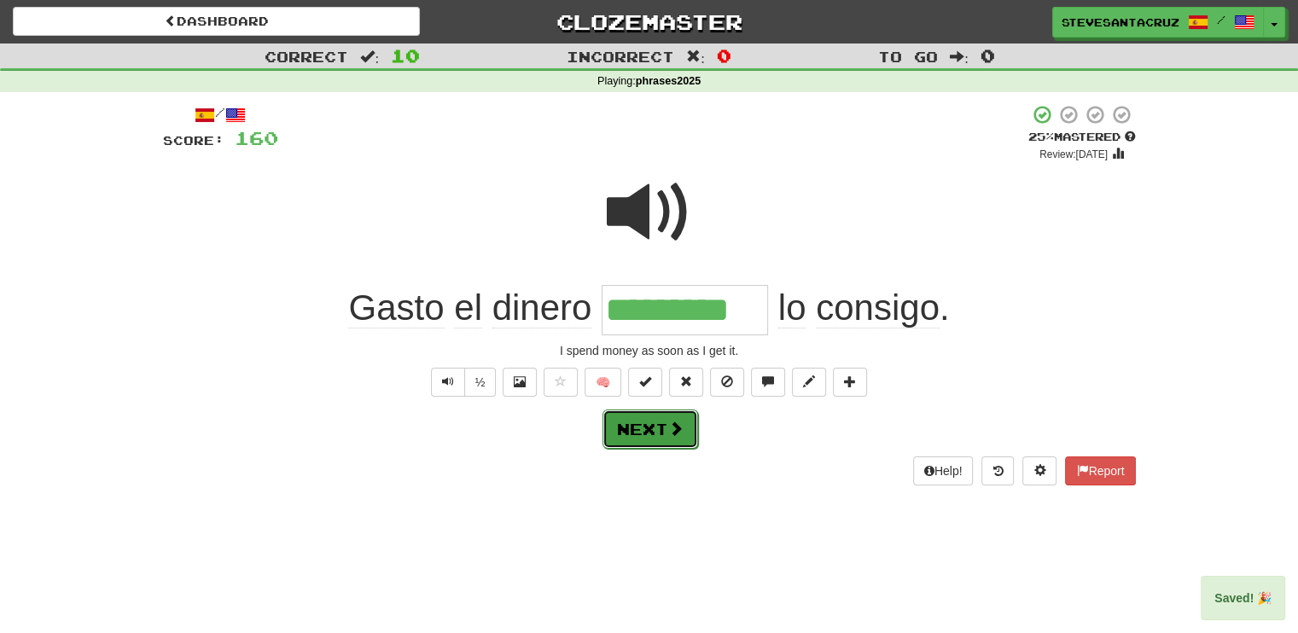
click at [629, 423] on button "Next" at bounding box center [651, 429] width 96 height 39
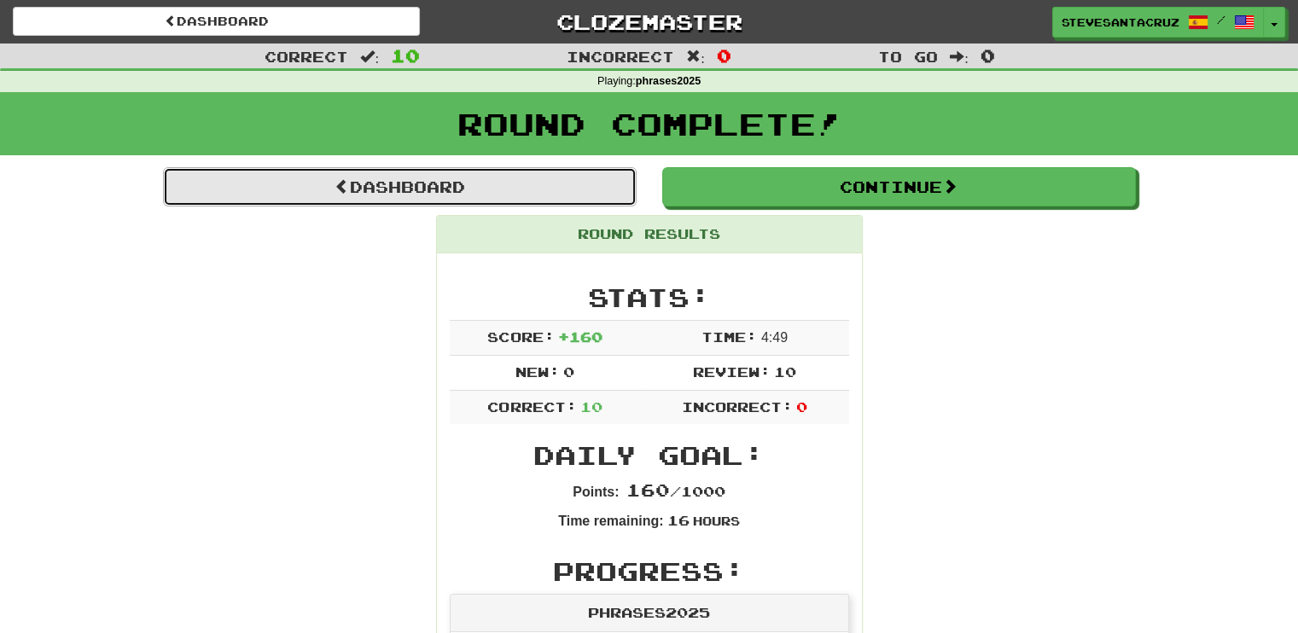
click at [498, 188] on link "Dashboard" at bounding box center [400, 186] width 474 height 39
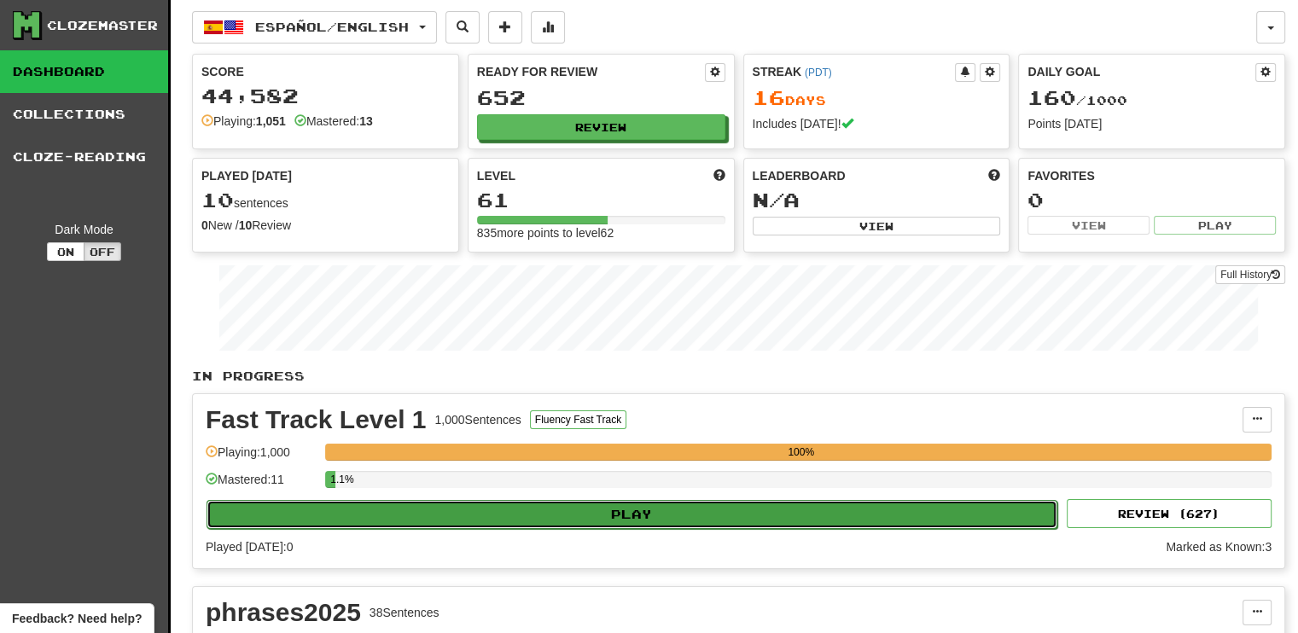
click at [680, 508] on button "Play" at bounding box center [632, 514] width 851 height 29
select select "**"
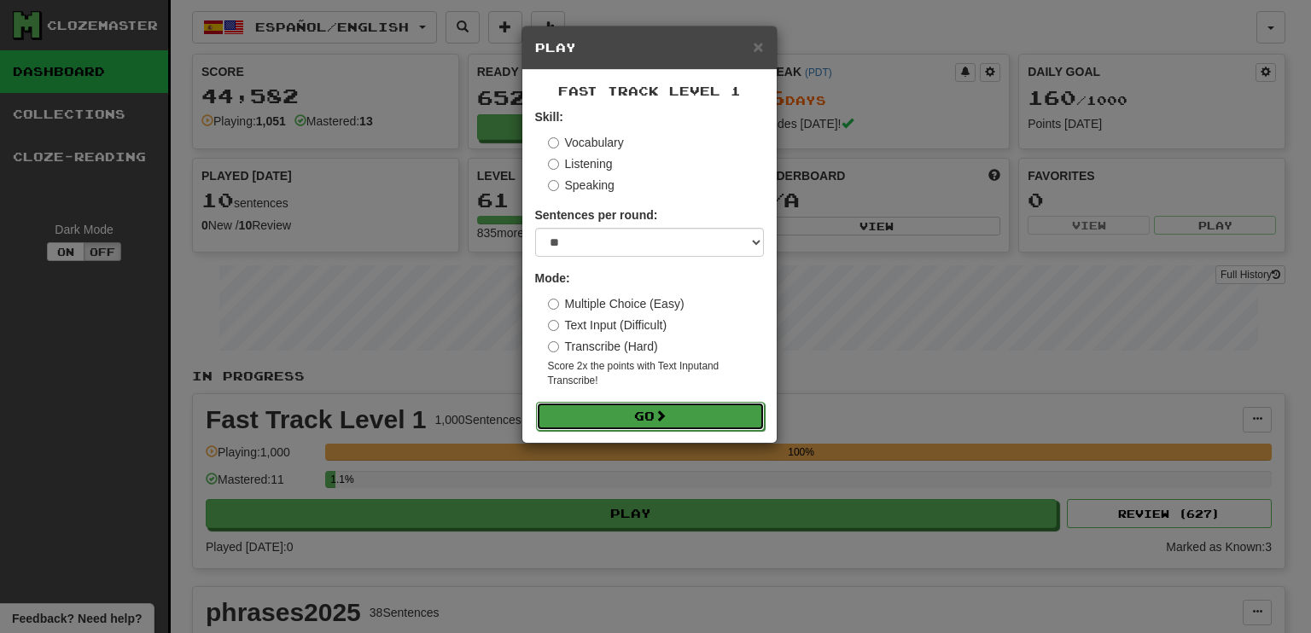
click at [647, 408] on button "Go" at bounding box center [650, 416] width 229 height 29
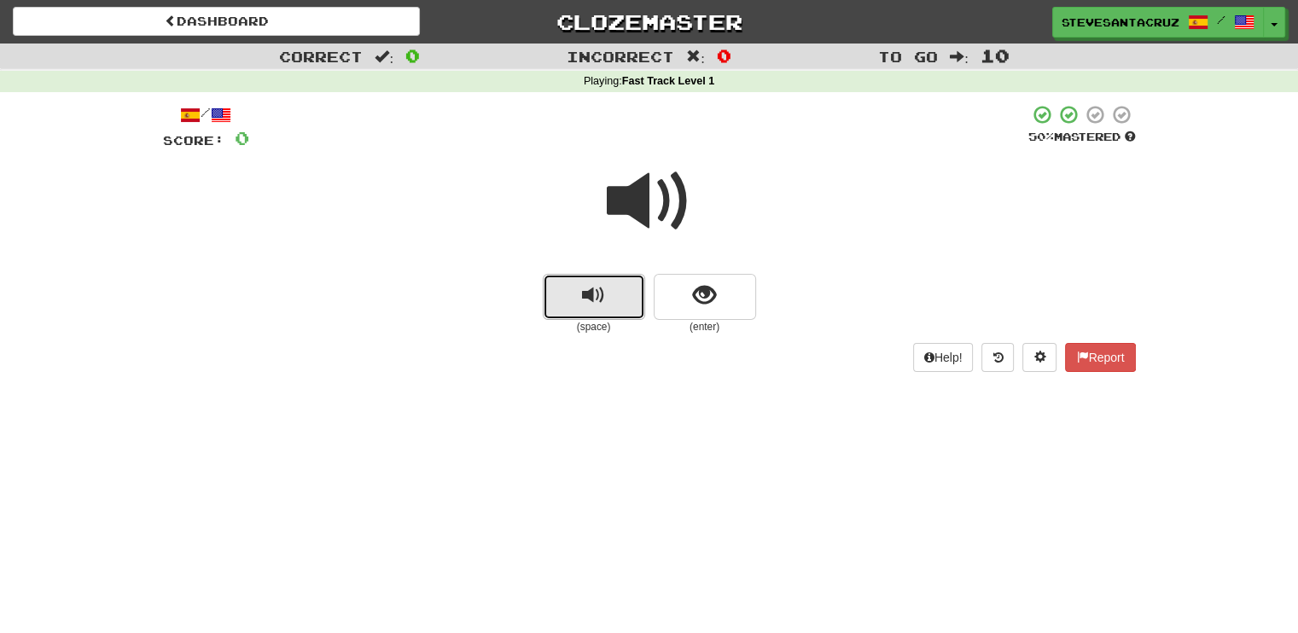
click at [601, 300] on span "replay audio" at bounding box center [593, 295] width 23 height 23
click at [690, 302] on button "show sentence" at bounding box center [705, 297] width 102 height 46
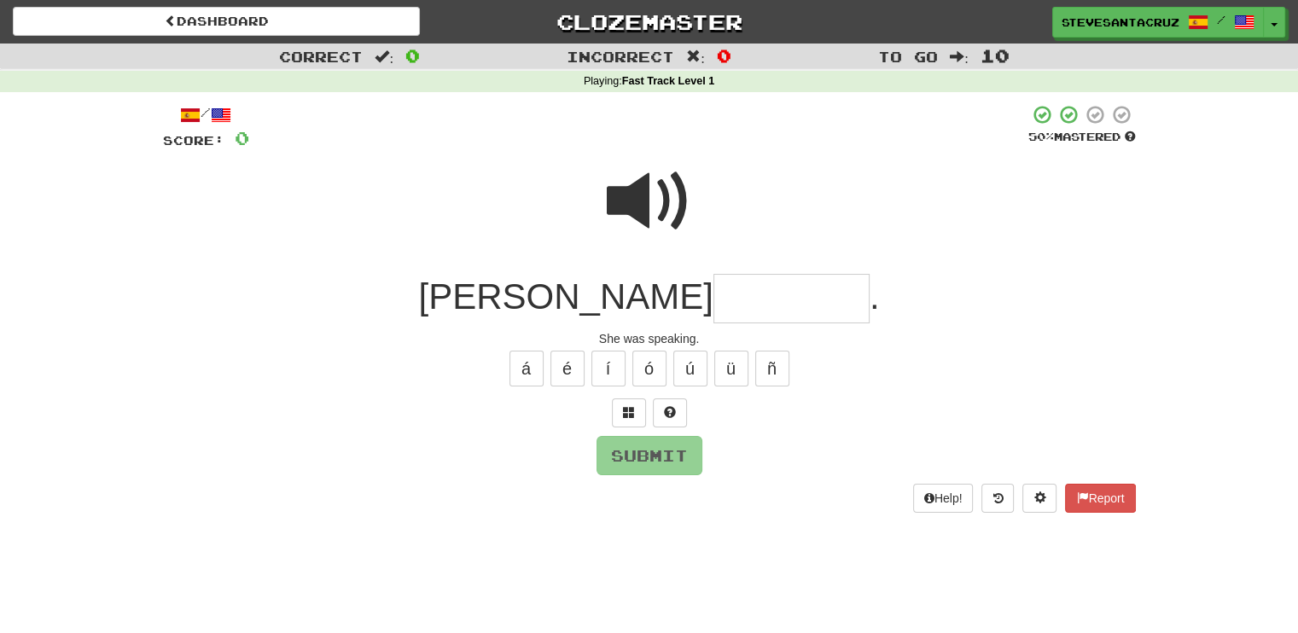
click at [714, 292] on input "text" at bounding box center [792, 299] width 156 height 50
type input "********"
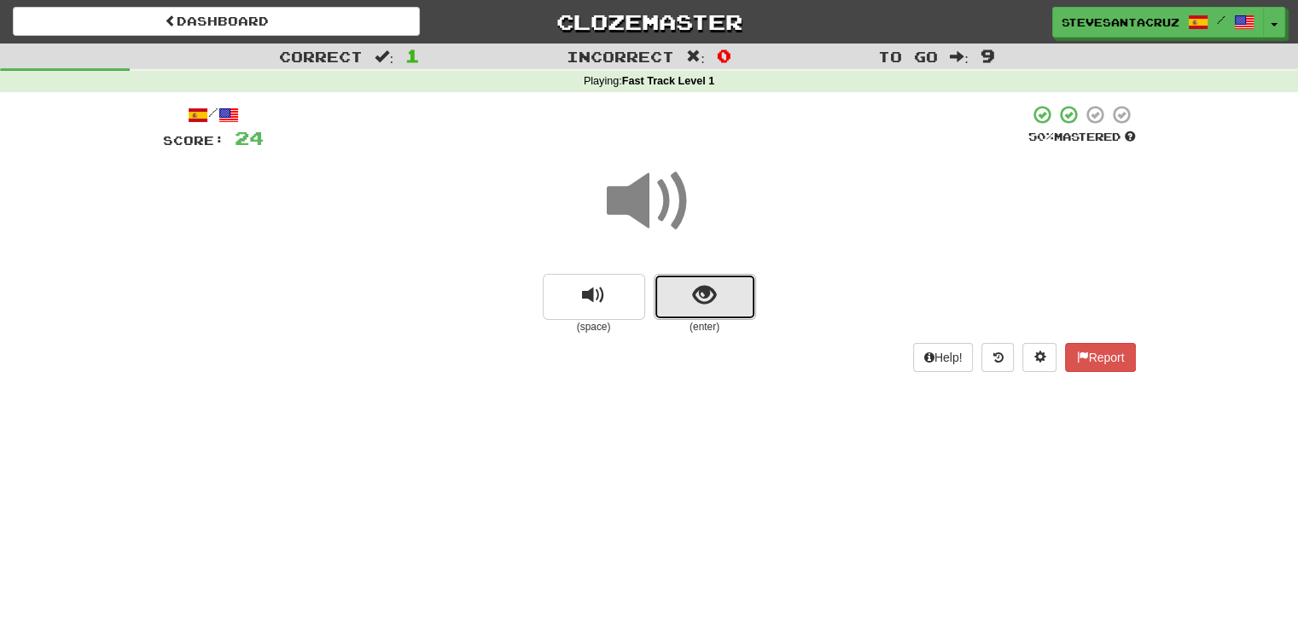
click at [717, 305] on button "show sentence" at bounding box center [705, 297] width 102 height 46
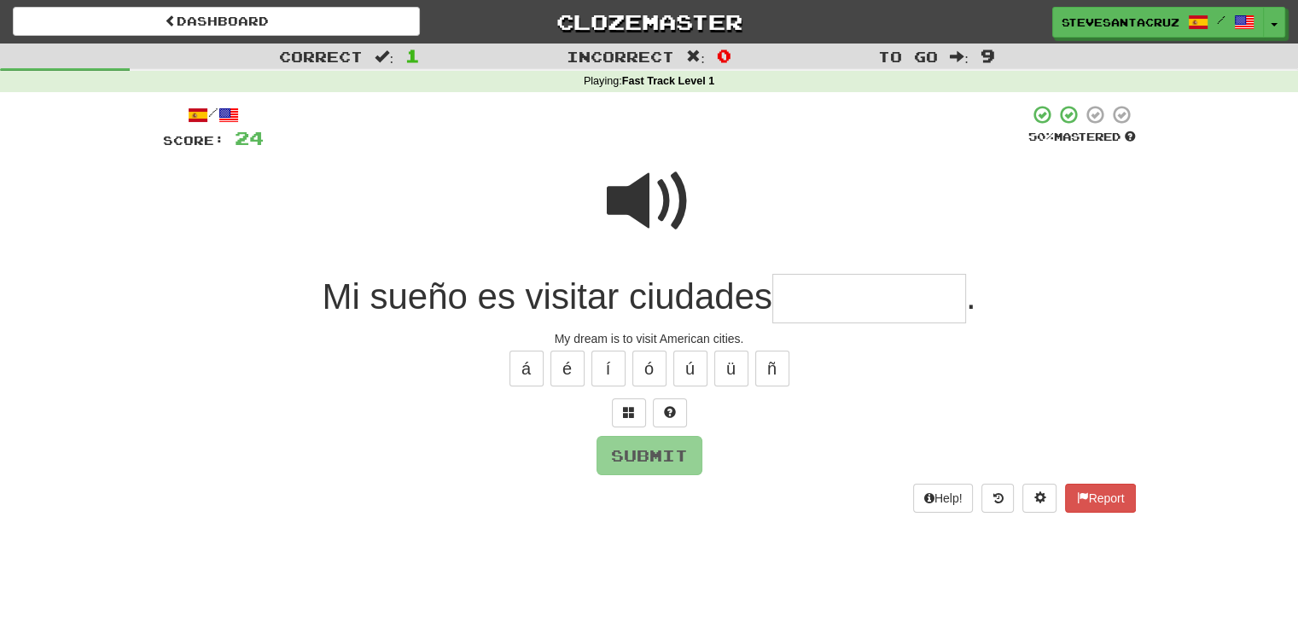
click at [844, 296] on input "text" at bounding box center [870, 299] width 194 height 50
type input "**********"
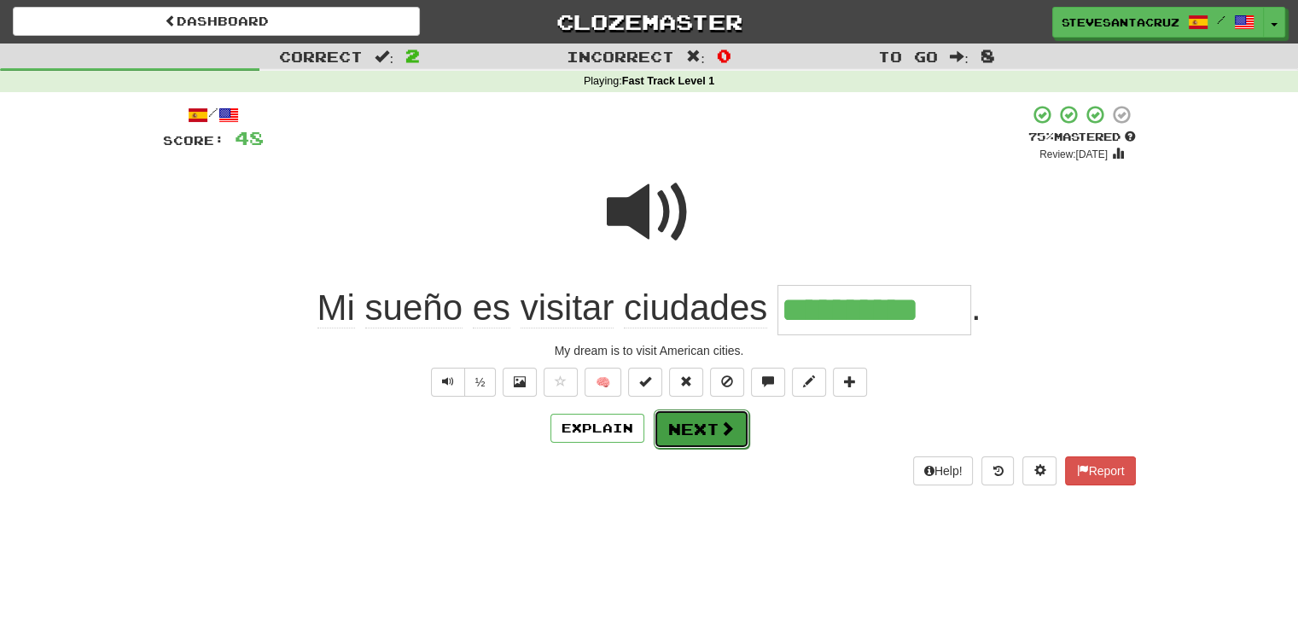
click at [697, 424] on button "Next" at bounding box center [702, 429] width 96 height 39
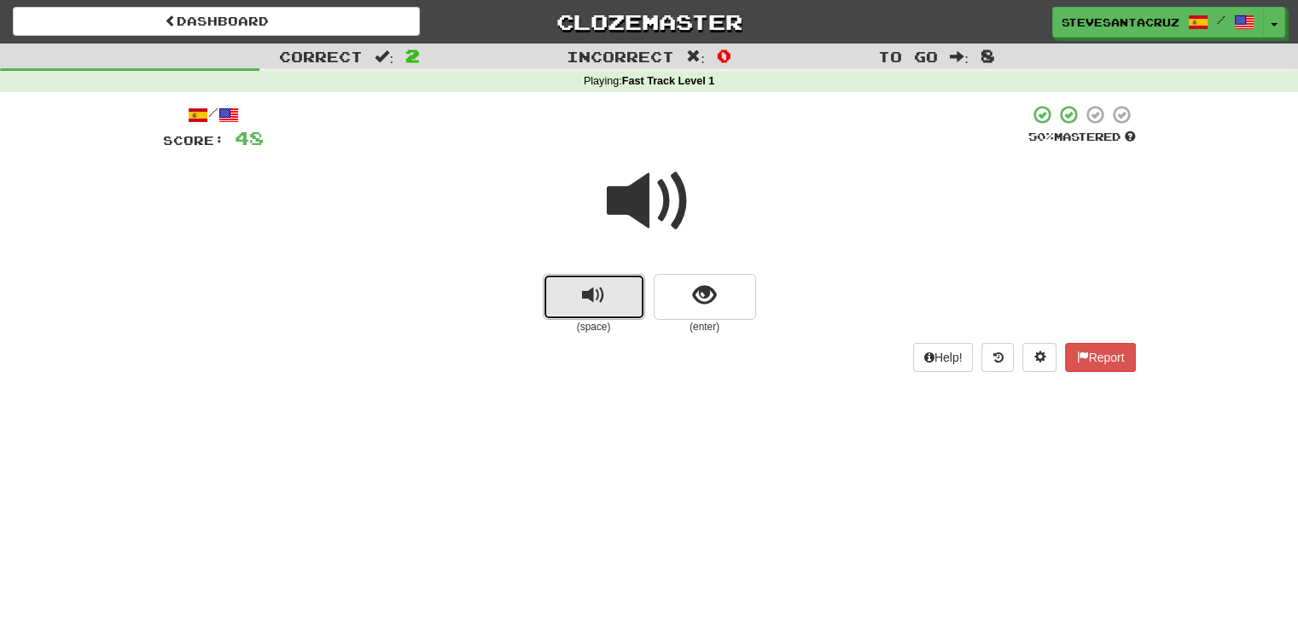
click at [591, 301] on span "replay audio" at bounding box center [593, 295] width 23 height 23
click at [591, 300] on span "replay audio" at bounding box center [593, 295] width 23 height 23
click at [650, 211] on span at bounding box center [649, 201] width 85 height 85
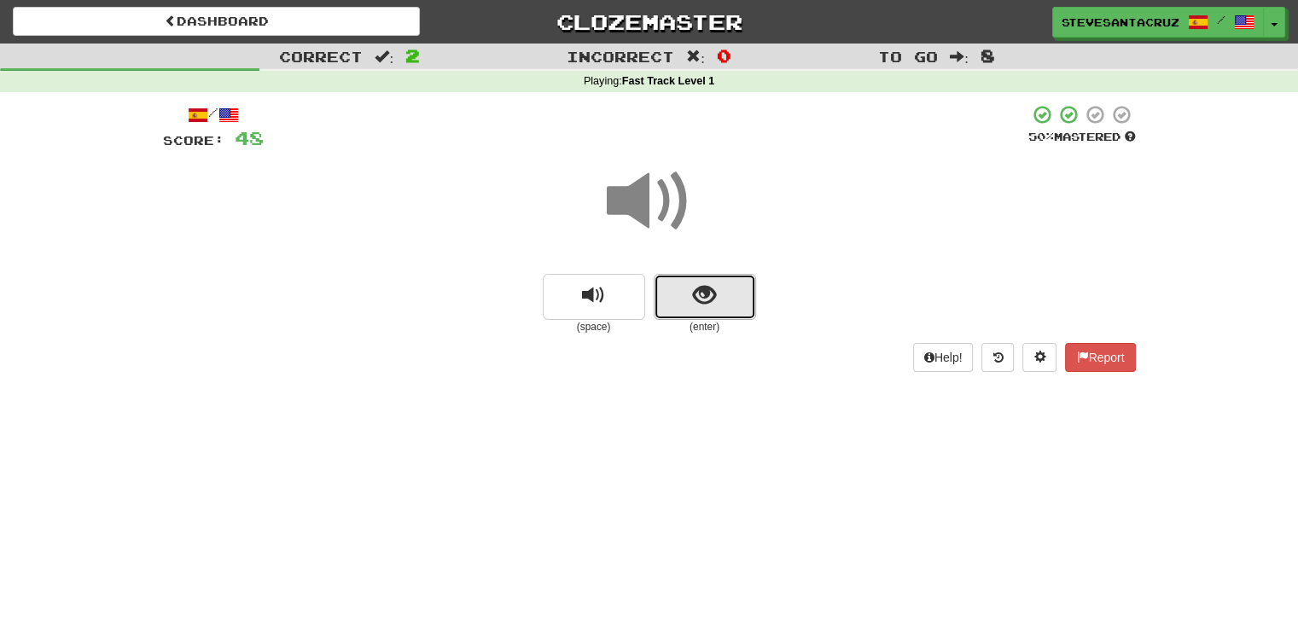
click at [668, 292] on button "show sentence" at bounding box center [705, 297] width 102 height 46
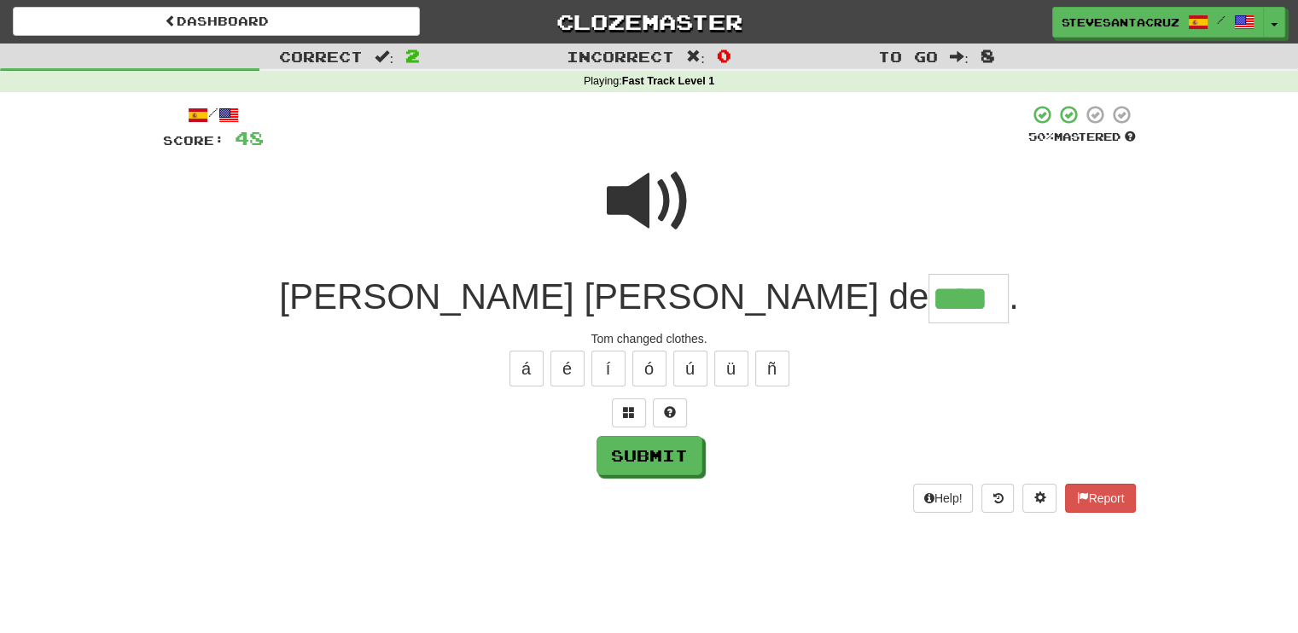
type input "****"
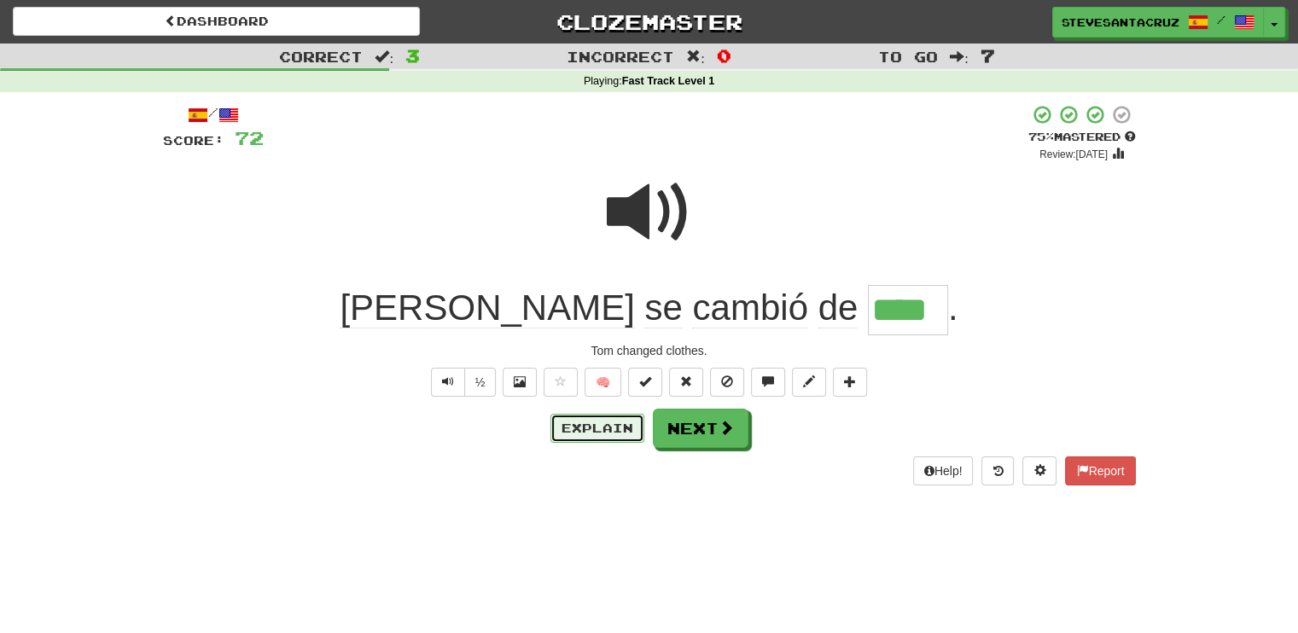
click at [617, 433] on button "Explain" at bounding box center [598, 428] width 94 height 29
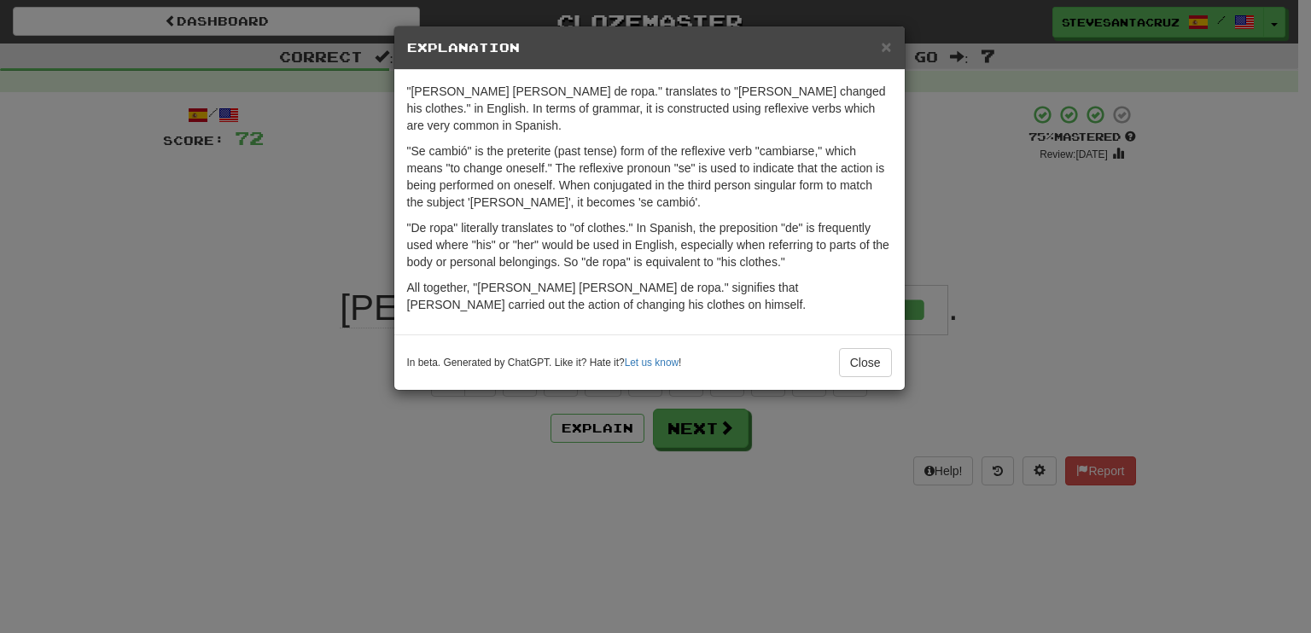
click at [647, 178] on p ""Se cambió" is the preterite (past tense) form of the reflexive verb "cambiarse…" at bounding box center [649, 177] width 485 height 68
click at [888, 44] on span "×" at bounding box center [886, 47] width 10 height 20
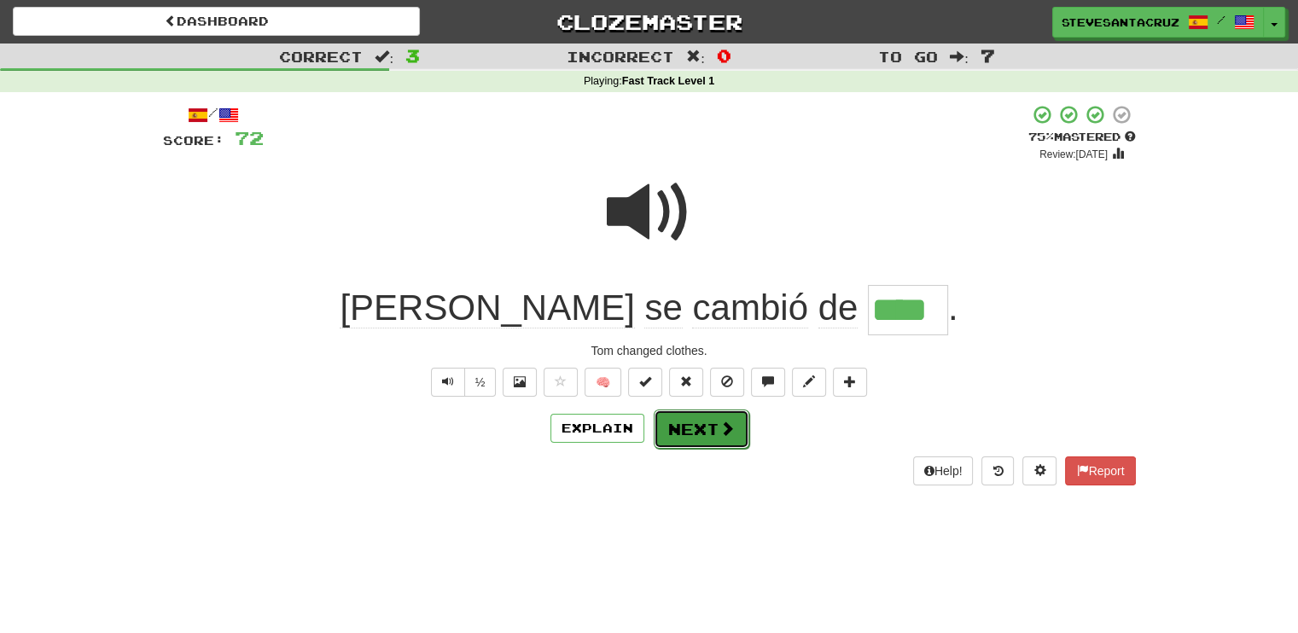
click at [697, 432] on button "Next" at bounding box center [702, 429] width 96 height 39
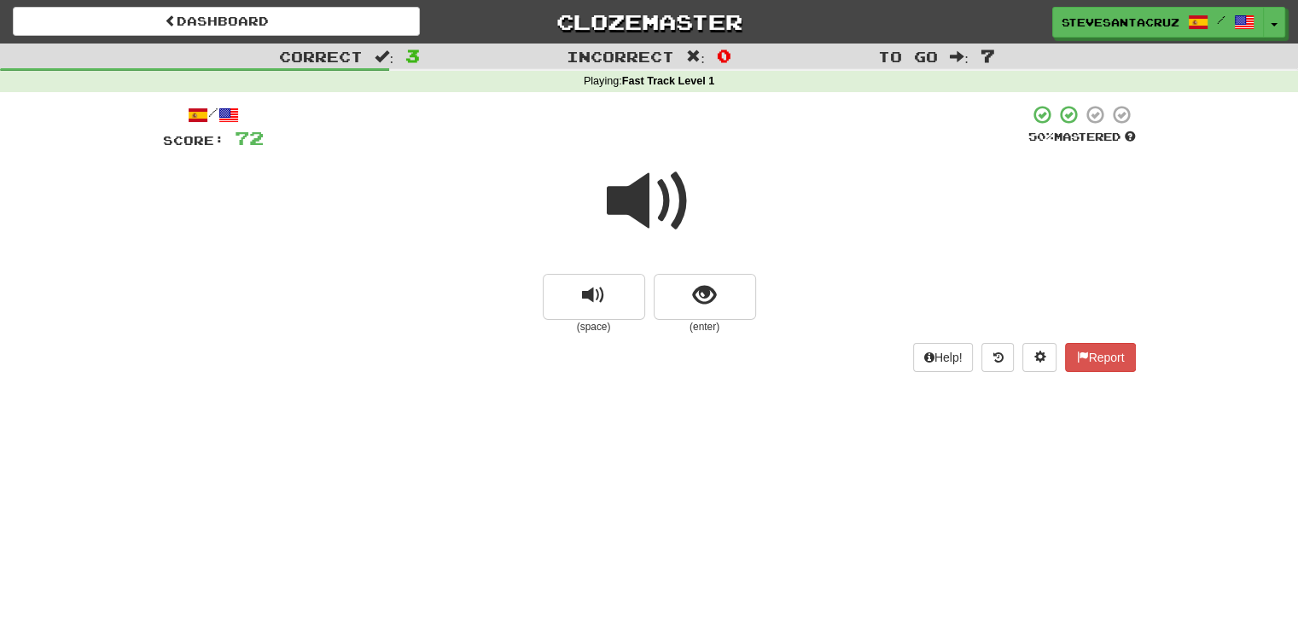
click at [631, 212] on span at bounding box center [649, 201] width 85 height 85
click at [724, 300] on button "show sentence" at bounding box center [705, 297] width 102 height 46
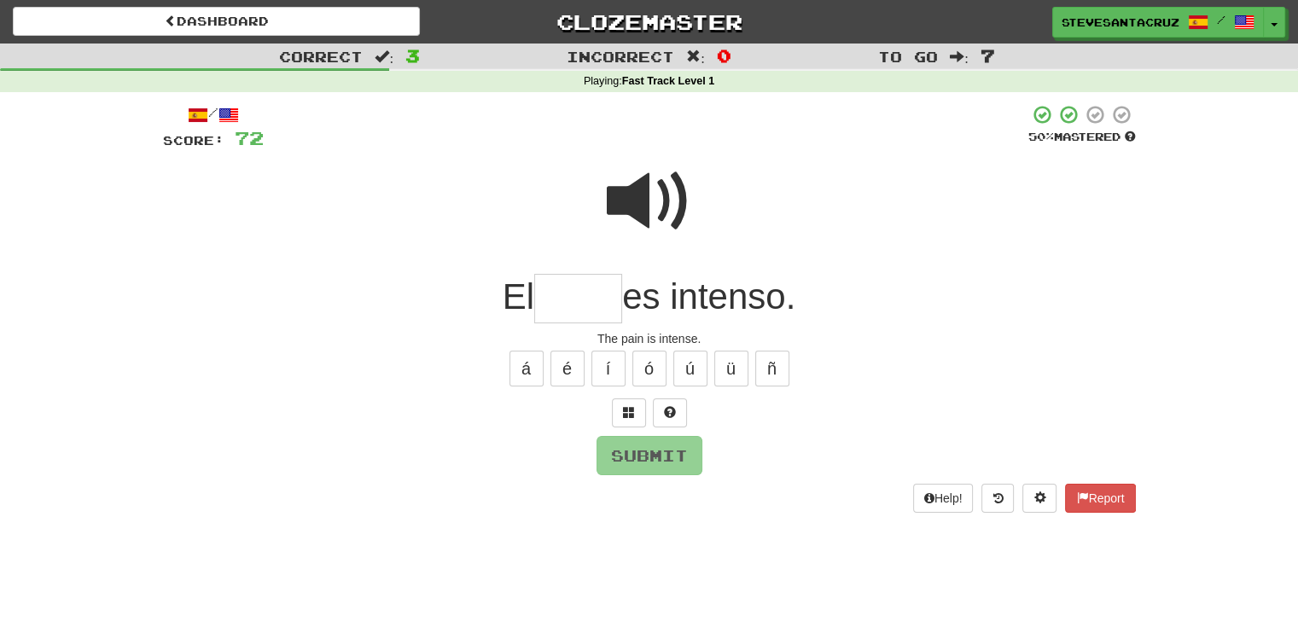
click at [564, 291] on input "text" at bounding box center [578, 299] width 88 height 50
type input "*****"
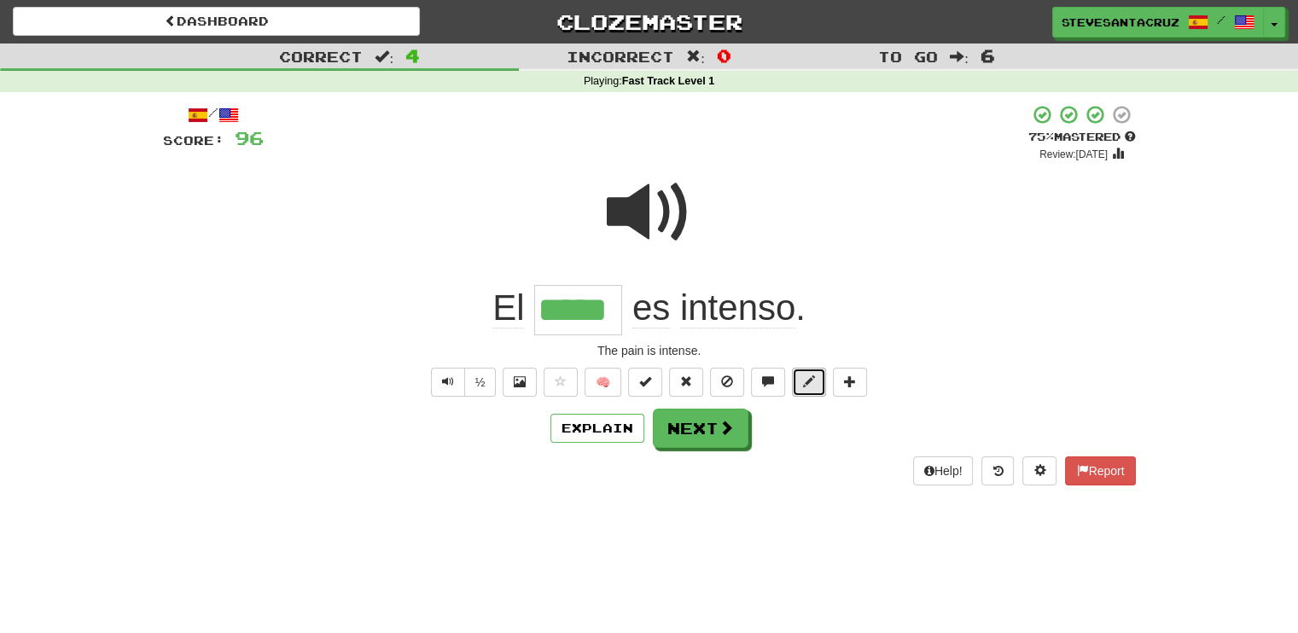
click at [809, 379] on span at bounding box center [809, 382] width 12 height 12
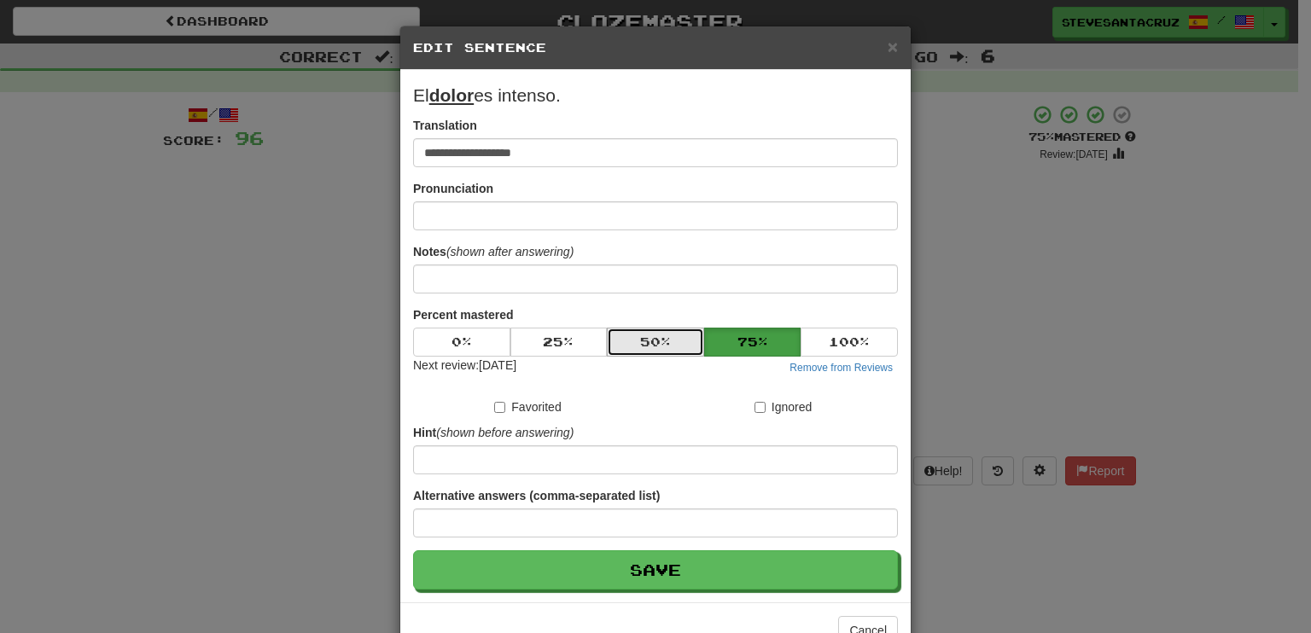
click at [662, 337] on button "50 %" at bounding box center [655, 342] width 97 height 29
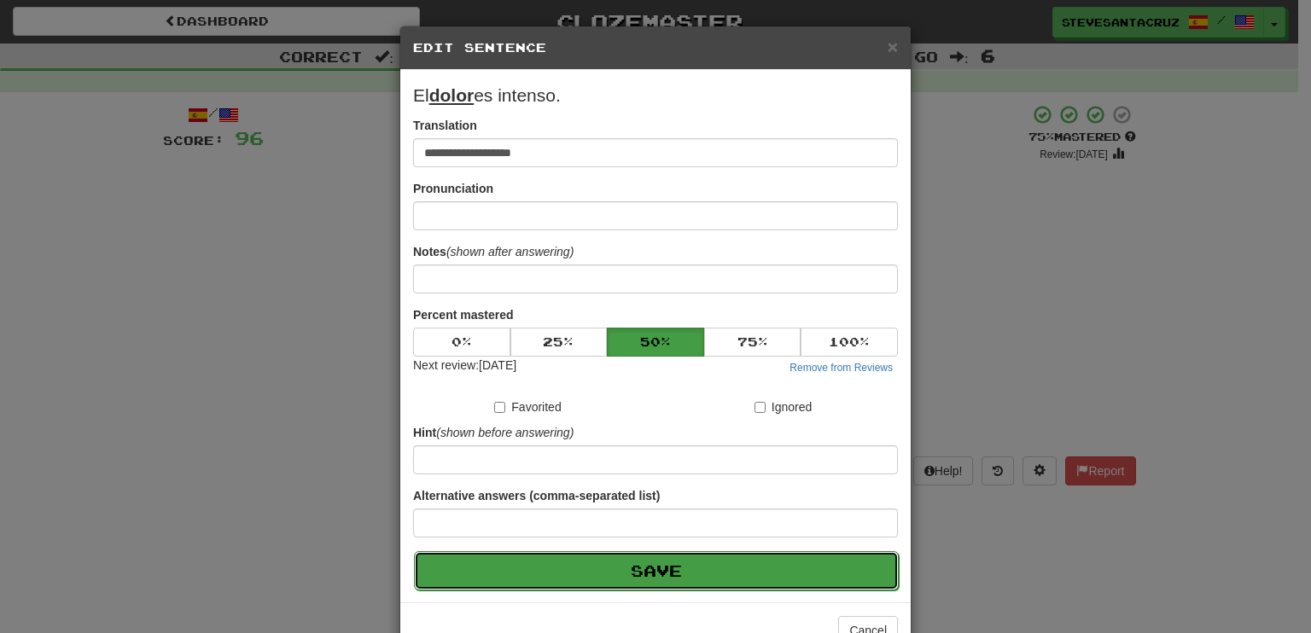
click at [690, 570] on button "Save" at bounding box center [656, 570] width 485 height 39
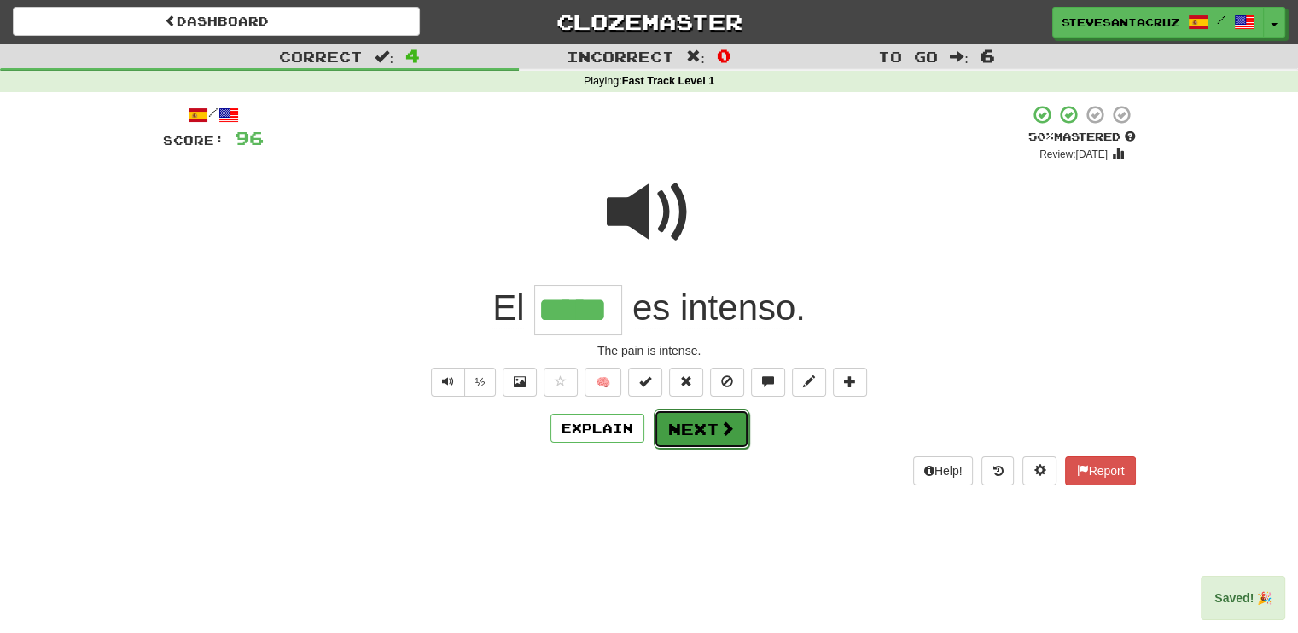
click at [703, 429] on button "Next" at bounding box center [702, 429] width 96 height 39
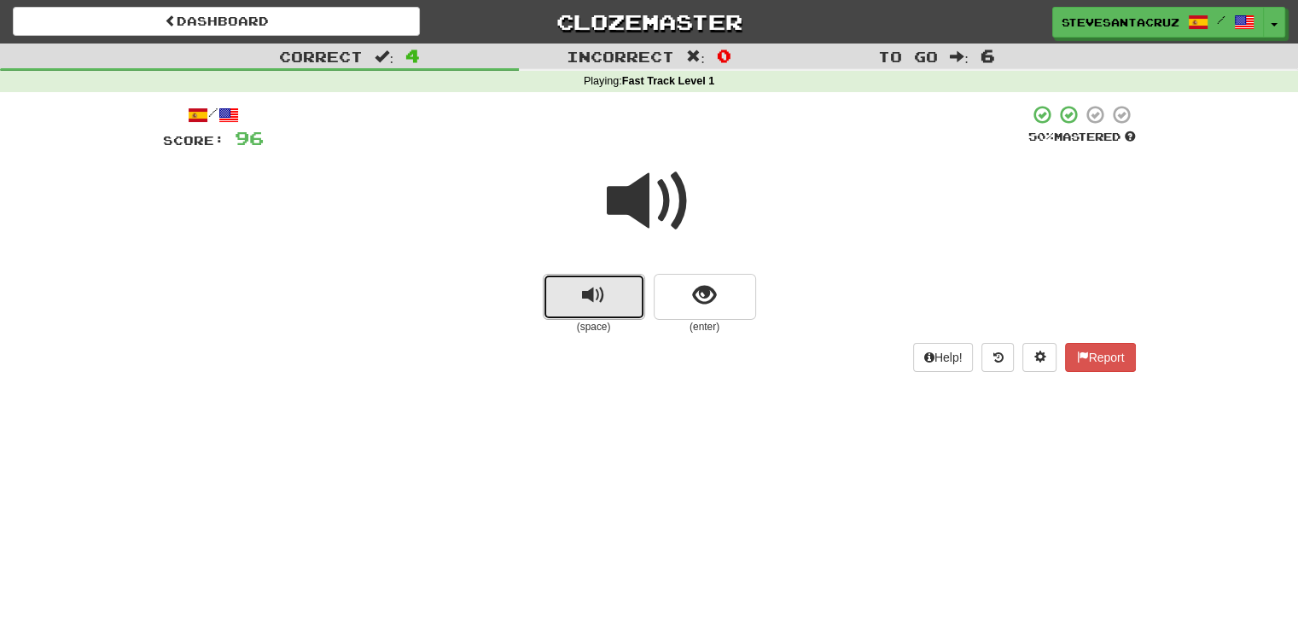
click at [586, 296] on span "replay audio" at bounding box center [593, 295] width 23 height 23
click at [690, 293] on button "show sentence" at bounding box center [705, 297] width 102 height 46
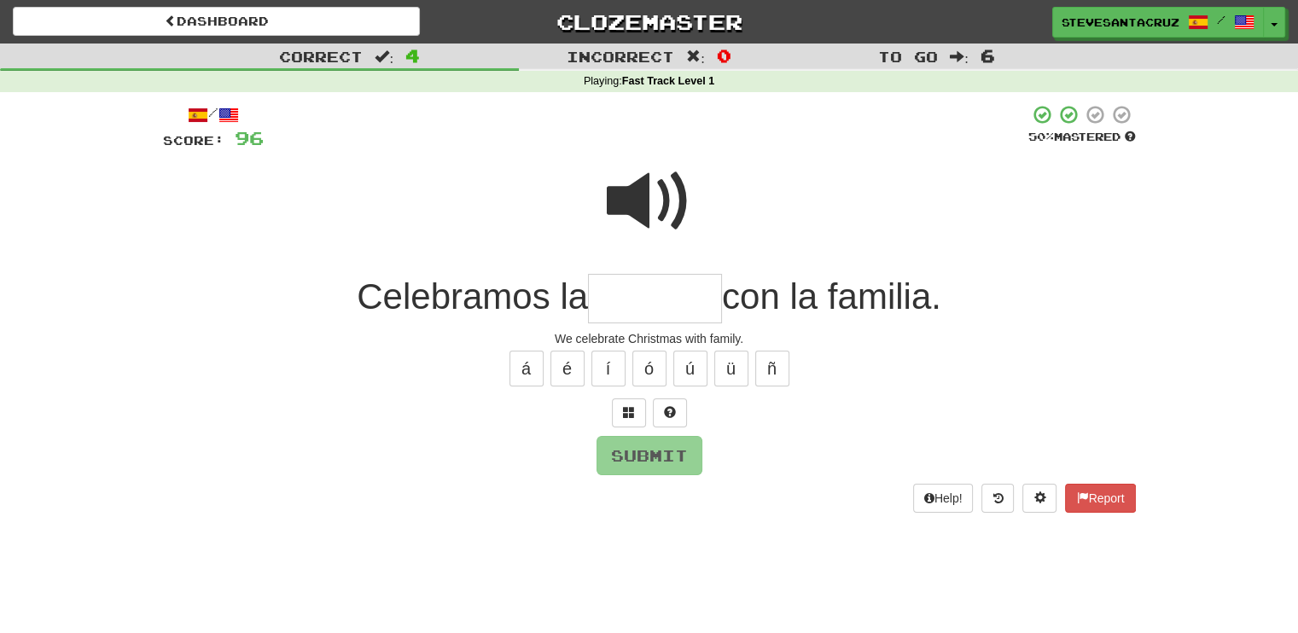
click at [690, 300] on input "text" at bounding box center [655, 299] width 134 height 50
type input "*******"
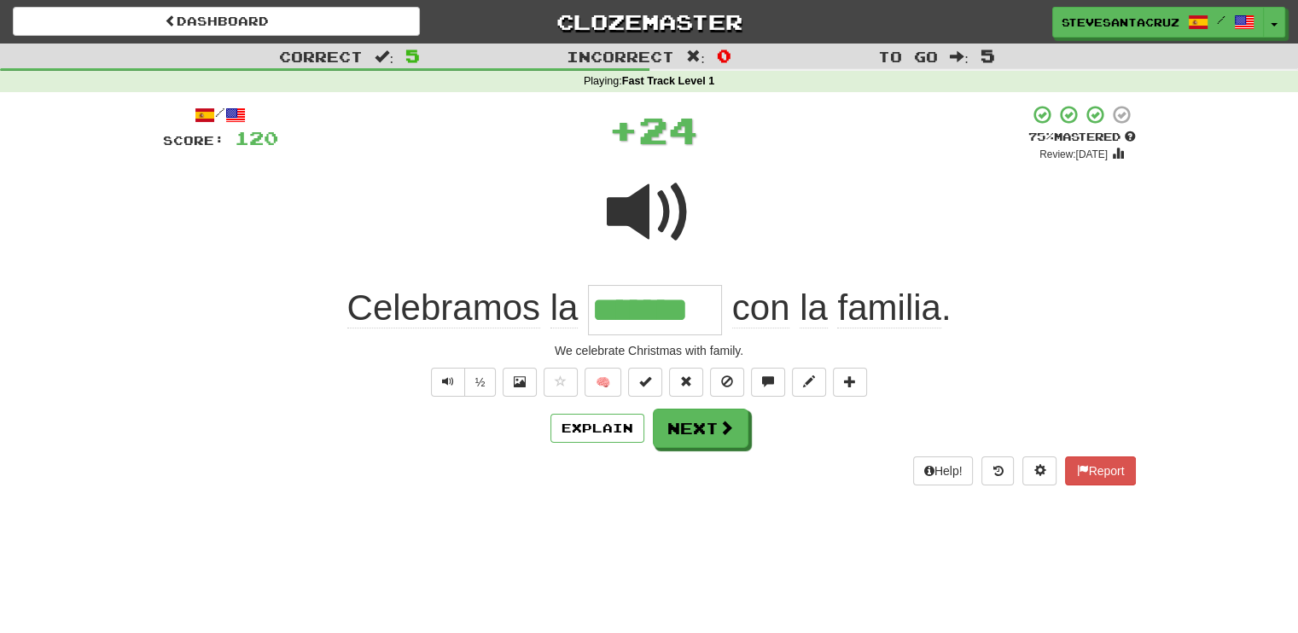
scroll to position [0, 0]
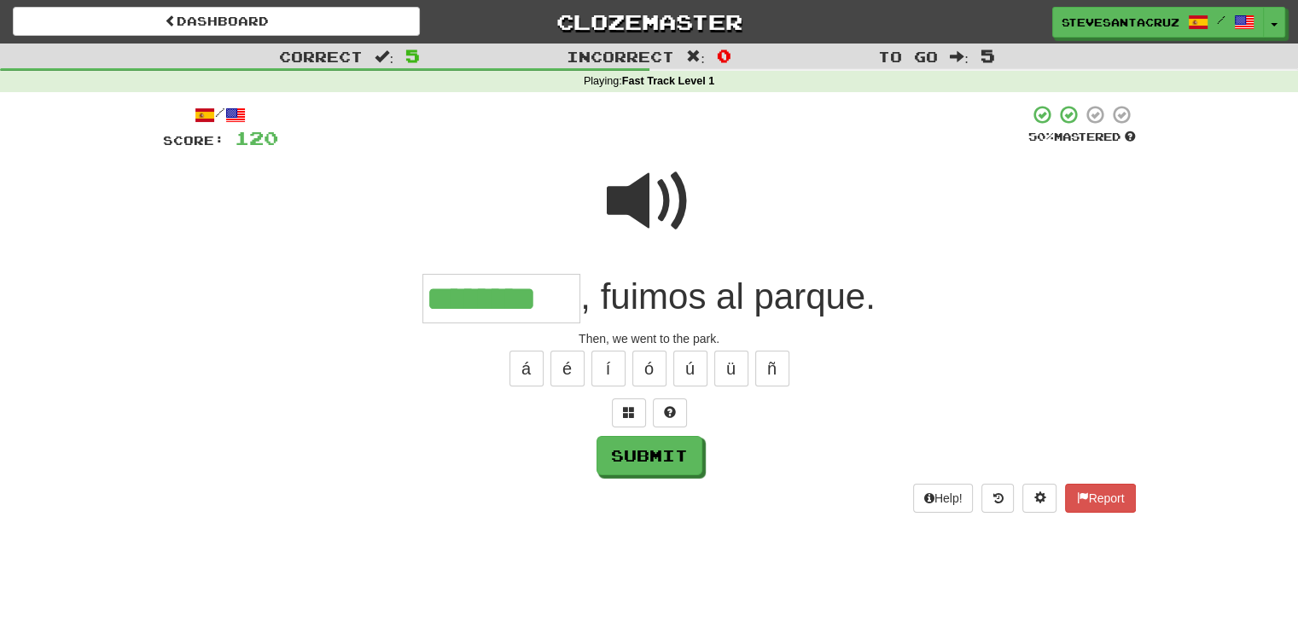
type input "********"
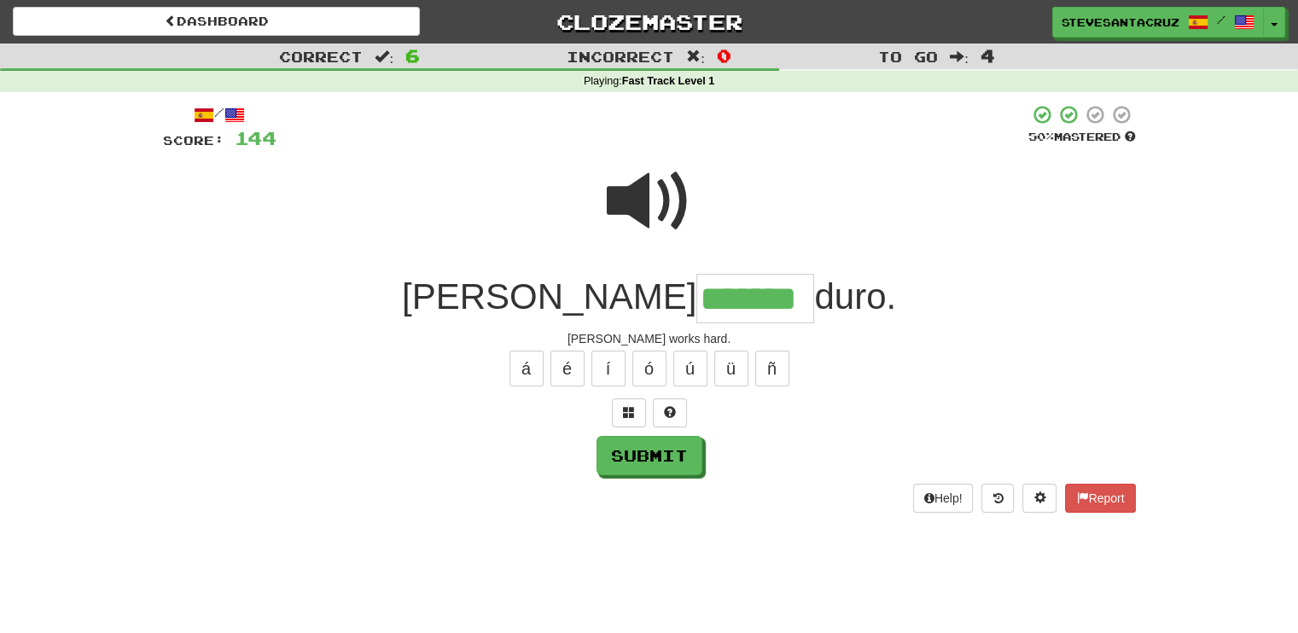
type input "*******"
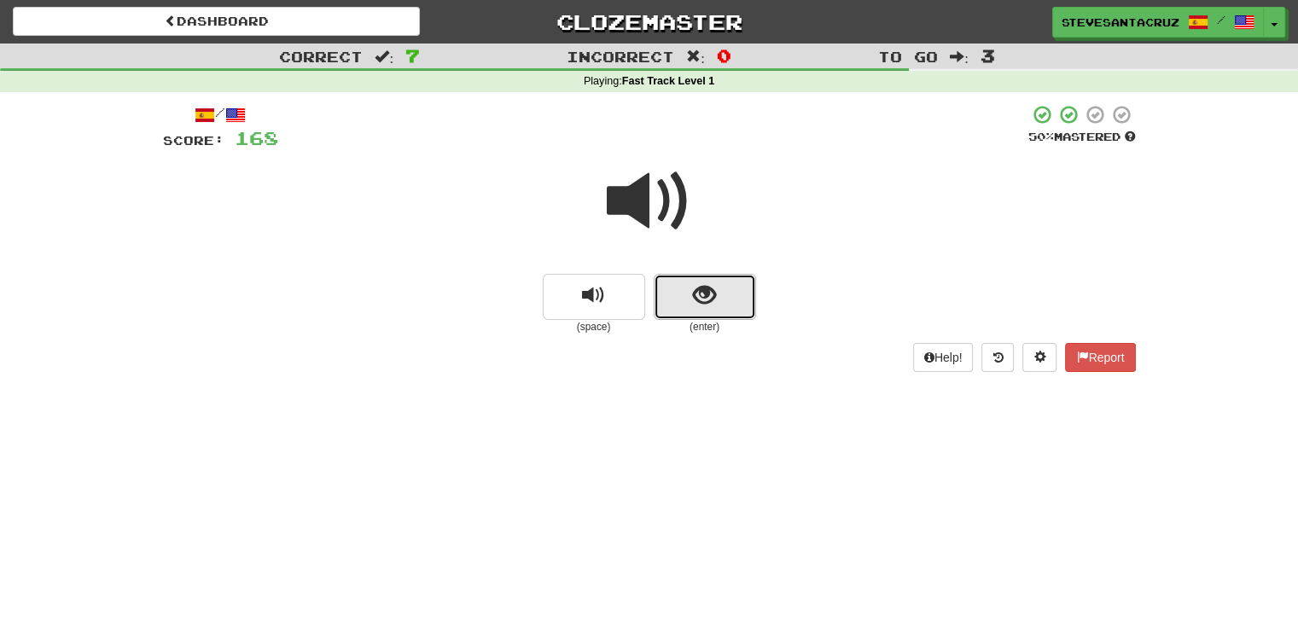
click at [705, 303] on span "show sentence" at bounding box center [704, 295] width 23 height 23
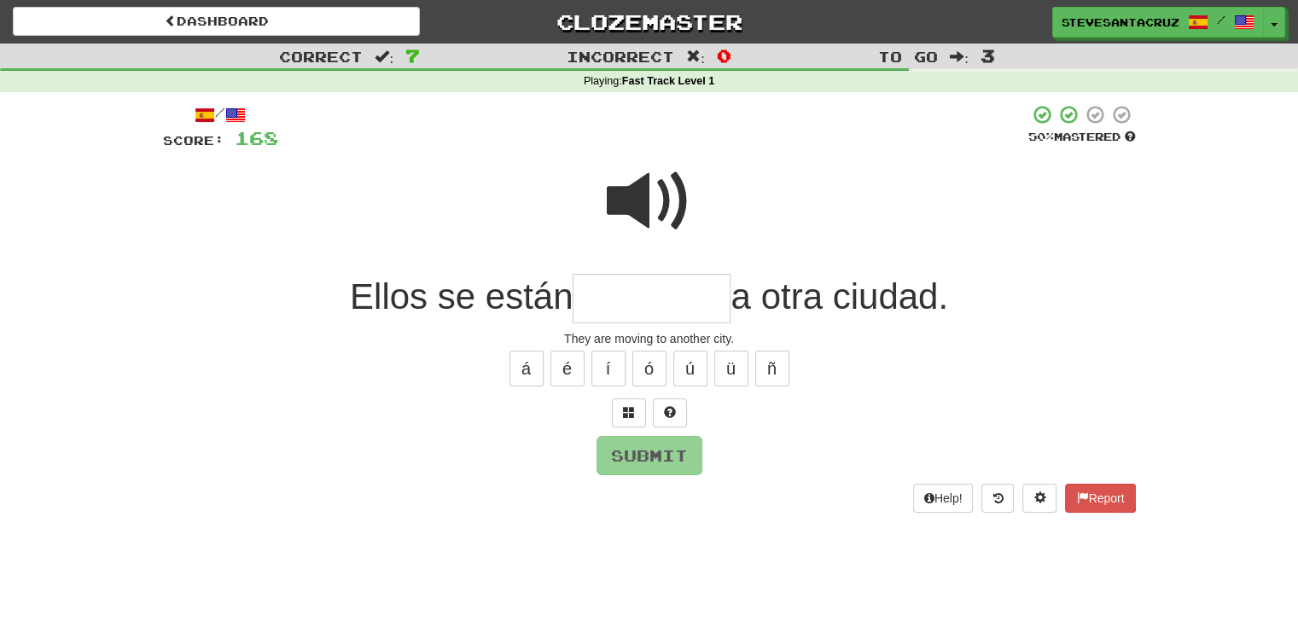
click at [707, 304] on input "text" at bounding box center [652, 299] width 158 height 50
type input "*******"
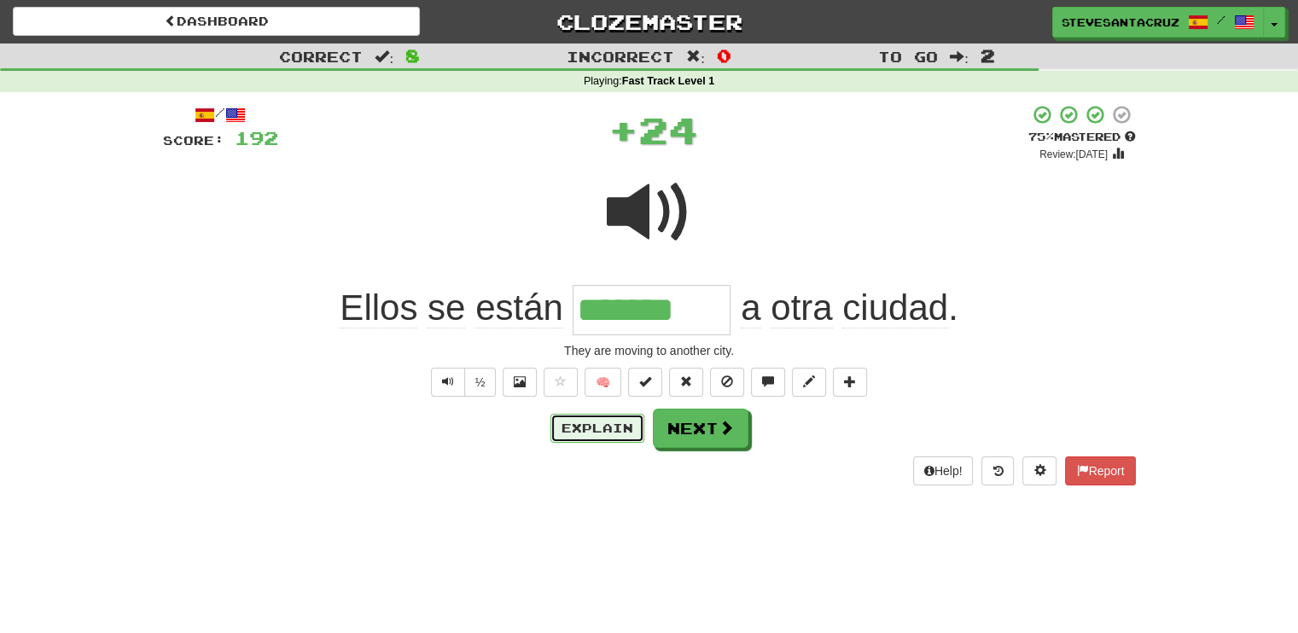
click at [617, 429] on button "Explain" at bounding box center [598, 428] width 94 height 29
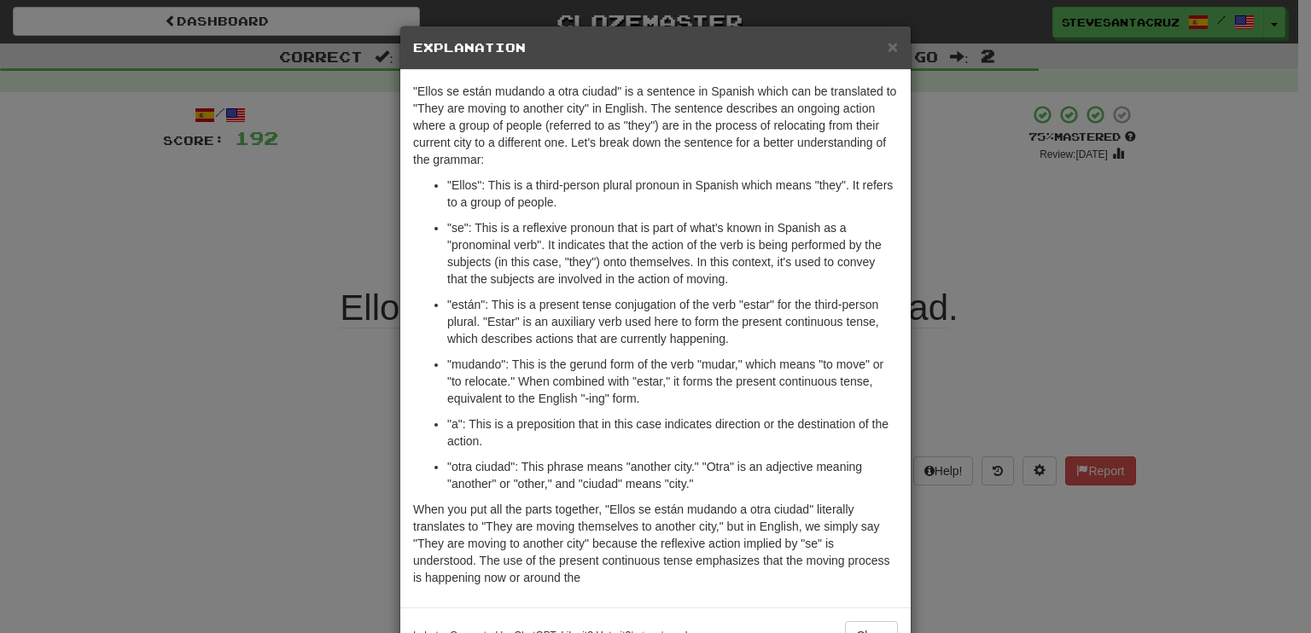
click at [628, 265] on p ""se": This is a reflexive pronoun that is part of what's known in Spanish as a …" at bounding box center [672, 253] width 451 height 68
click at [761, 277] on p ""se": This is a reflexive pronoun that is part of what's known in Spanish as a …" at bounding box center [672, 253] width 451 height 68
click at [738, 273] on p ""se": This is a reflexive pronoun that is part of what's known in Spanish as a …" at bounding box center [672, 253] width 451 height 68
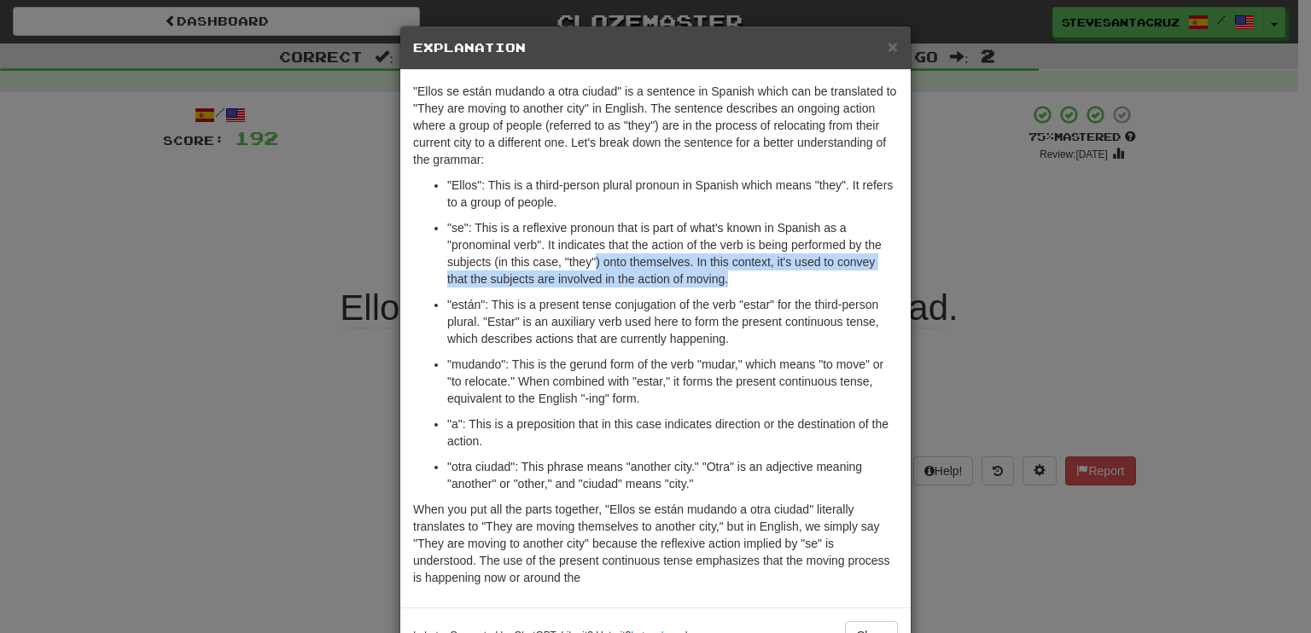
drag, startPoint x: 588, startPoint y: 258, endPoint x: 731, endPoint y: 277, distance: 143.8
click at [731, 277] on p ""se": This is a reflexive pronoun that is part of what's known in Spanish as a …" at bounding box center [672, 253] width 451 height 68
click at [734, 276] on p ""se": This is a reflexive pronoun that is part of what's known in Spanish as a …" at bounding box center [672, 253] width 451 height 68
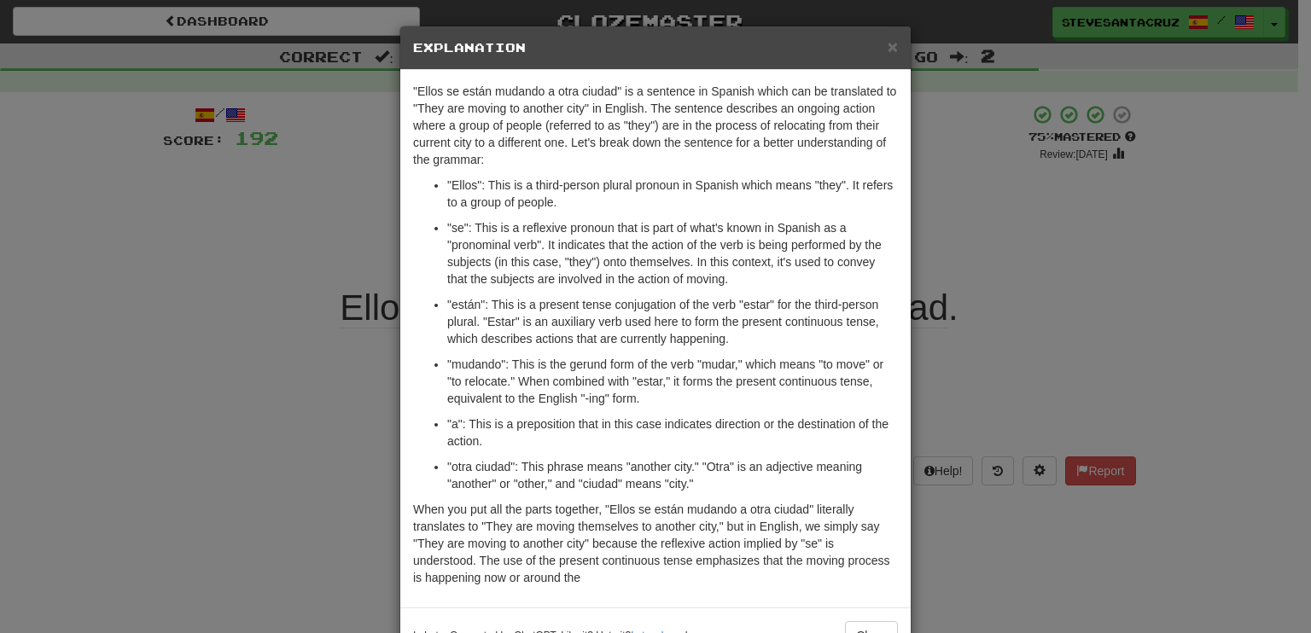
click at [553, 316] on p ""están": This is a present tense conjugation of the verb "estar" for the third-…" at bounding box center [672, 321] width 451 height 51
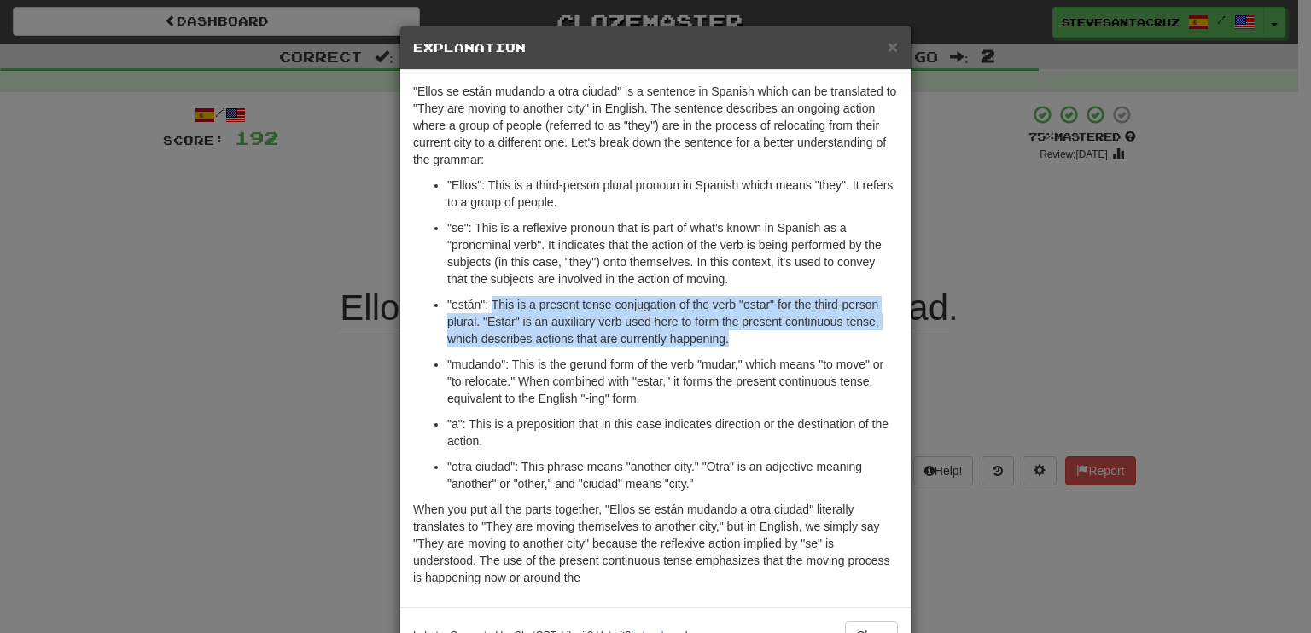
drag, startPoint x: 487, startPoint y: 302, endPoint x: 730, endPoint y: 335, distance: 245.4
click at [729, 335] on p ""están": This is a present tense conjugation of the verb "estar" for the third-…" at bounding box center [672, 321] width 451 height 51
click at [732, 335] on p ""están": This is a present tense conjugation of the verb "estar" for the third-…" at bounding box center [672, 321] width 451 height 51
click at [673, 320] on p ""están": This is a present tense conjugation of the verb "estar" for the third-…" at bounding box center [672, 321] width 451 height 51
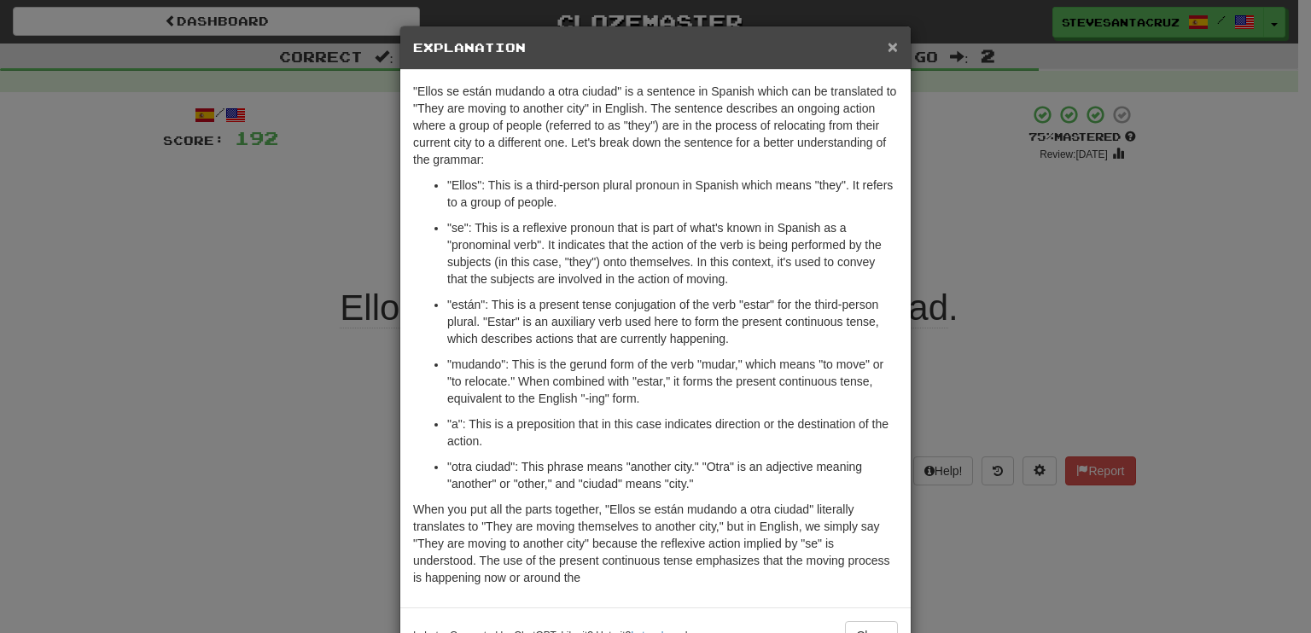
click at [888, 46] on span "×" at bounding box center [893, 47] width 10 height 20
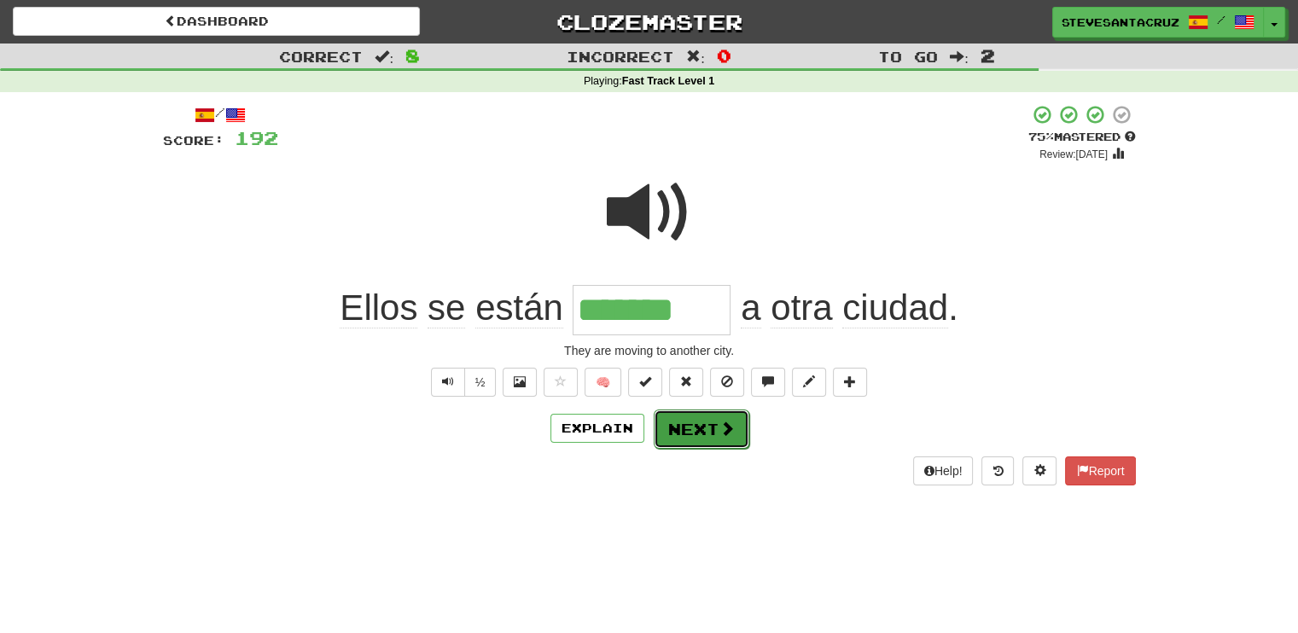
click at [692, 429] on button "Next" at bounding box center [702, 429] width 96 height 39
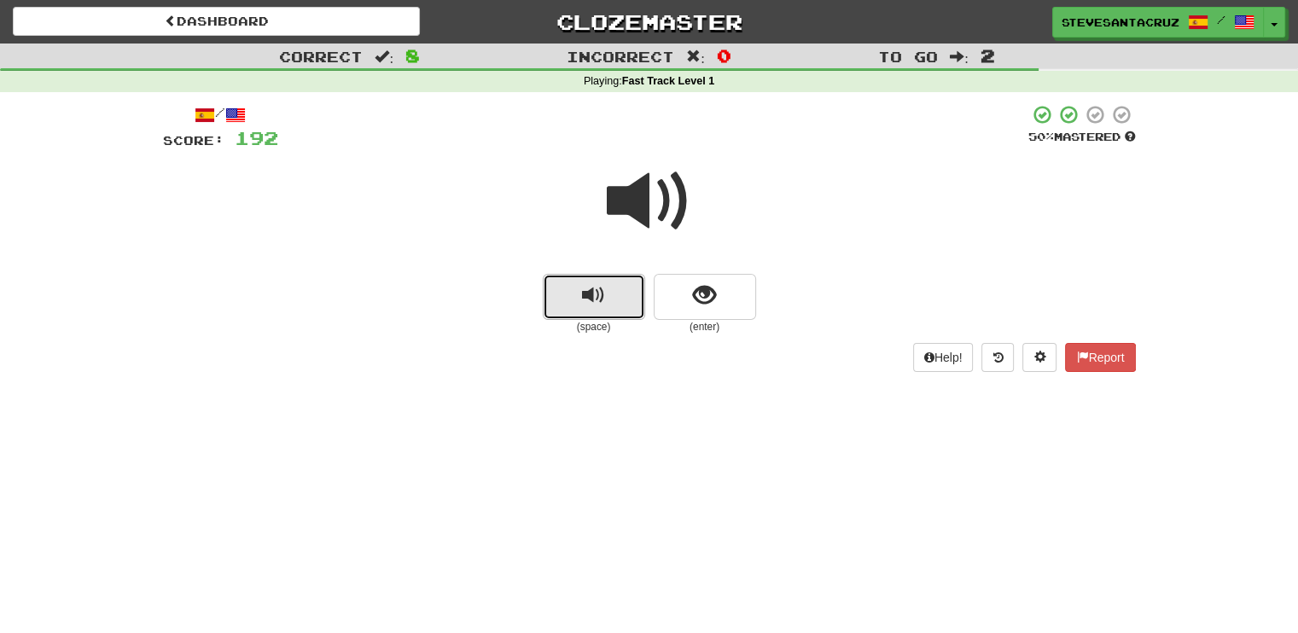
click at [591, 294] on span "replay audio" at bounding box center [593, 295] width 23 height 23
click at [587, 298] on span "replay audio" at bounding box center [593, 295] width 23 height 23
click at [720, 306] on button "show sentence" at bounding box center [705, 297] width 102 height 46
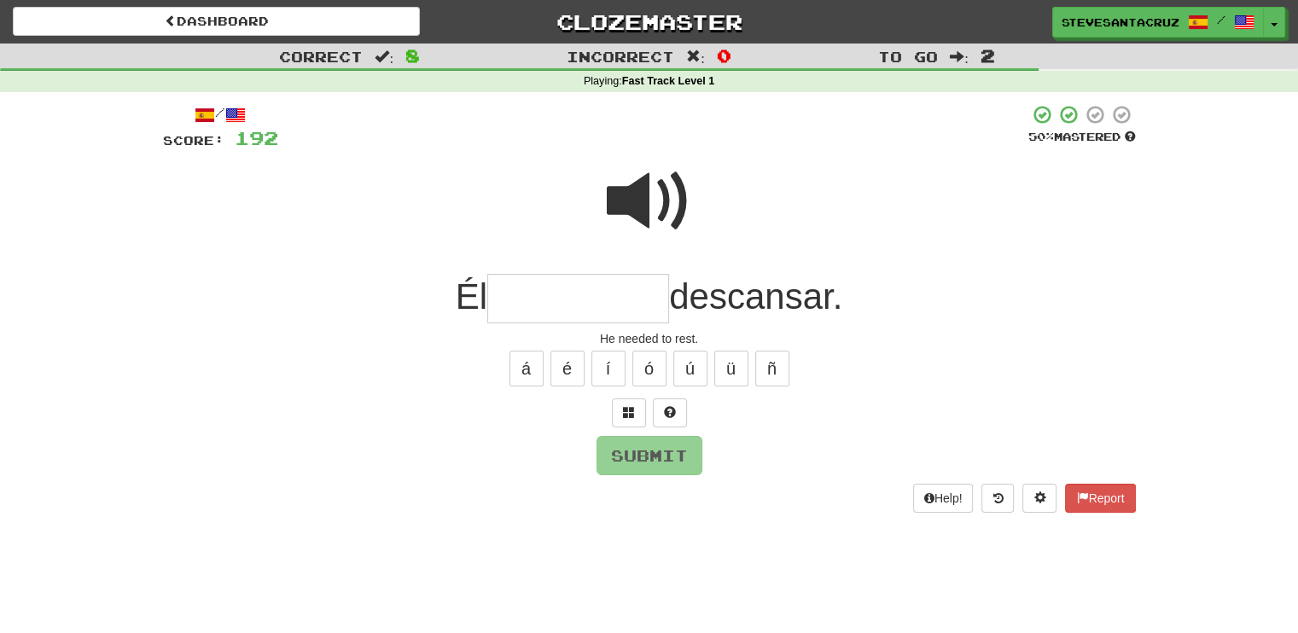
click at [623, 299] on input "text" at bounding box center [578, 299] width 182 height 50
type input "**********"
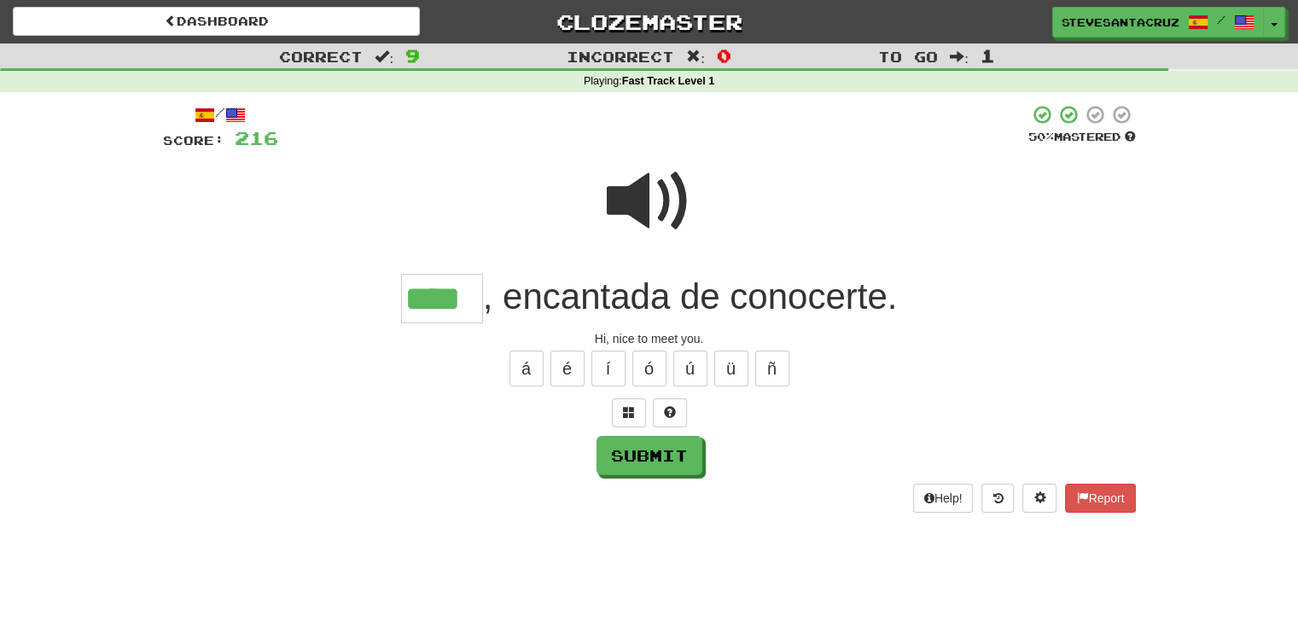
type input "****"
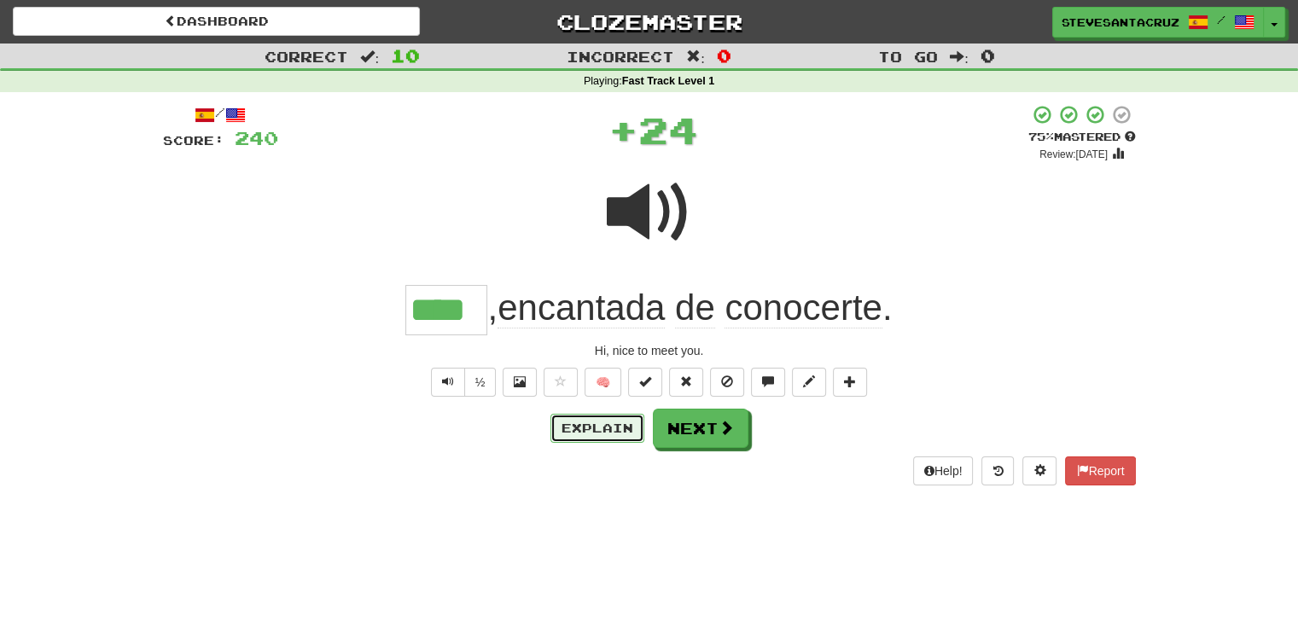
click at [587, 423] on button "Explain" at bounding box center [598, 428] width 94 height 29
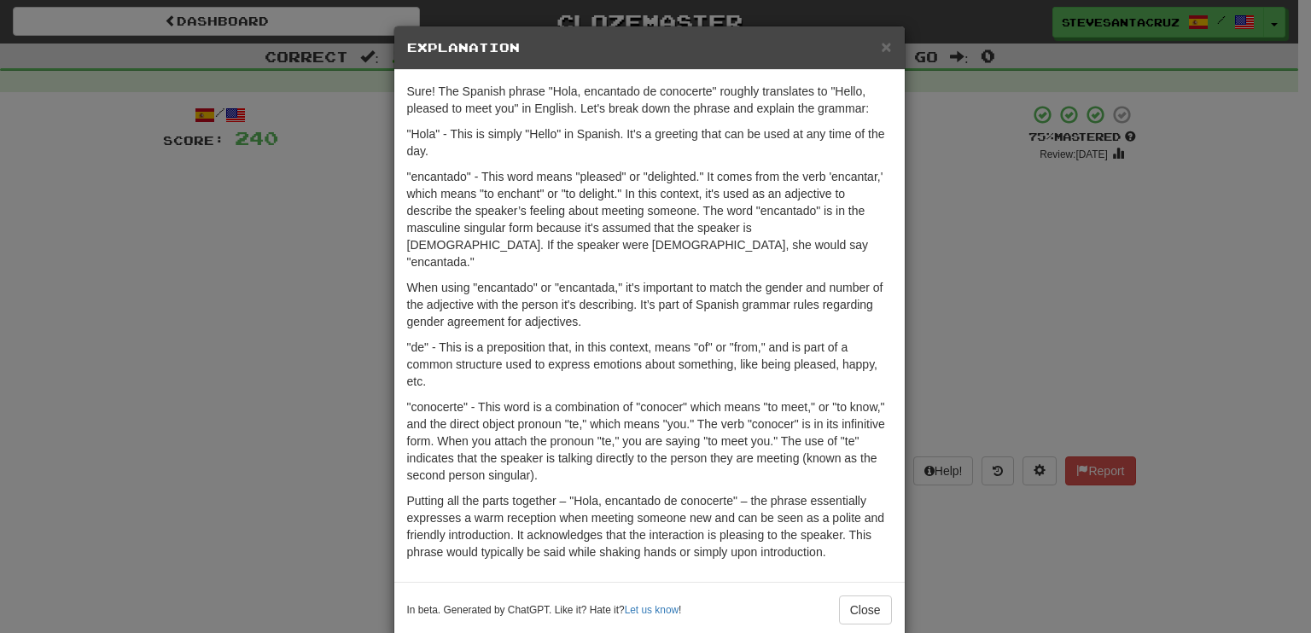
click at [555, 453] on p ""conocerte" - This word is a combination of "conocer" which means "to meet," or…" at bounding box center [649, 441] width 485 height 85
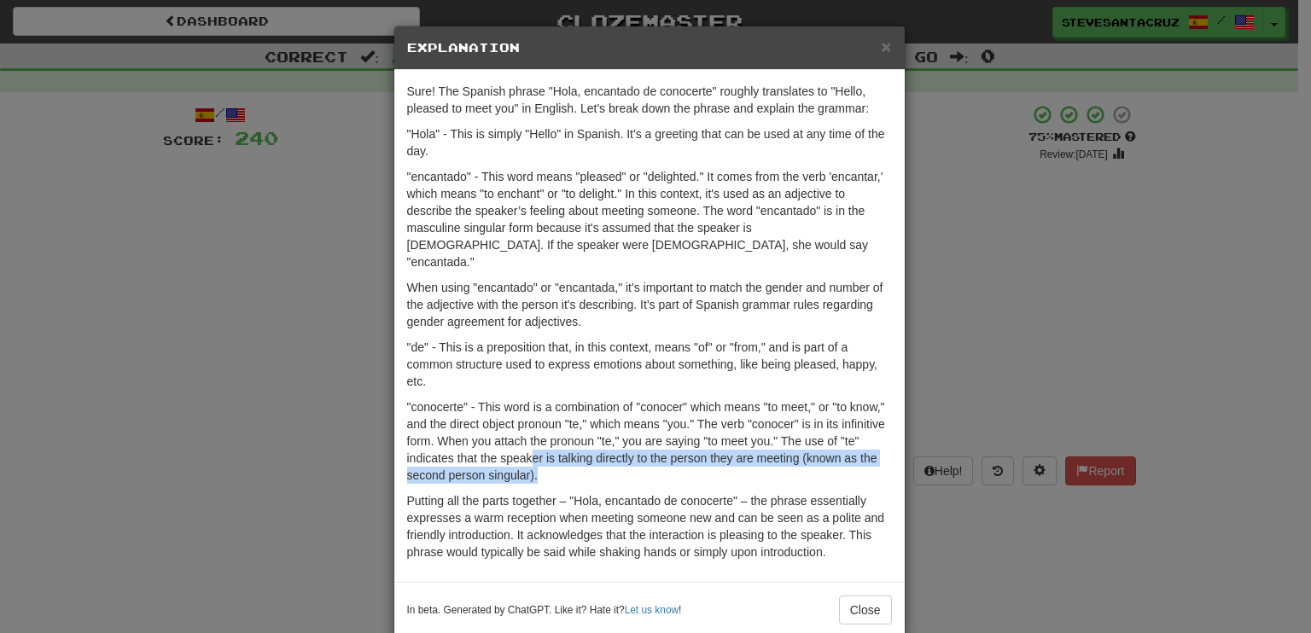
drag, startPoint x: 522, startPoint y: 439, endPoint x: 546, endPoint y: 460, distance: 32.0
click at [546, 460] on p ""conocerte" - This word is a combination of "conocer" which means "to meet," or…" at bounding box center [649, 441] width 485 height 85
click at [548, 457] on p ""conocerte" - This word is a combination of "conocer" which means "to meet," or…" at bounding box center [649, 441] width 485 height 85
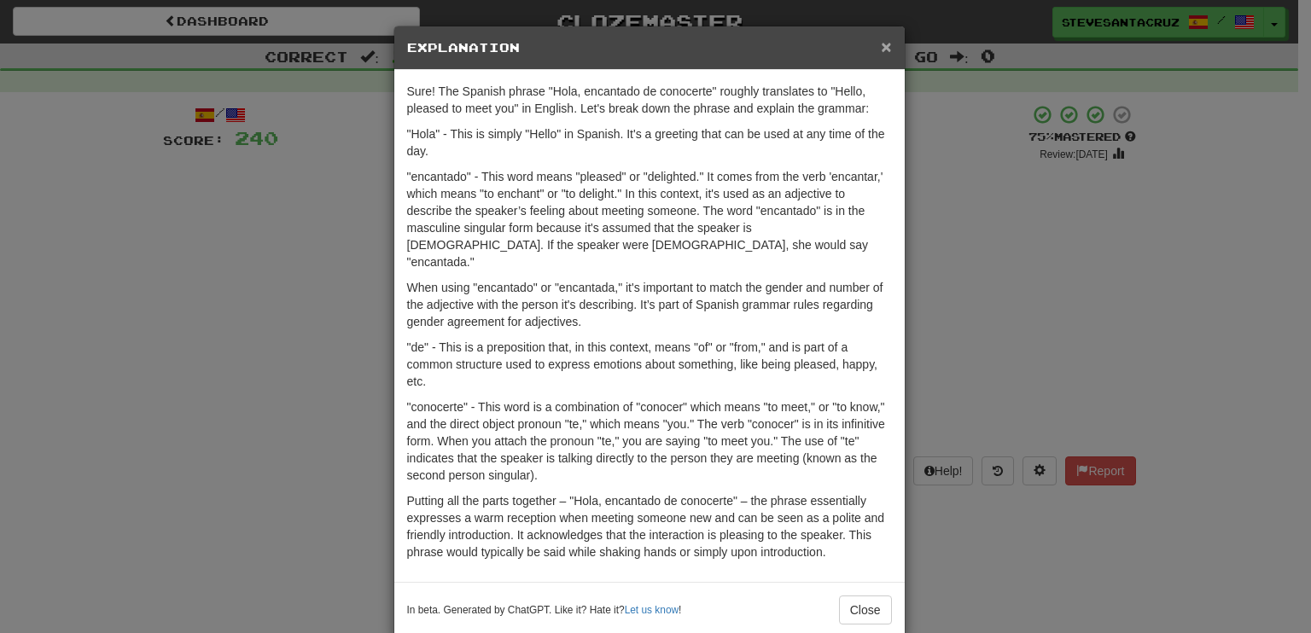
click at [881, 44] on span "×" at bounding box center [886, 47] width 10 height 20
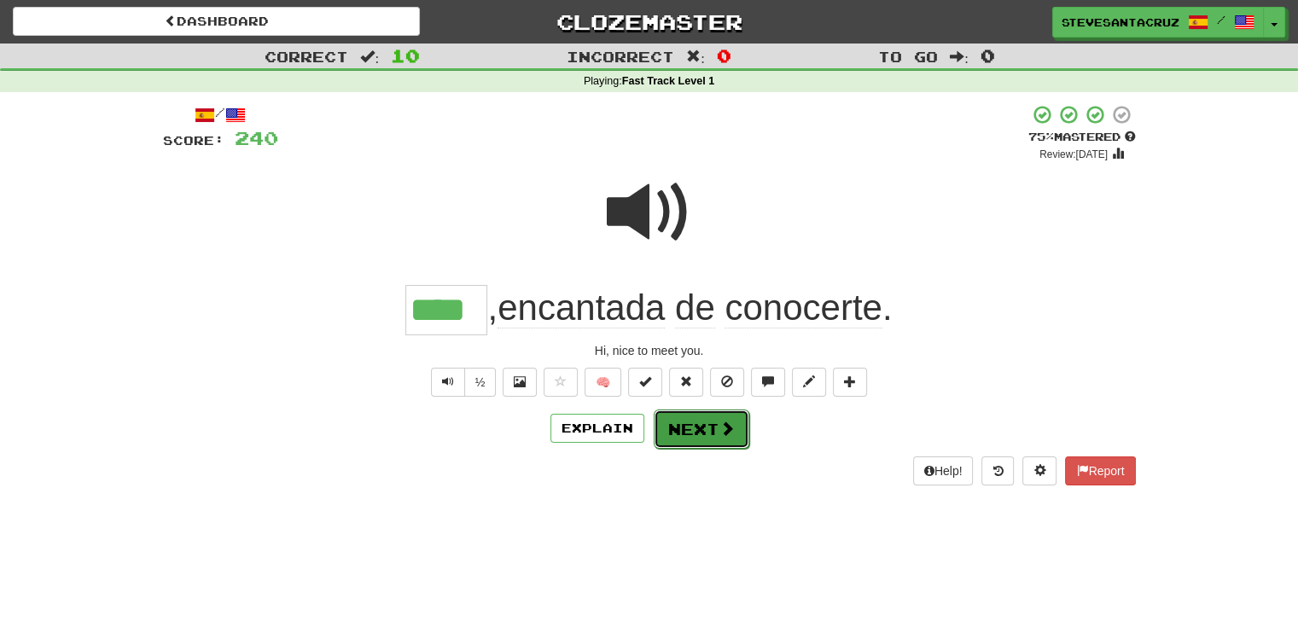
click at [693, 423] on button "Next" at bounding box center [702, 429] width 96 height 39
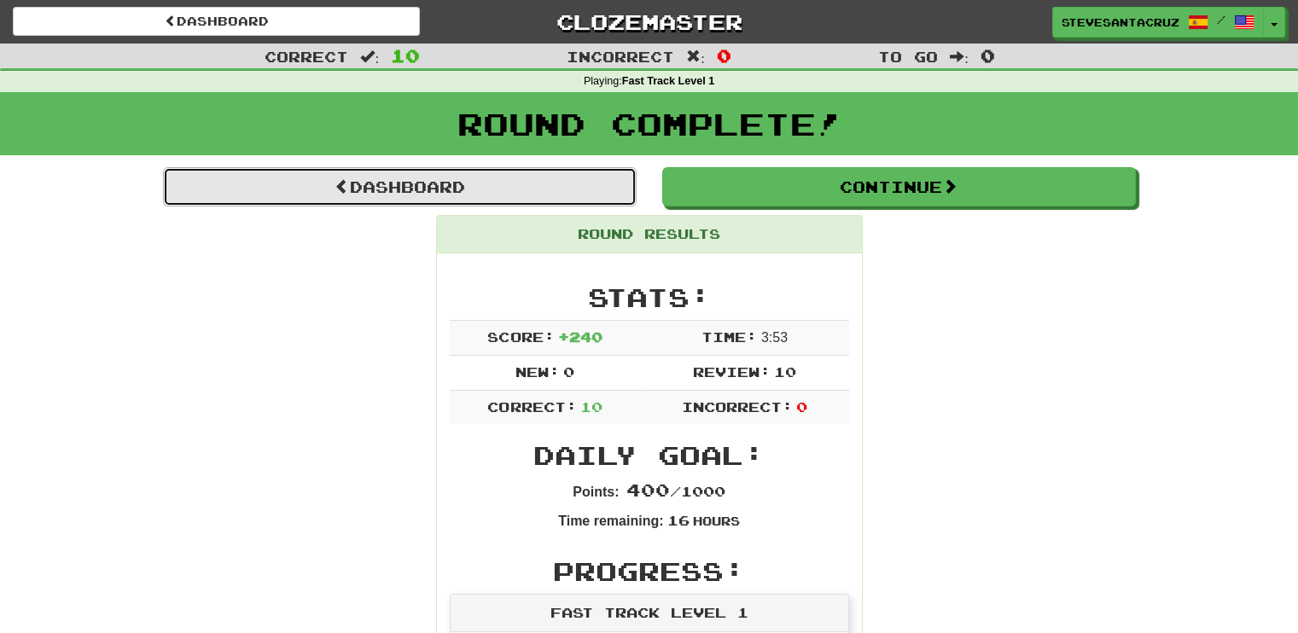
click at [489, 173] on link "Dashboard" at bounding box center [400, 186] width 474 height 39
